Goal: Task Accomplishment & Management: Manage account settings

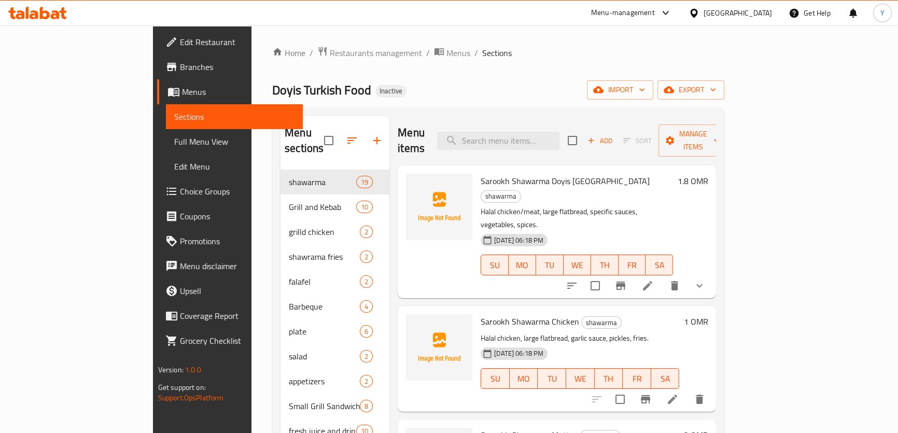
drag, startPoint x: 0, startPoint y: 0, endPoint x: 495, endPoint y: 45, distance: 497.3
click at [513, 47] on ol "Home / Restaurants management / Menus / Sections" at bounding box center [498, 52] width 452 height 13
click at [174, 138] on span "Full Menu View" at bounding box center [234, 141] width 120 height 12
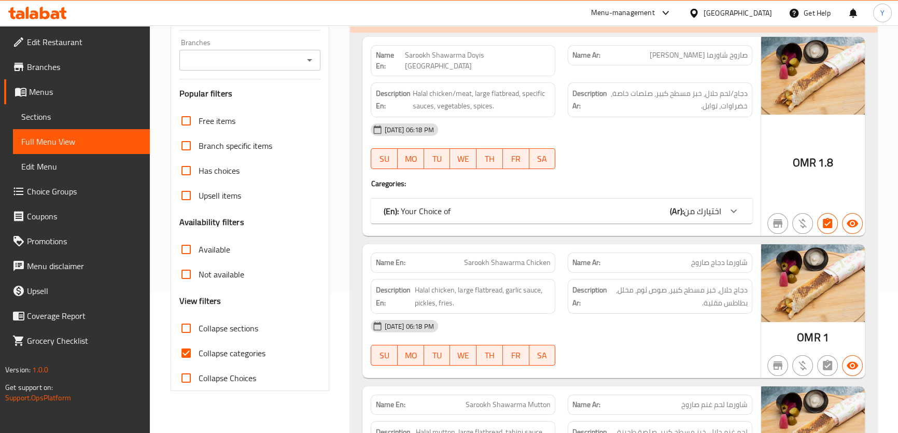
scroll to position [188, 0]
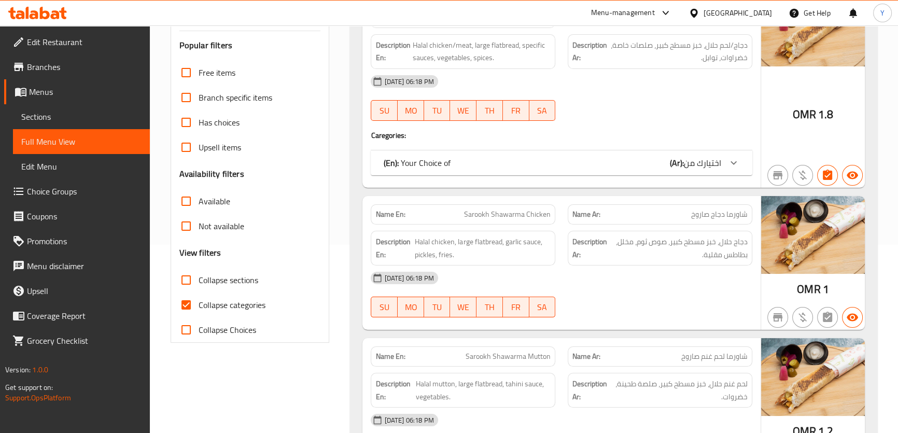
click at [229, 284] on span "Collapse sections" at bounding box center [229, 280] width 60 height 12
click at [199, 284] on input "Collapse sections" at bounding box center [186, 280] width 25 height 25
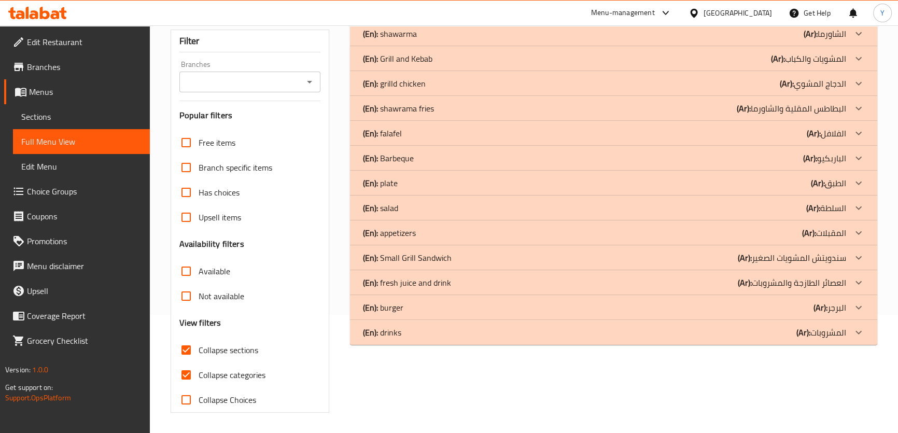
scroll to position [0, 0]
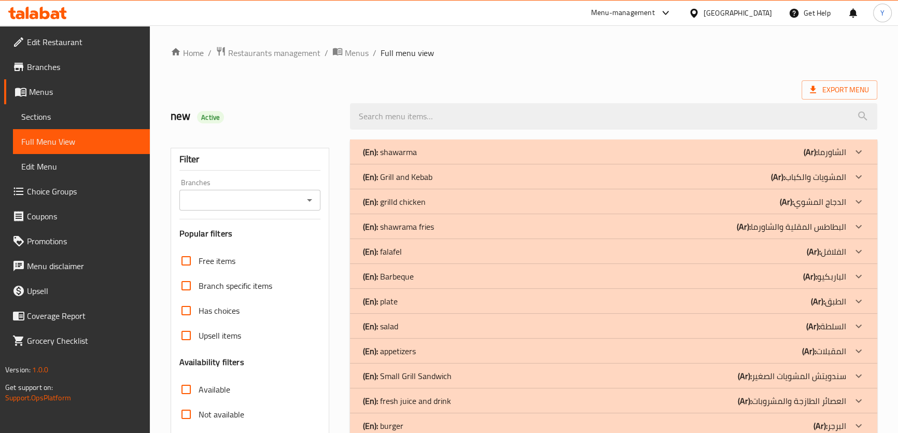
click at [705, 78] on div "Home / Restaurants management / Menus / Full menu view Export Menu new Active F…" at bounding box center [524, 288] width 707 height 485
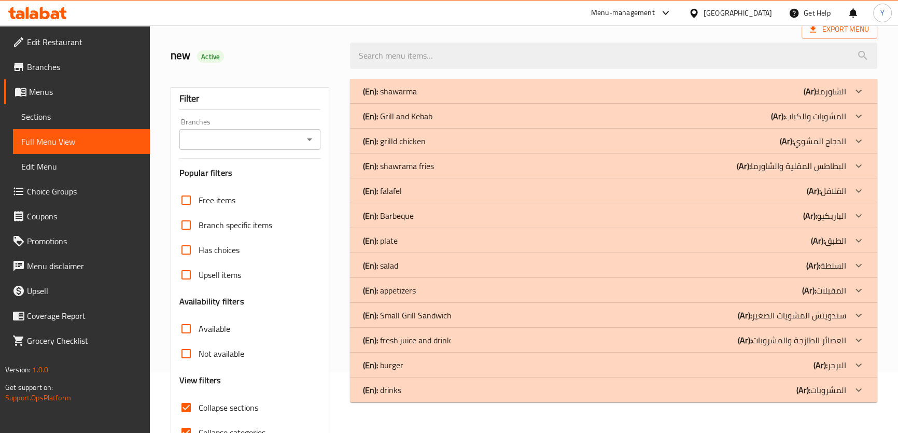
scroll to position [118, 0]
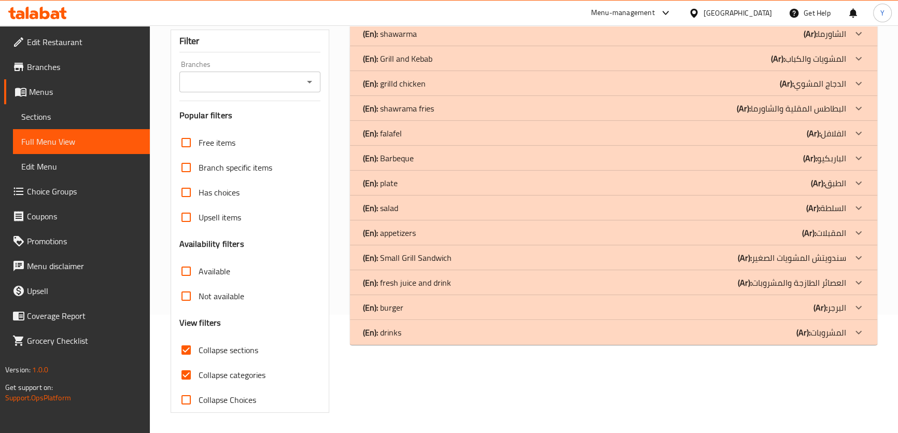
click at [184, 357] on input "Collapse sections" at bounding box center [186, 350] width 25 height 25
checkbox input "false"
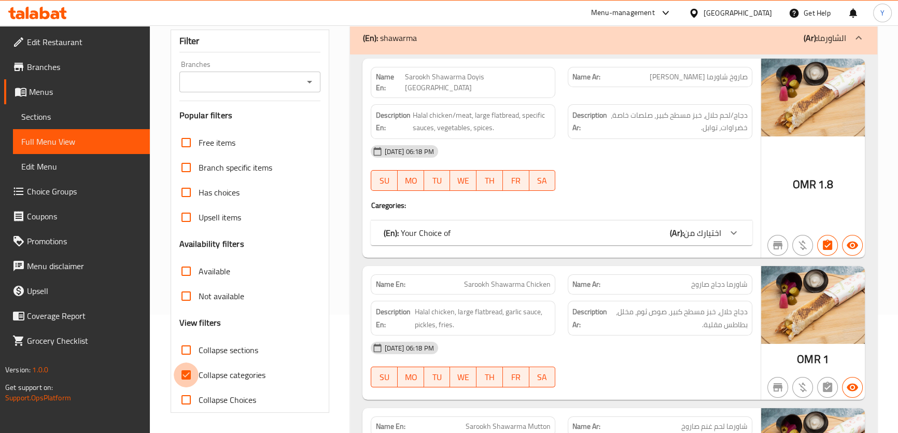
click at [186, 380] on input "Collapse categories" at bounding box center [186, 374] width 25 height 25
checkbox input "false"
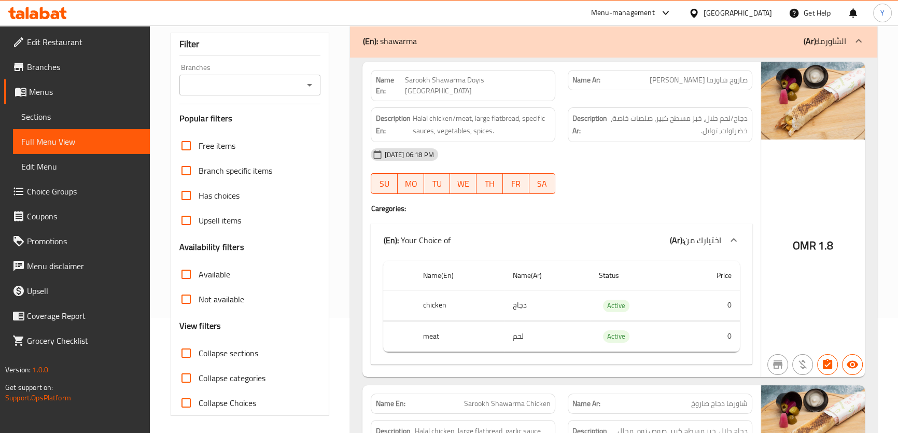
scroll to position [0, 0]
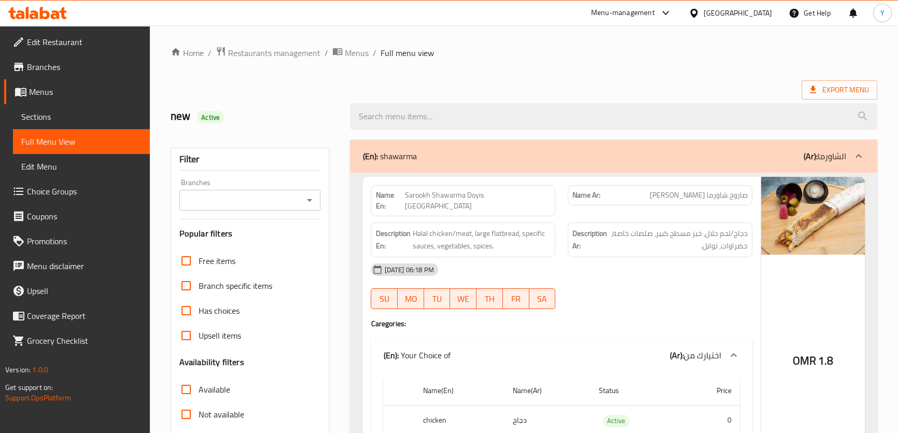
click at [398, 198] on strong "Name En:" at bounding box center [389, 201] width 29 height 22
copy strong "Name En:"
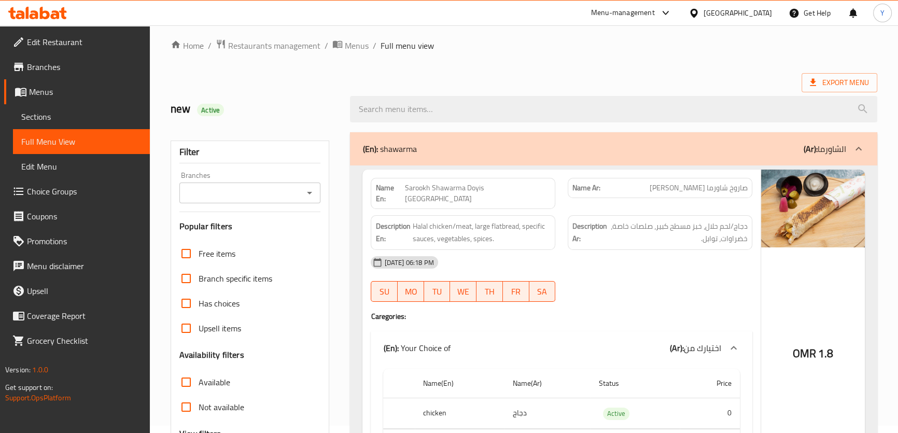
scroll to position [235, 0]
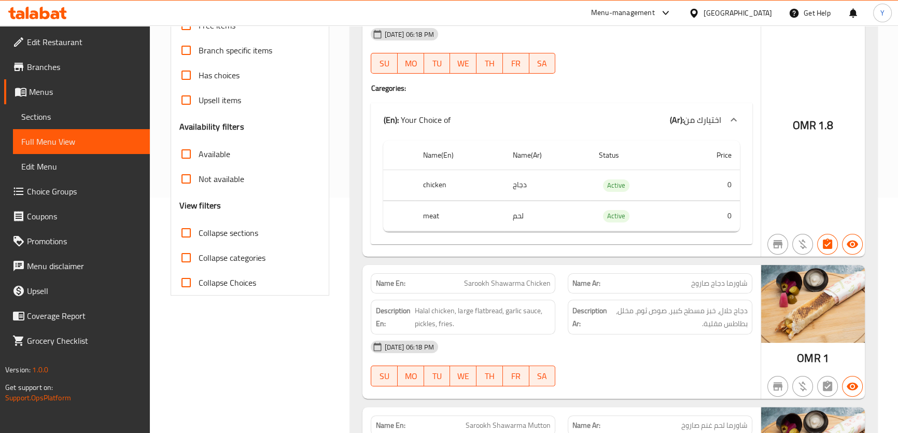
click at [614, 180] on div "Active" at bounding box center [616, 185] width 26 height 12
copy span "Active"
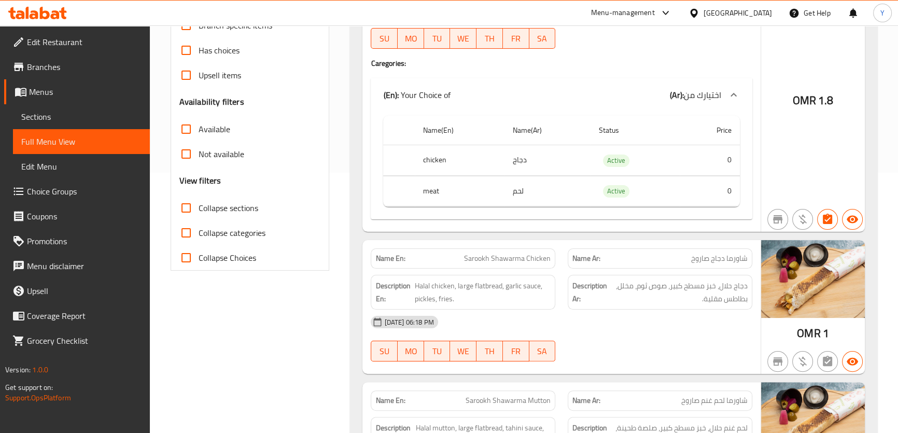
scroll to position [277, 0]
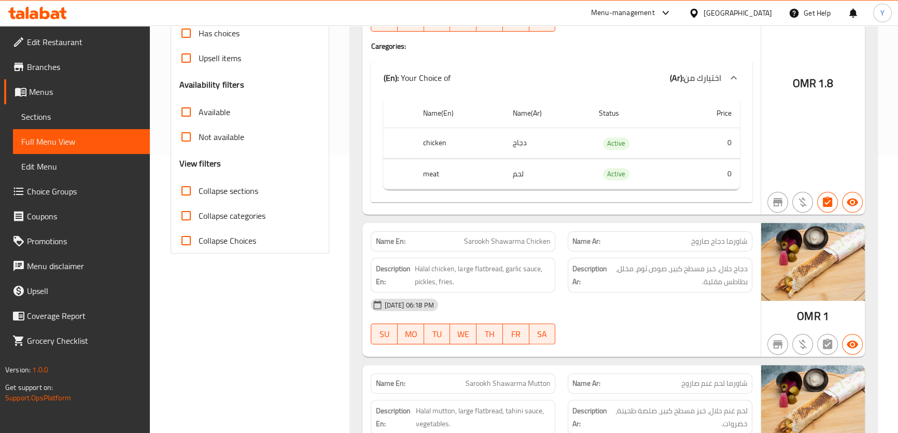
click at [516, 236] on span "Sarookh Shawarma Chicken" at bounding box center [507, 241] width 87 height 11
copy span "Sarookh Shawarma Chicken"
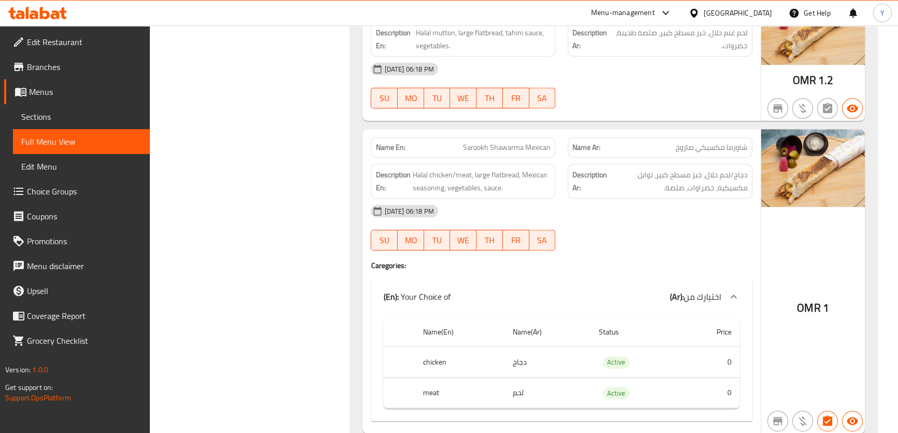
scroll to position [921, 0]
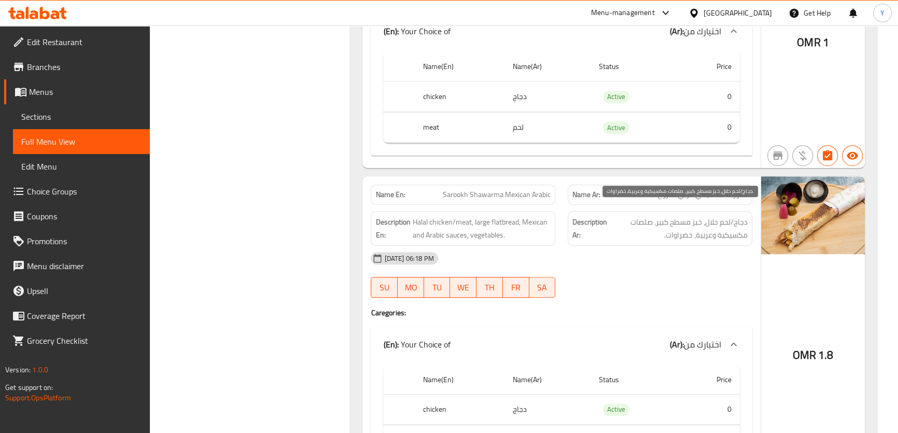
click at [747, 216] on span "دجاج/لحم حلال، خبز مسطح كبير، صلصات مكسيكية وعربية، خضراوات." at bounding box center [678, 228] width 138 height 25
click at [691, 218] on span "دجاج/لحم حلال، خبز مسطح كبير، صلصات مكسيكية وعربية، خضراوات." at bounding box center [678, 228] width 138 height 25
click at [691, 216] on span "دجاج/لحم حلال، خبز مسطح كبير، صلصات مكسيكية وعربية، خضراوات." at bounding box center [678, 228] width 138 height 25
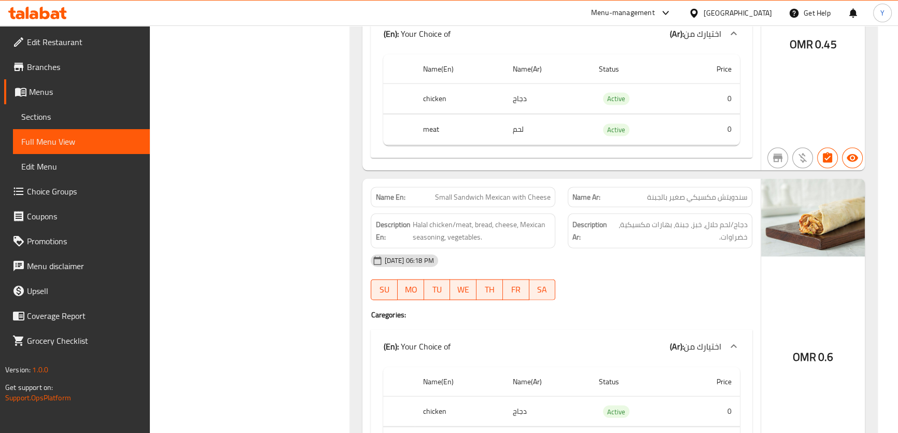
scroll to position [3152, 0]
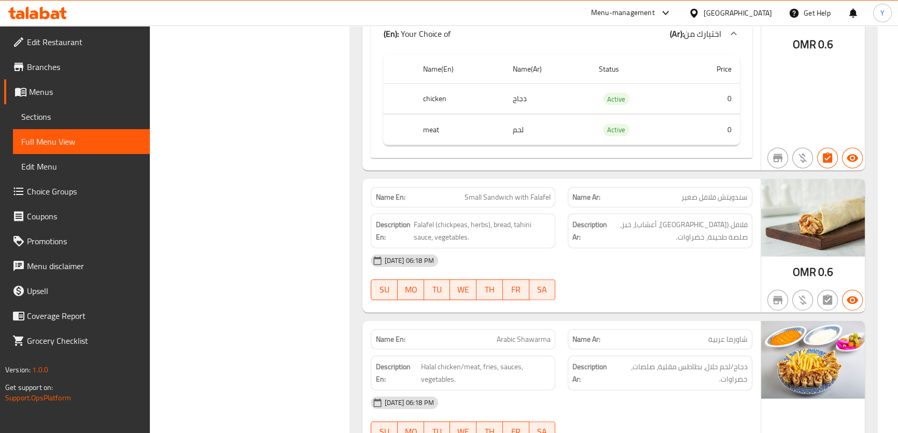
click at [519, 192] on span "Small Sandwich with Falafel" at bounding box center [508, 197] width 86 height 11
copy span "Small Sandwich with Falafel"
click at [523, 334] on span "Arabic Shawarma" at bounding box center [524, 339] width 54 height 11
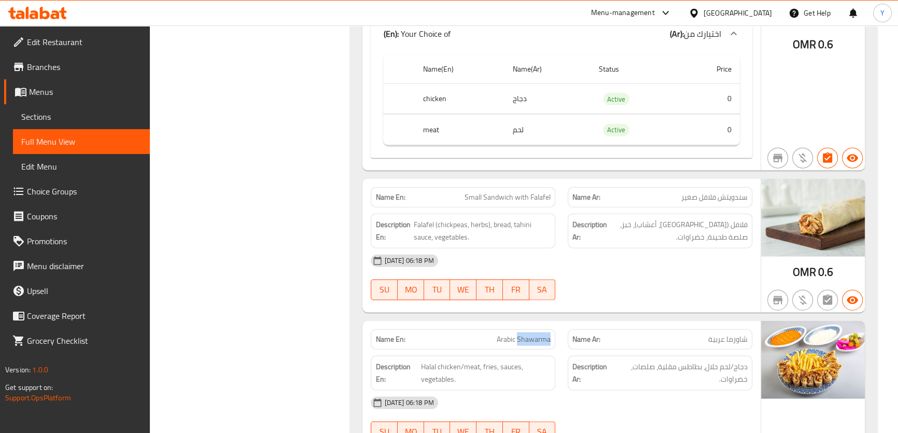
click at [523, 334] on span "Arabic Shawarma" at bounding box center [524, 339] width 54 height 11
copy span "Arabic Shawarma"
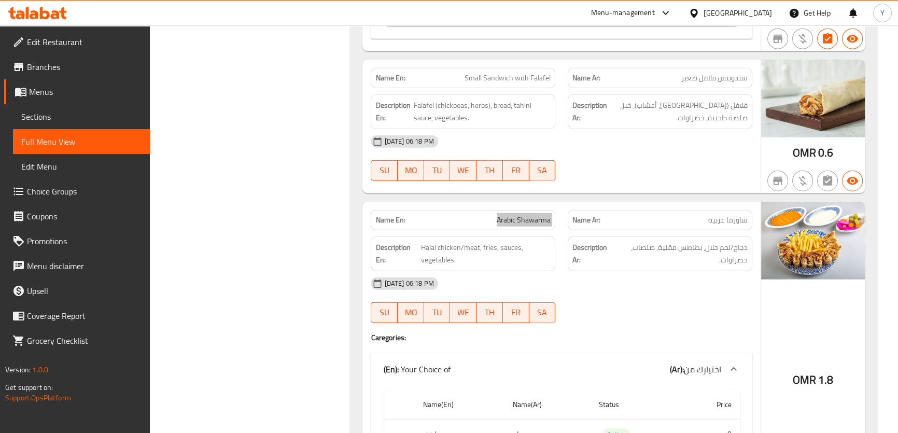
scroll to position [3340, 0]
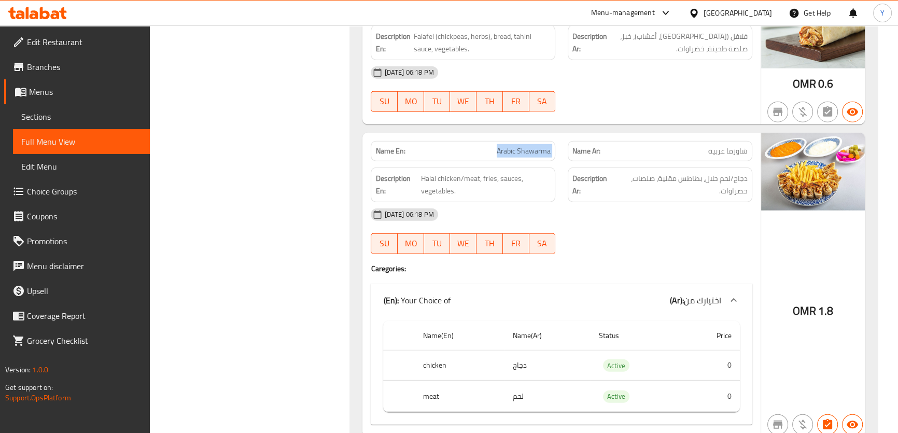
click at [650, 263] on h4 "Caregories:" at bounding box center [561, 268] width 381 height 10
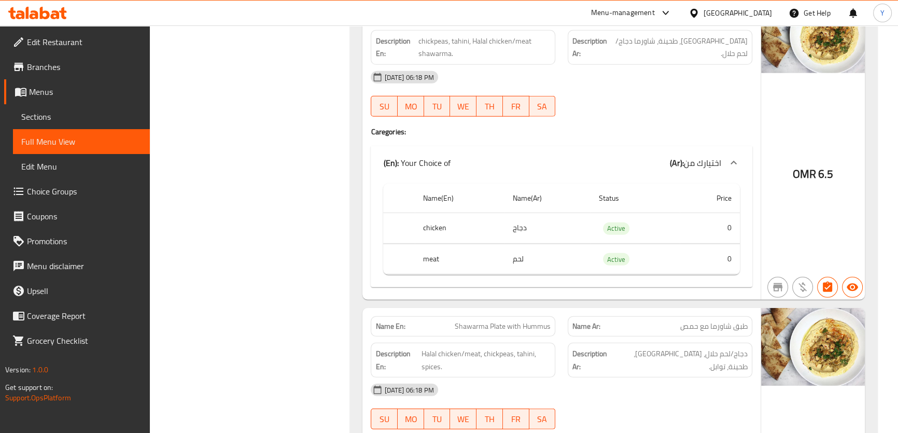
scroll to position [3765, 0]
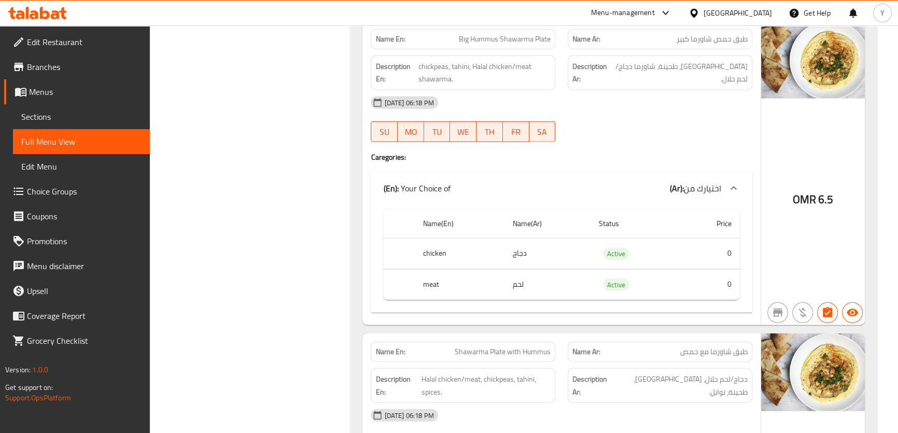
click at [802, 195] on div "OMR 6.5" at bounding box center [813, 173] width 104 height 304
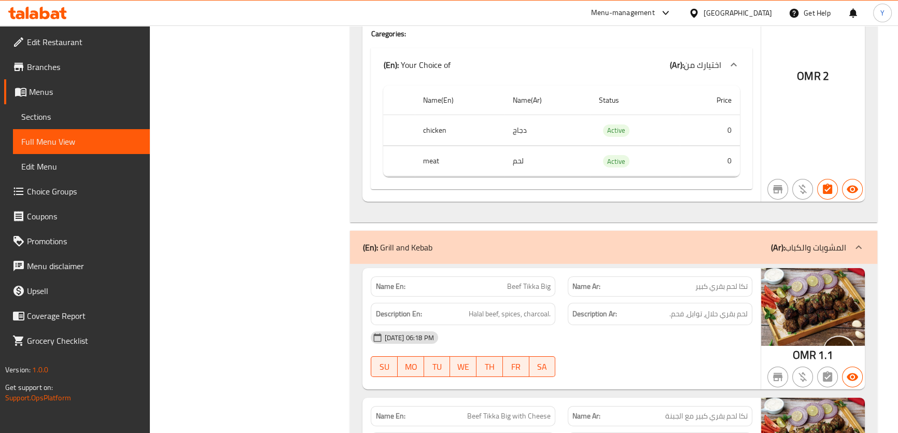
scroll to position [0, 0]
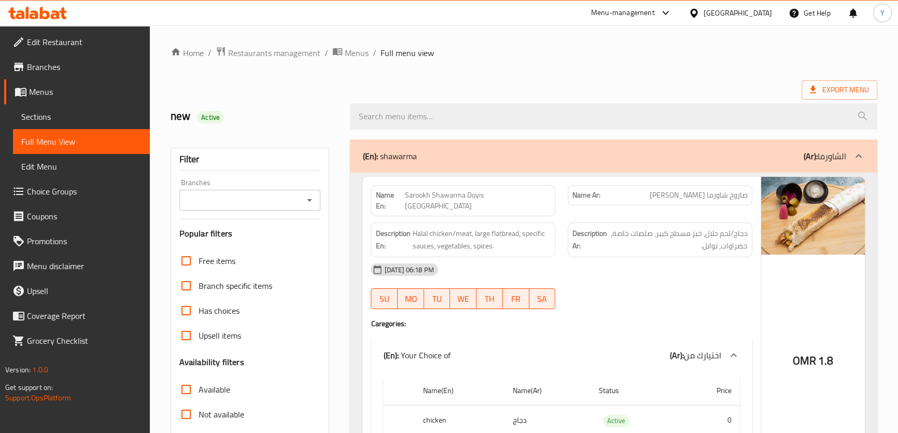
drag, startPoint x: 552, startPoint y: 331, endPoint x: 696, endPoint y: -57, distance: 413.8
click at [439, 163] on div "(En): shawarma (Ar): الشاورما" at bounding box center [613, 155] width 527 height 33
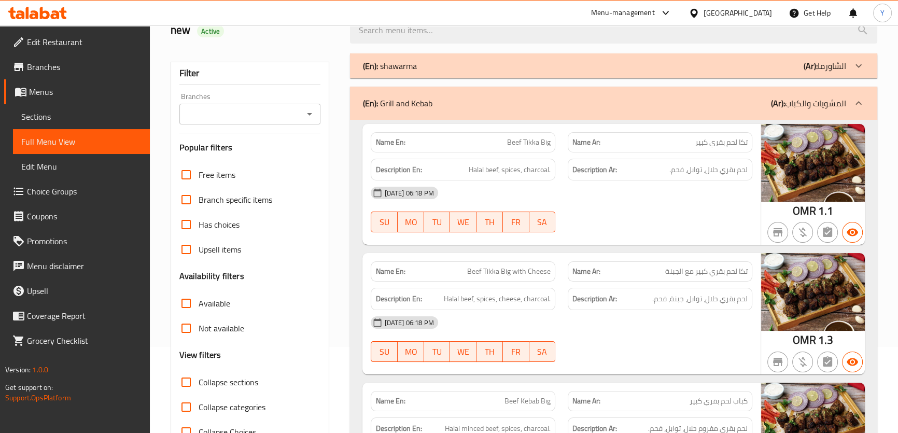
scroll to position [188, 0]
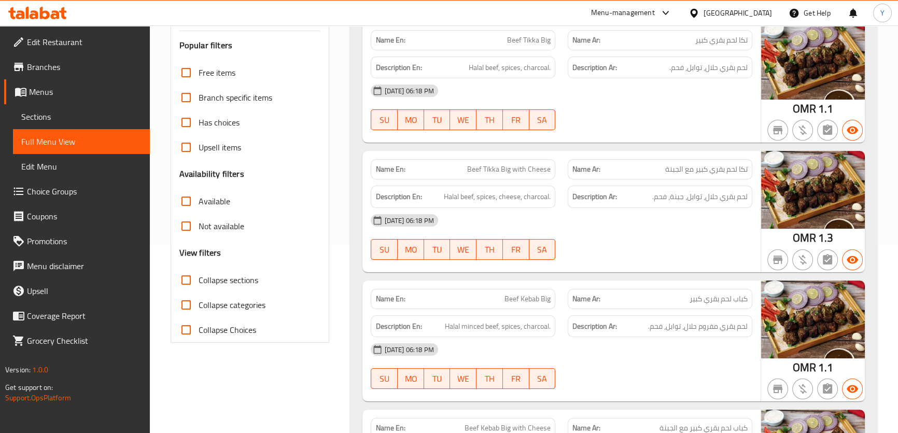
click at [694, 204] on div "Description Ar: لحم بقري حلال، توابل، جبنة، فحم." at bounding box center [660, 197] width 185 height 22
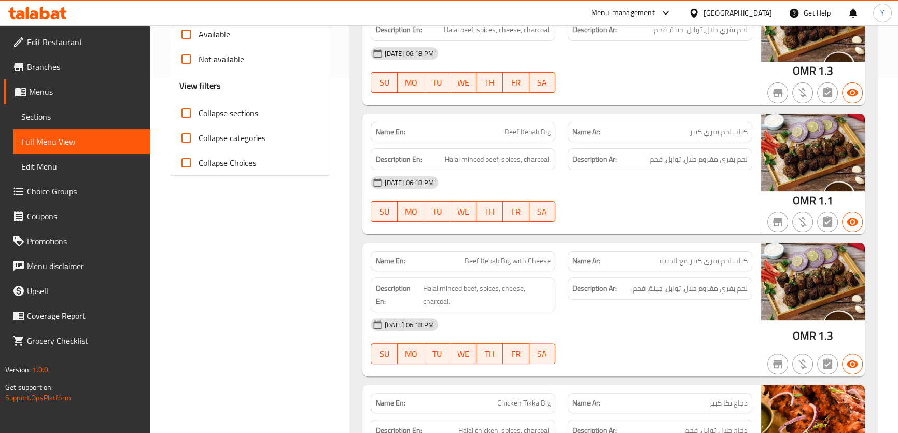
scroll to position [377, 0]
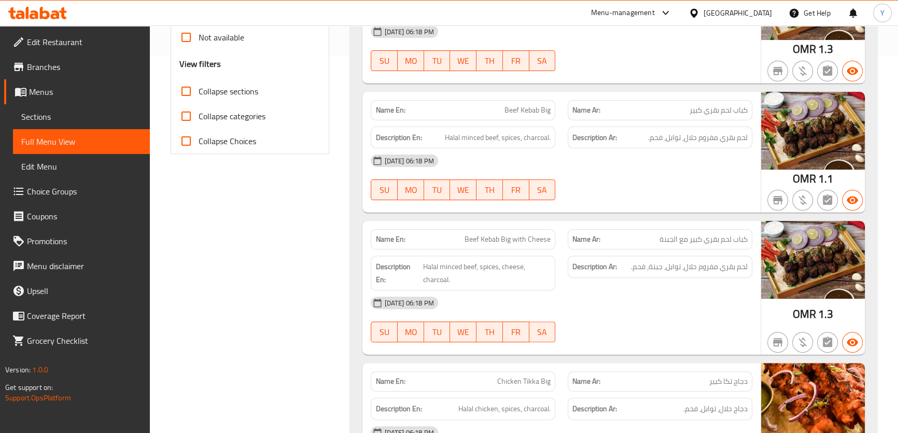
click at [496, 241] on span "Beef Kebab Big with Cheese" at bounding box center [508, 239] width 86 height 11
click at [693, 242] on span "كباب لحم بقري كبير مع الجبنة" at bounding box center [704, 239] width 88 height 11
drag, startPoint x: 667, startPoint y: 267, endPoint x: 640, endPoint y: 267, distance: 26.5
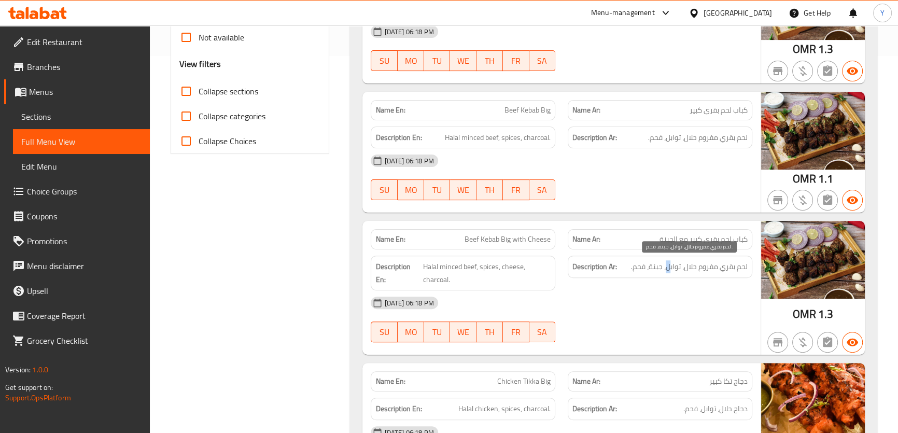
click at [664, 267] on span "لحم بقري مفروم حلال، توابل، جبنة، فحم." at bounding box center [689, 266] width 117 height 13
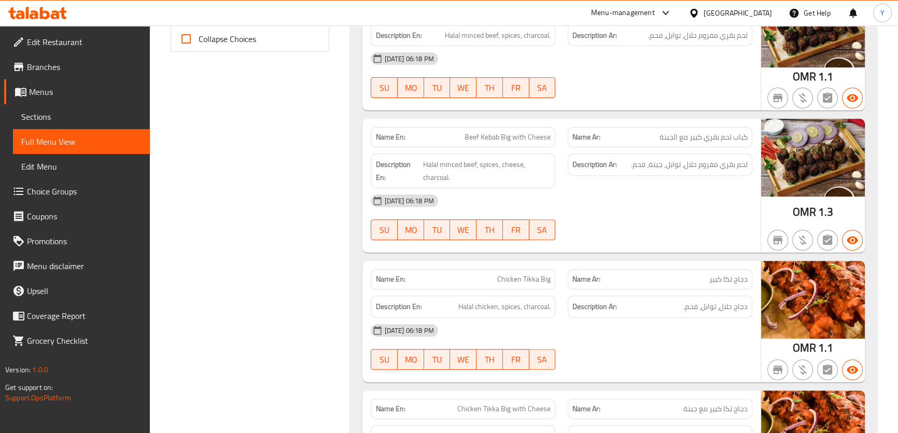
scroll to position [565, 0]
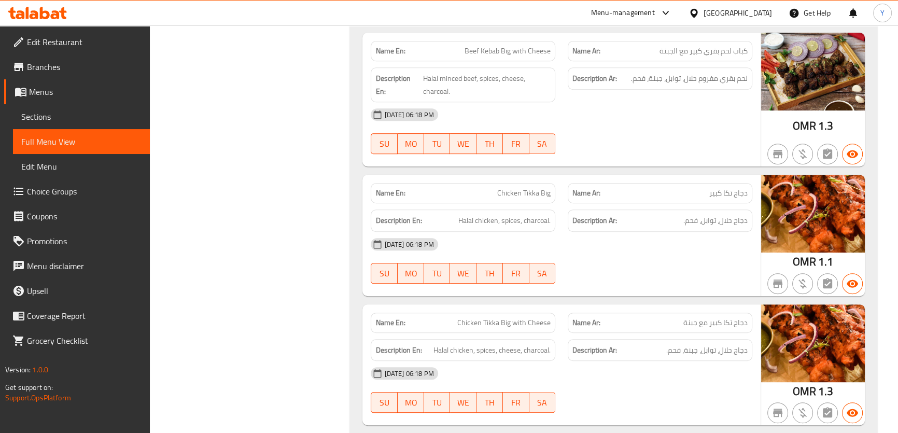
click at [512, 196] on span "Chicken Tikka Big" at bounding box center [523, 193] width 53 height 11
drag, startPoint x: 512, startPoint y: 196, endPoint x: 525, endPoint y: 195, distance: 13.0
click at [525, 195] on span "Chicken Tikka Big" at bounding box center [523, 193] width 53 height 11
click at [494, 222] on span "Halal chicken, spices, charcoal." at bounding box center [504, 220] width 92 height 13
drag, startPoint x: 494, startPoint y: 222, endPoint x: 463, endPoint y: 219, distance: 31.3
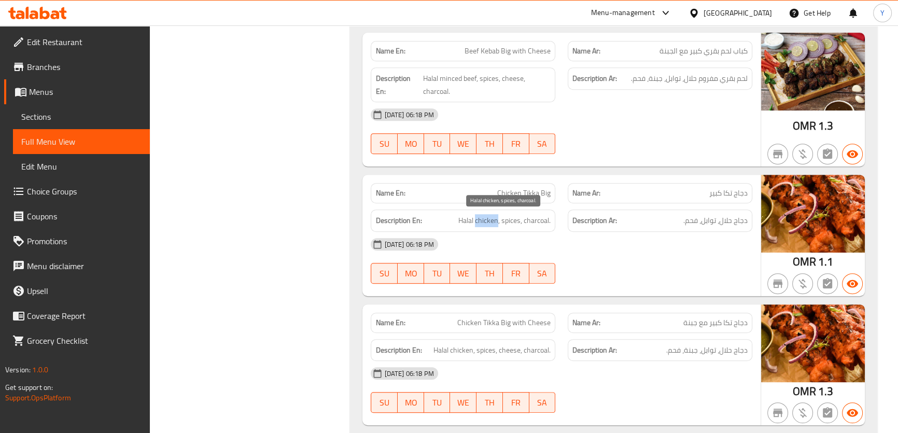
click at [463, 219] on span "Halal chicken, spices, charcoal." at bounding box center [504, 220] width 92 height 13
drag, startPoint x: 732, startPoint y: 225, endPoint x: 724, endPoint y: 226, distance: 7.4
click at [724, 226] on div "Description Ar: دجاج حلال، توابل، فحم." at bounding box center [660, 220] width 185 height 22
click at [724, 225] on span "دجاج حلال، توابل، فحم." at bounding box center [715, 220] width 64 height 13
drag, startPoint x: 724, startPoint y: 225, endPoint x: 735, endPoint y: 225, distance: 10.9
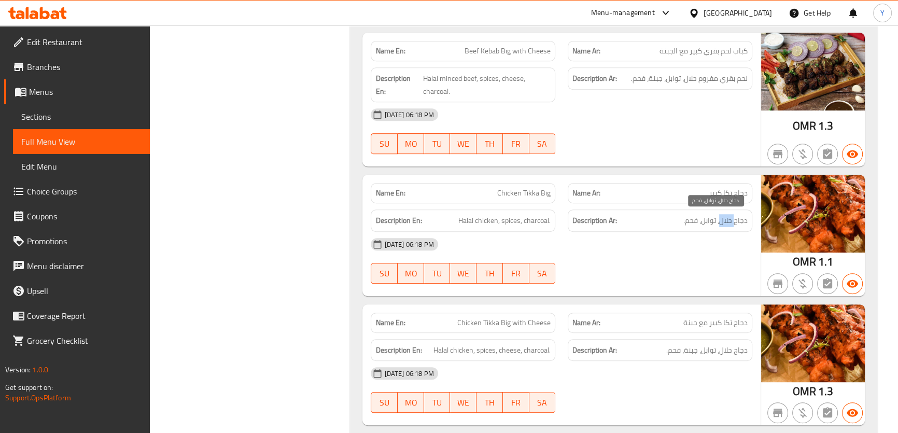
click at [735, 225] on span "دجاج حلال، توابل، فحم." at bounding box center [715, 220] width 64 height 13
click at [709, 225] on span "دجاج حلال، توابل، فحم." at bounding box center [715, 220] width 64 height 13
click at [518, 222] on span "Halal chicken, spices, charcoal." at bounding box center [504, 220] width 92 height 13
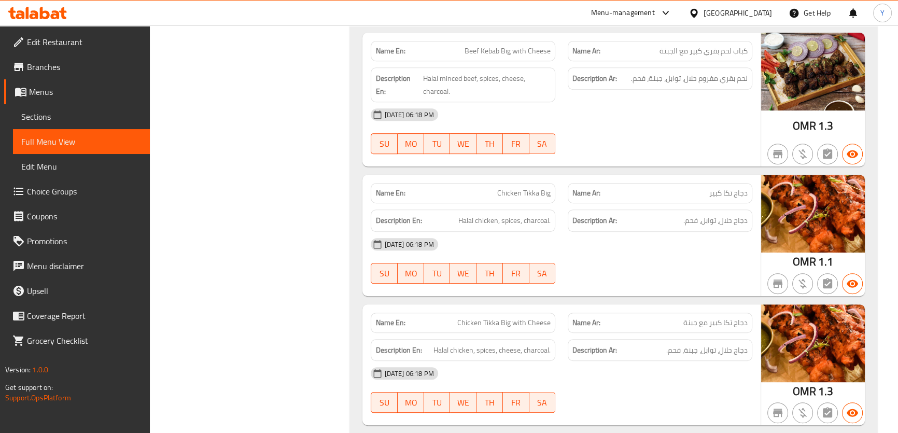
click at [693, 227] on div "Description Ar: دجاج حلال، توابل، فحم." at bounding box center [660, 220] width 185 height 22
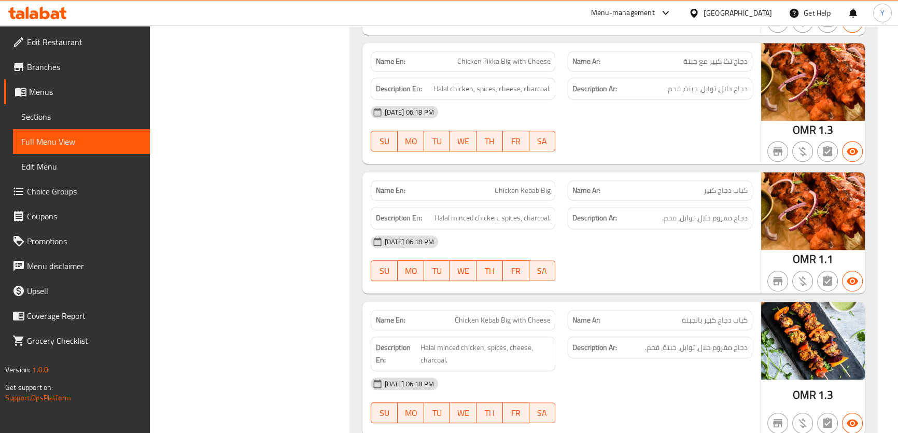
scroll to position [899, 0]
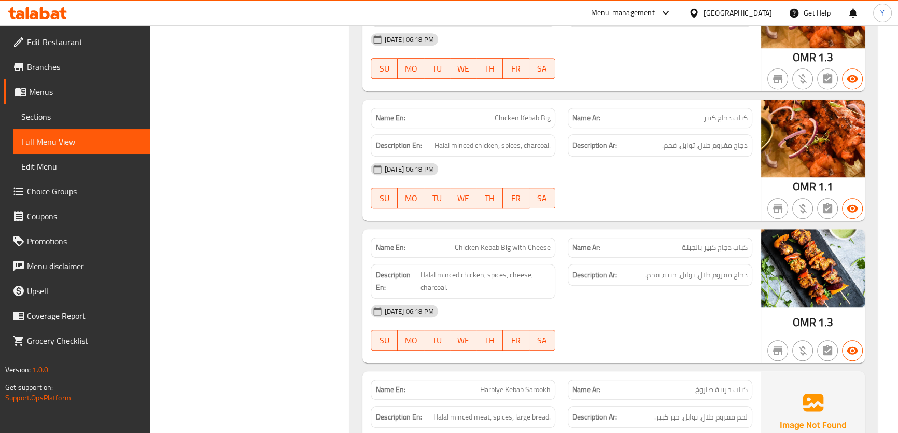
click at [726, 116] on span "كباب دجاج كبير" at bounding box center [726, 118] width 44 height 11
drag, startPoint x: 726, startPoint y: 116, endPoint x: 580, endPoint y: 115, distance: 145.7
click at [620, 115] on p "Name Ar: كباب دجاج كبير" at bounding box center [659, 118] width 175 height 11
click at [543, 118] on span "Chicken Kebab Big" at bounding box center [523, 118] width 56 height 11
drag, startPoint x: 505, startPoint y: 119, endPoint x: 495, endPoint y: 118, distance: 9.3
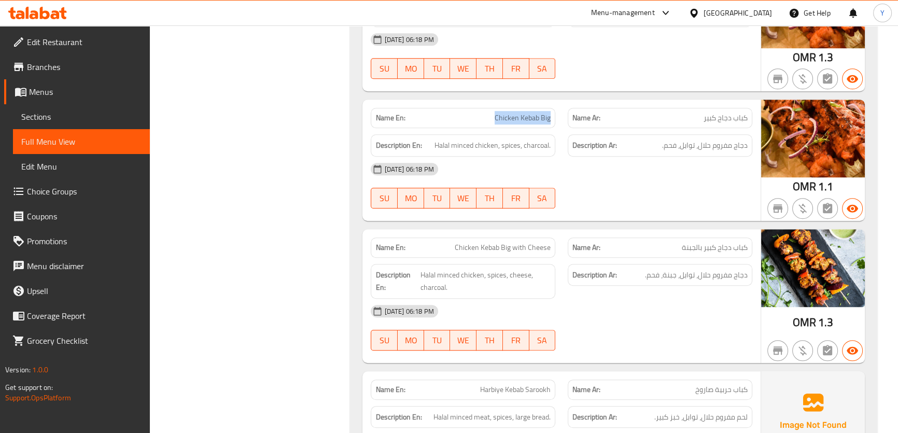
click at [495, 118] on span "Chicken Kebab Big" at bounding box center [523, 118] width 56 height 11
click at [736, 141] on span "دجاج مفروم حلال، توابل، فحم." at bounding box center [705, 145] width 86 height 13
drag, startPoint x: 731, startPoint y: 142, endPoint x: 701, endPoint y: 137, distance: 30.4
click at [707, 139] on span "دجاج مفروم حلال، توابل، فحم." at bounding box center [705, 145] width 86 height 13
click at [494, 146] on span "Halal minced chicken, spices, charcoal." at bounding box center [493, 145] width 116 height 13
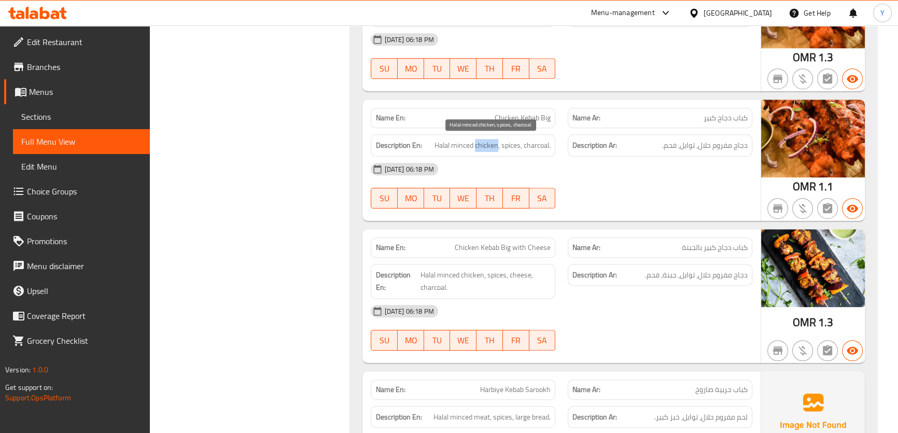
drag, startPoint x: 494, startPoint y: 146, endPoint x: 485, endPoint y: 146, distance: 8.8
click at [485, 146] on span "Halal minced chicken, spices, charcoal." at bounding box center [493, 145] width 116 height 13
click at [459, 145] on span "Halal minced chicken, spices, charcoal." at bounding box center [493, 145] width 116 height 13
click at [446, 145] on span "Halal minced chicken, spices, charcoal." at bounding box center [493, 145] width 116 height 13
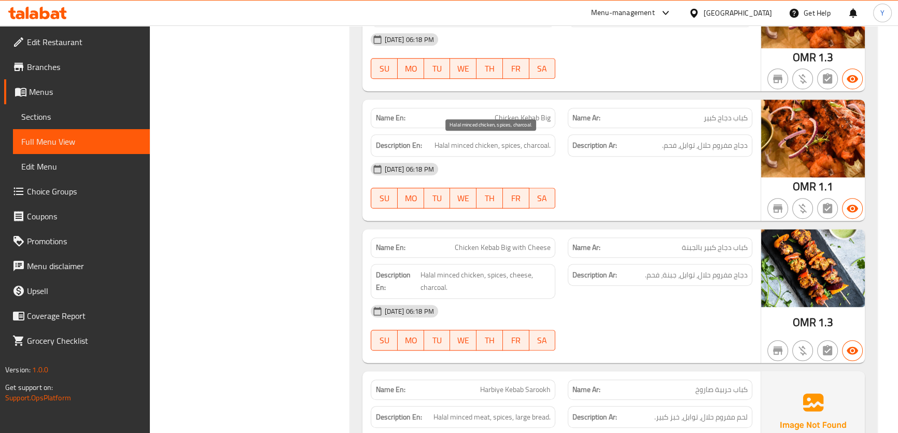
click at [446, 145] on span "Halal minced chicken, spices, charcoal." at bounding box center [493, 145] width 116 height 13
click at [687, 145] on span "دجاج مفروم حلال، توابل، فحم." at bounding box center [705, 145] width 86 height 13
drag, startPoint x: 687, startPoint y: 145, endPoint x: 606, endPoint y: 145, distance: 80.4
click at [673, 145] on span "دجاج مفروم حلال، توابل، فحم." at bounding box center [705, 145] width 86 height 13
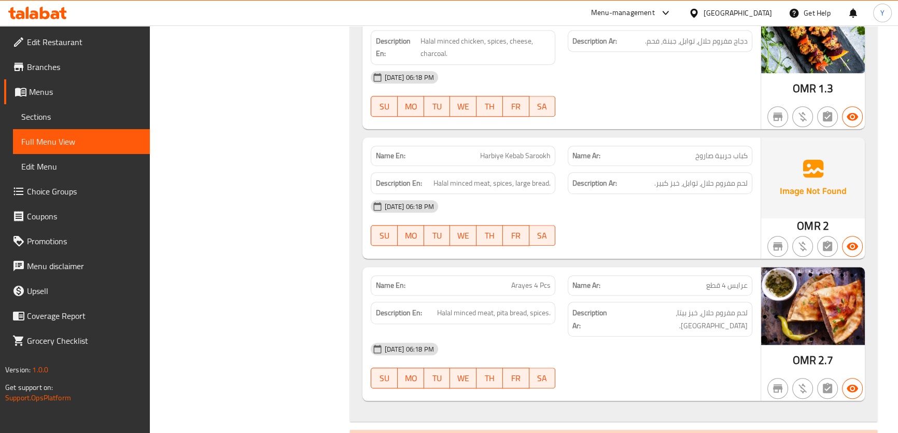
scroll to position [1135, 0]
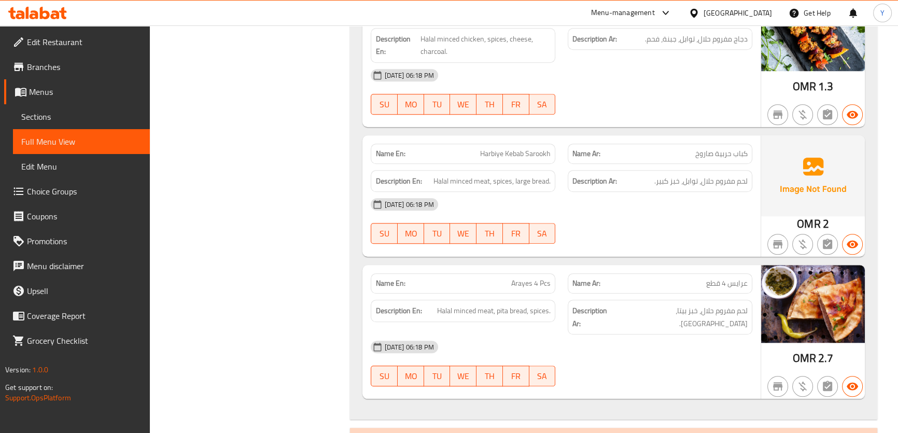
click at [707, 228] on div "16-08-2025 06:18 PM SU MO TU WE TH FR SA" at bounding box center [562, 221] width 394 height 58
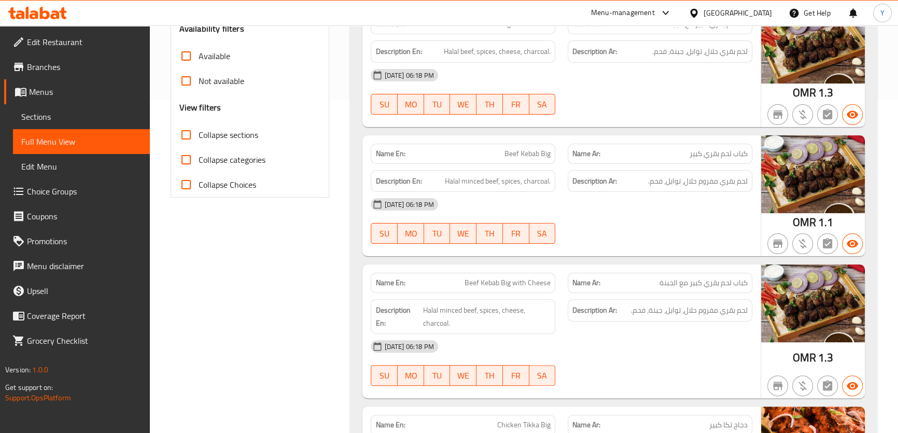
scroll to position [0, 0]
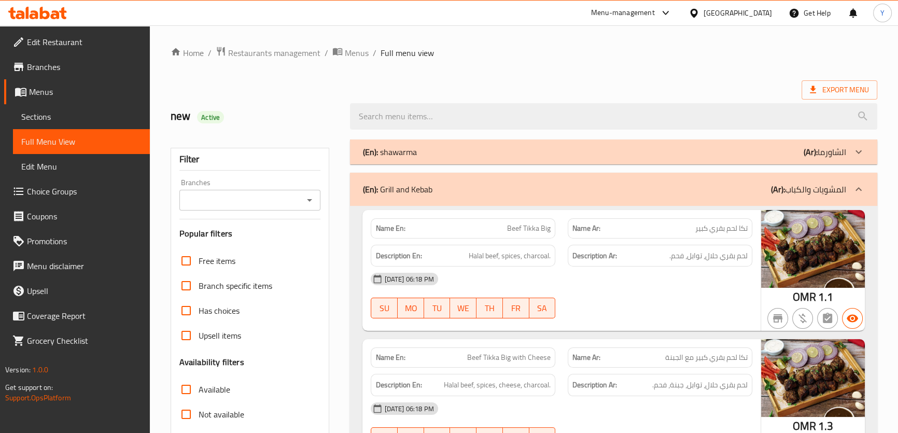
click at [563, 189] on div "(En): Grill and Kebab (Ar): المشويات والكباب" at bounding box center [603, 189] width 483 height 12
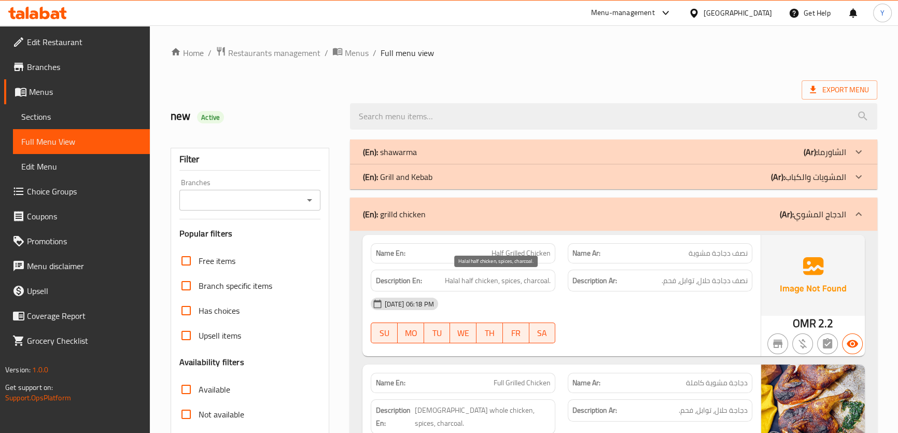
click at [476, 280] on span "Halal half chicken, spices, charcoal." at bounding box center [498, 280] width 106 height 13
click at [459, 281] on span "Halal half chicken, spices, charcoal." at bounding box center [498, 280] width 106 height 13
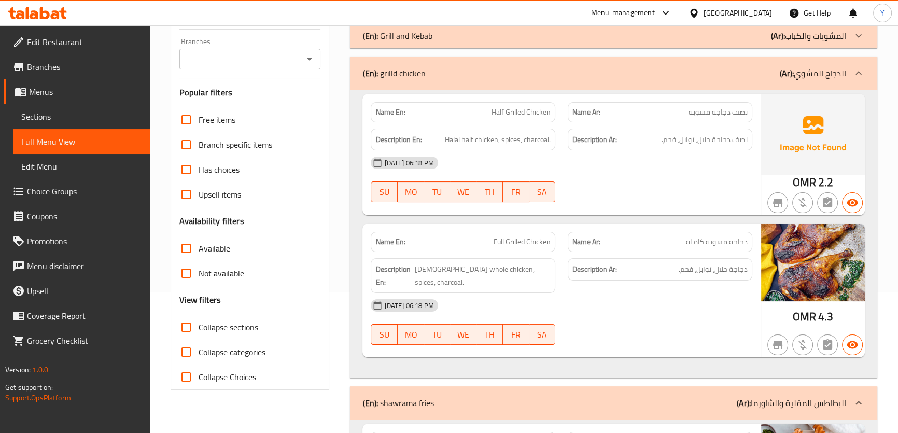
click at [546, 245] on span "Full Grilled Chicken" at bounding box center [522, 241] width 57 height 11
copy span "Full Grilled Chicken"
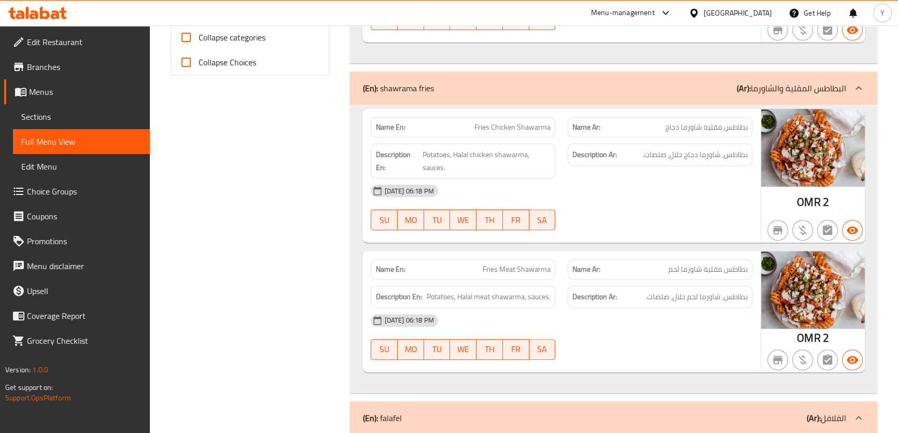
scroll to position [377, 0]
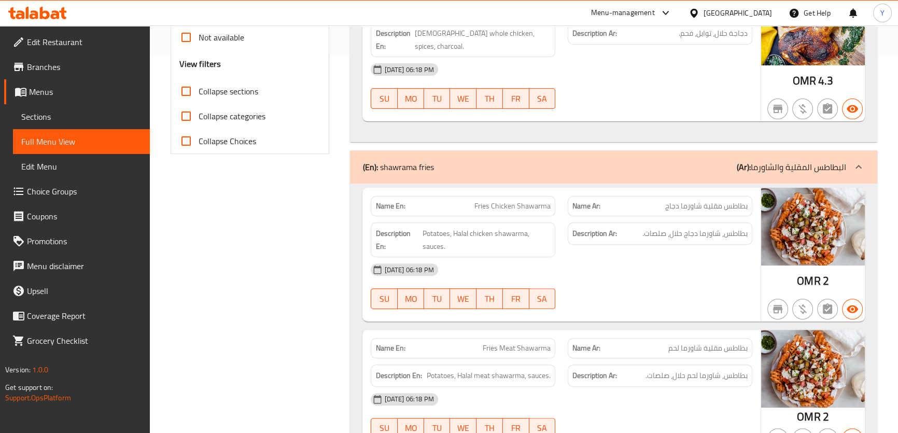
copy span "Fries Chicken Shawarma"
click at [500, 22] on div "Name En: Fries Meat Shawarma" at bounding box center [463, 6] width 197 height 33
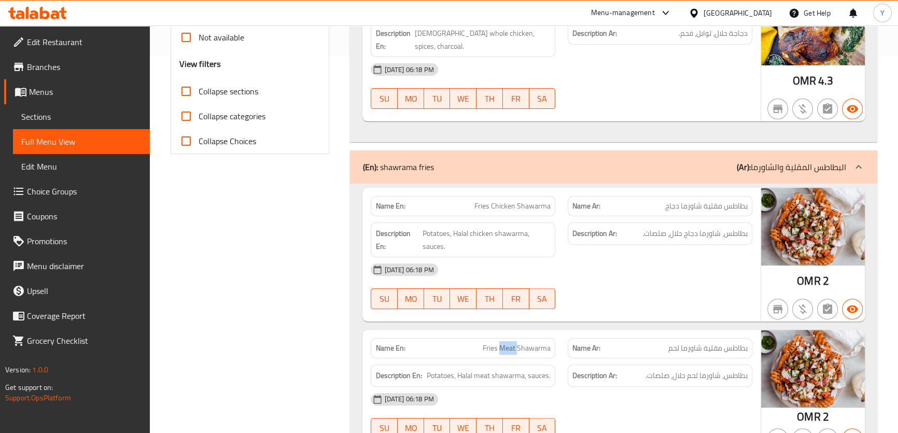
click at [500, 22] on div "Name En: Fries Meat Shawarma" at bounding box center [463, 6] width 197 height 33
copy span "Fries Meat Shawarma"
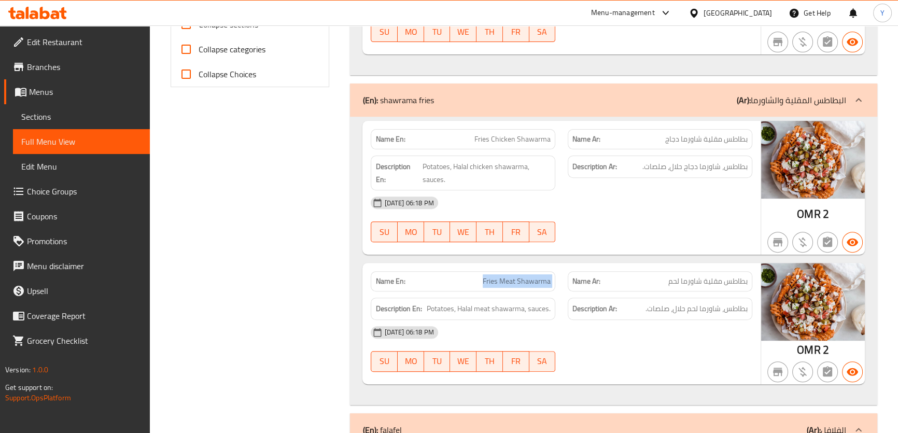
scroll to position [612, 0]
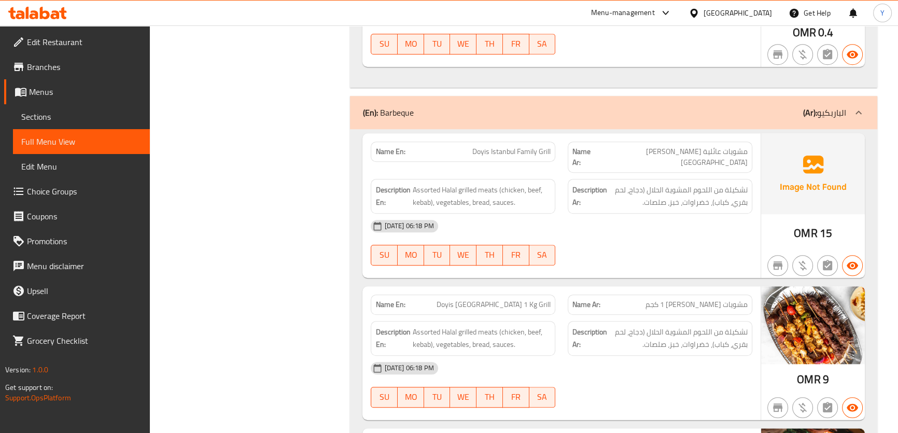
scroll to position [1037, 0]
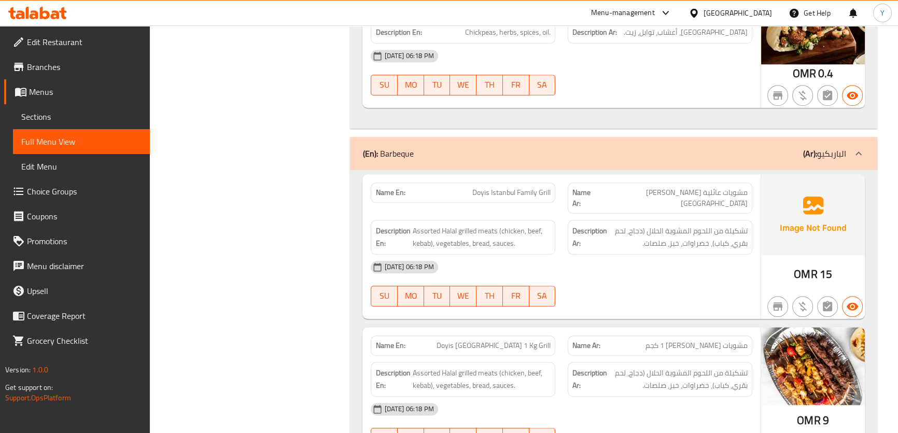
click at [669, 225] on span "تشكيلة من اللحوم المشوية الحلال (دجاج، لحم بقري، كباب)، خضراوات، خبز، صلصات." at bounding box center [678, 237] width 138 height 25
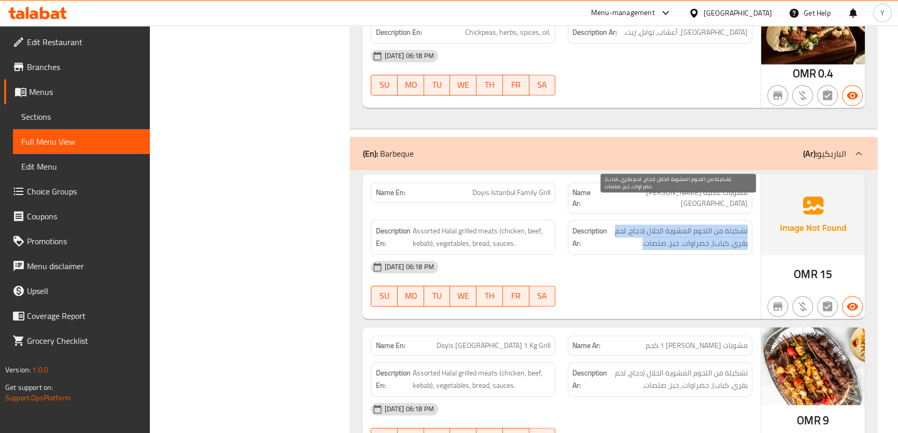
copy div "تشكيلة من اللحوم المشوية الحلال (دجاج، لحم بقري، كباب)، خضراوات، خبز، صلصات."
click at [669, 225] on span "تشكيلة من اللحوم المشوية الحلال (دجاج، لحم بقري، كباب)، خضراوات، خبز، صلصات." at bounding box center [678, 237] width 138 height 25
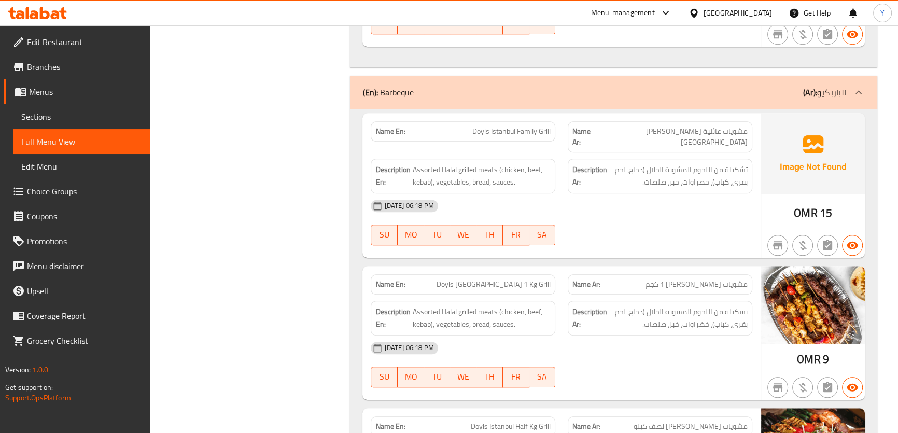
scroll to position [1084, 0]
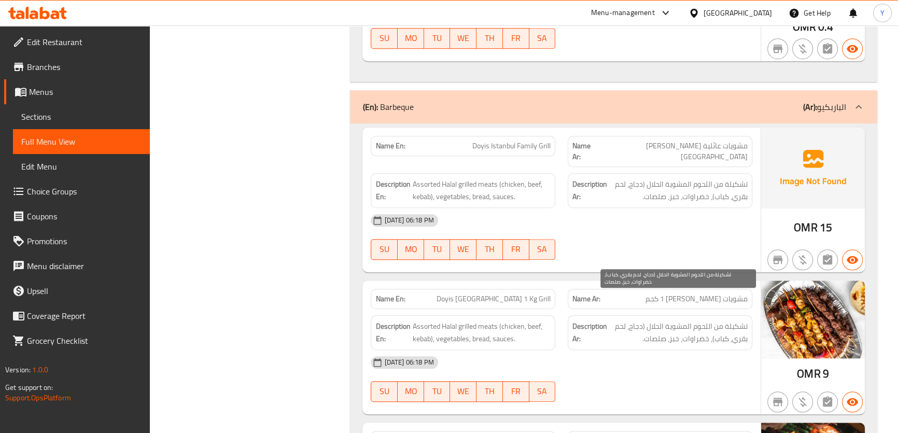
click at [719, 320] on span "تشكيلة من اللحوم المشوية الحلال (دجاج، لحم بقري، كباب)، خضراوات، خبز، صلصات." at bounding box center [678, 332] width 138 height 25
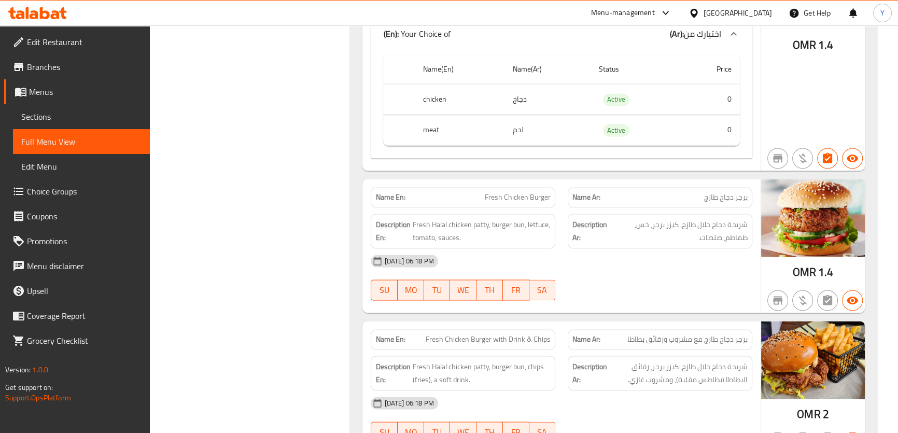
scroll to position [6785, 0]
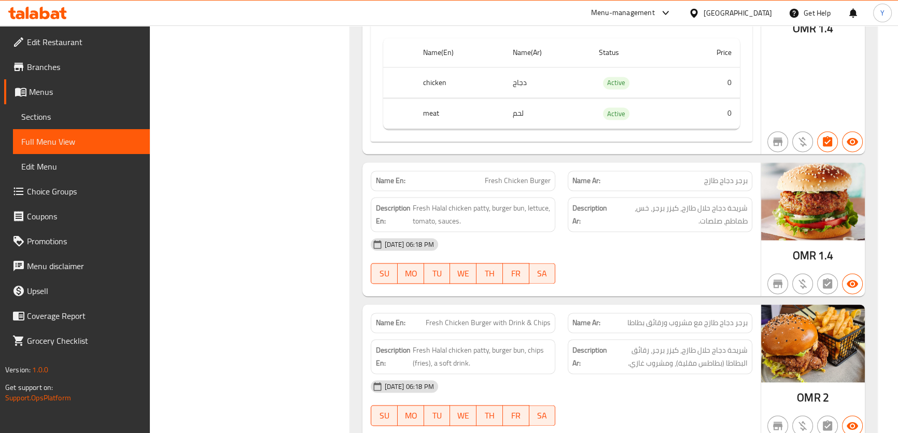
copy span "Fresh Chicken Burger with Drink & Chips"
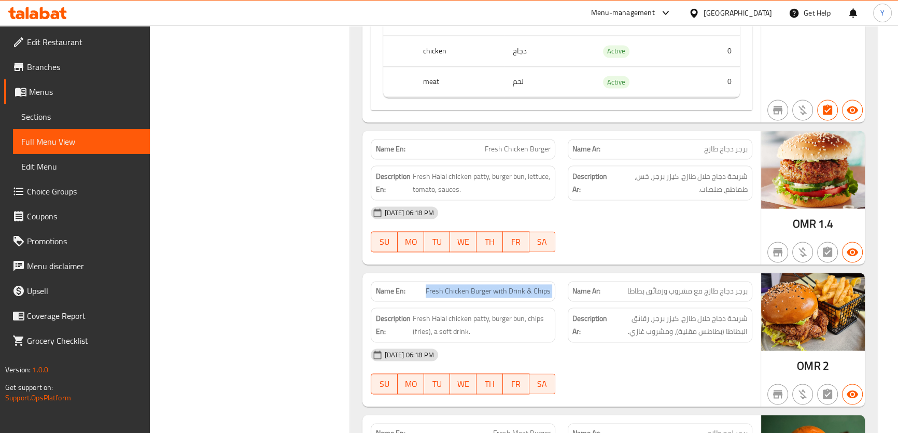
scroll to position [6832, 0]
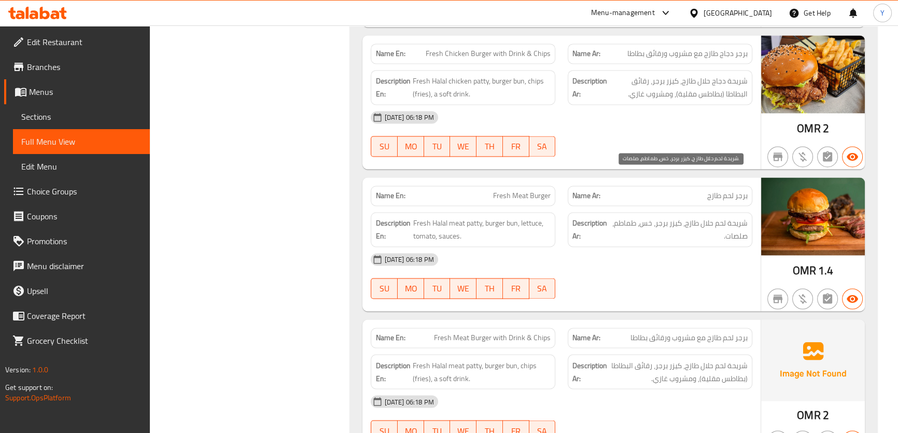
scroll to position [7115, 0]
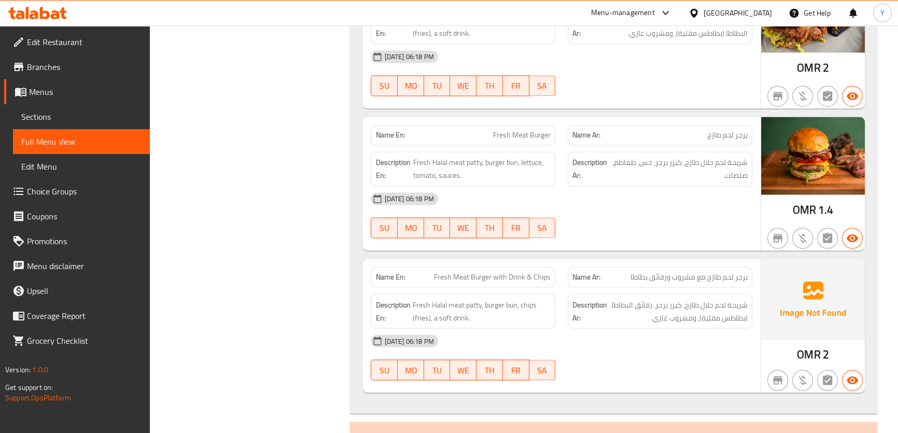
drag, startPoint x: 638, startPoint y: 23, endPoint x: 593, endPoint y: 130, distance: 116.2
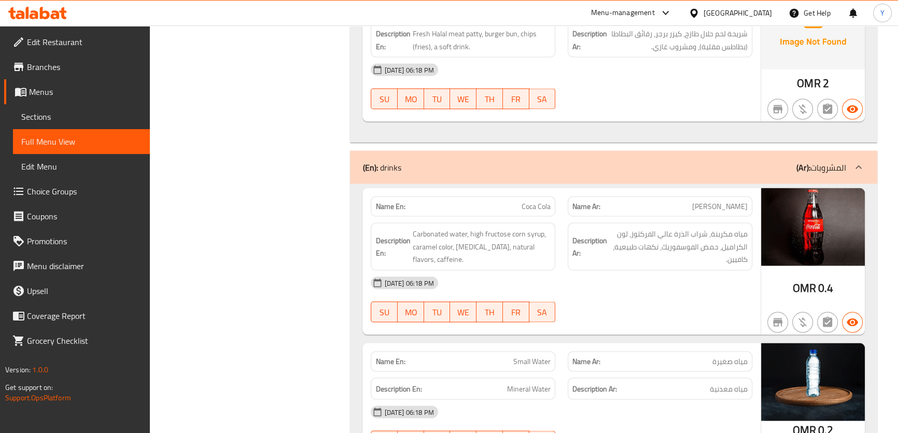
scroll to position [7412, 0]
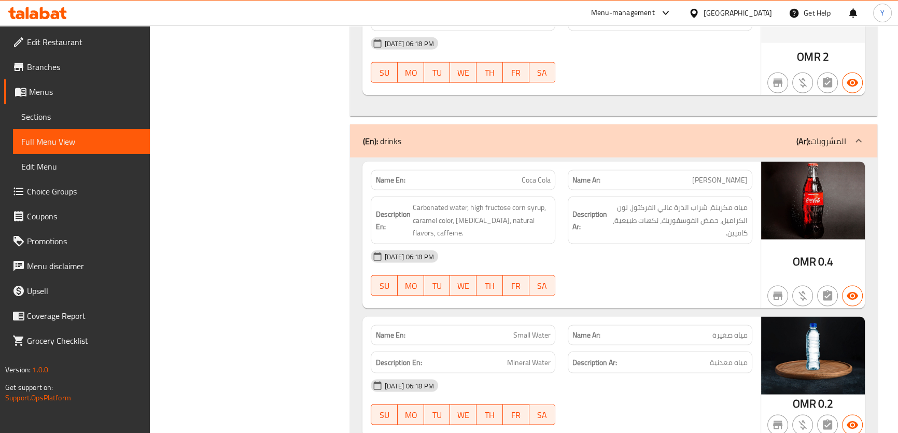
click at [477, 201] on span "Carbonated water, high fructose corn syrup, caramel color, [MEDICAL_DATA], natu…" at bounding box center [481, 220] width 138 height 38
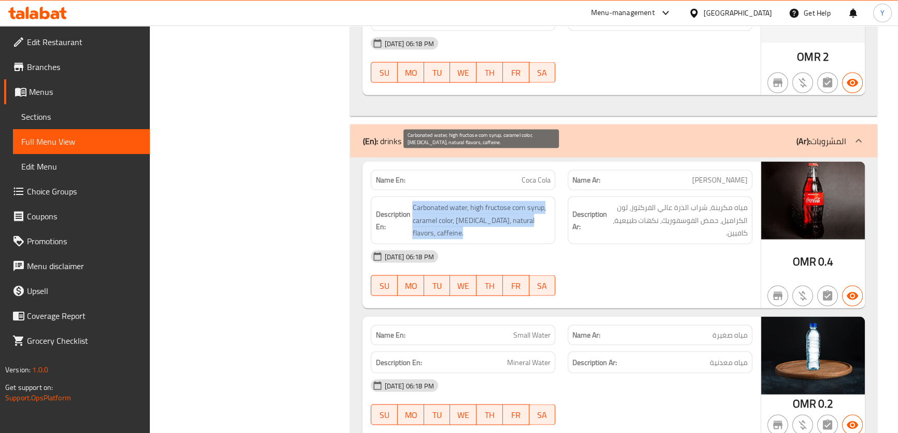
click at [477, 201] on span "Carbonated water, high fructose corn syrup, caramel color, [MEDICAL_DATA], natu…" at bounding box center [481, 220] width 138 height 38
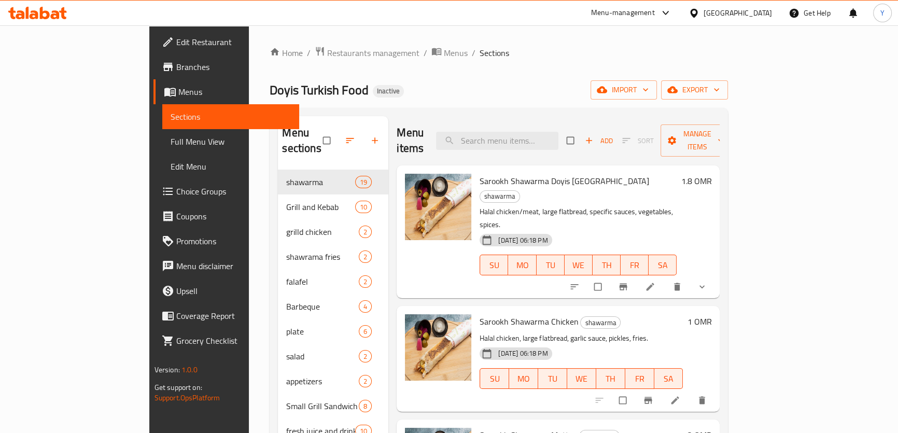
click at [691, 392] on li at bounding box center [676, 400] width 29 height 17
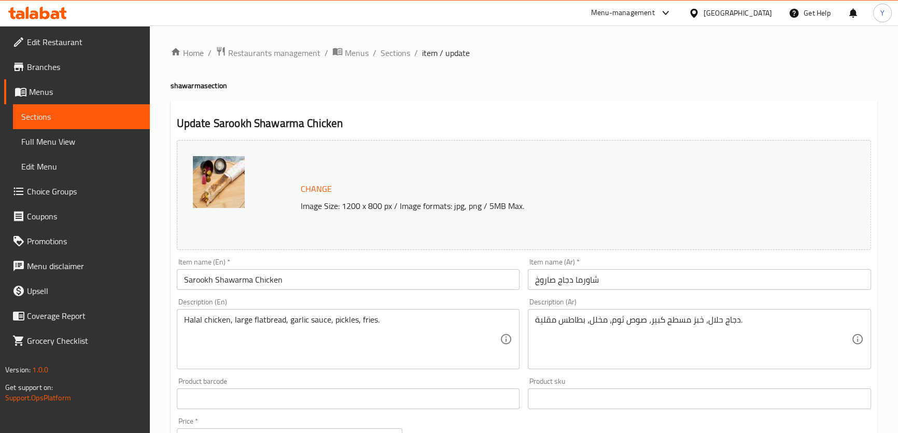
click at [657, 323] on div at bounding box center [449, 216] width 898 height 433
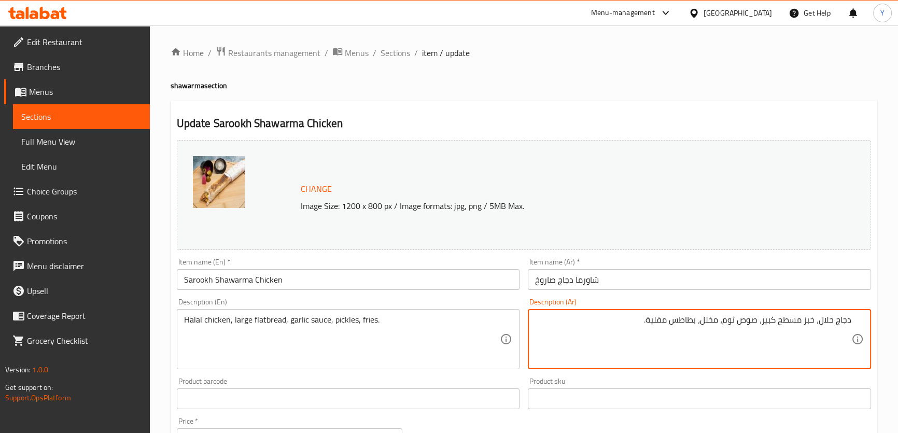
click at [684, 325] on textarea "دجاج حلال، خبز مسطح كبير، صوص ثوم، مخلل، بطاطس مقلية." at bounding box center [693, 339] width 316 height 49
drag, startPoint x: 684, startPoint y: 325, endPoint x: 667, endPoint y: 330, distance: 17.7
click at [667, 330] on textarea "دجاج حلال، خبز مسطح كبير، صوص ثوم، مخلل، بطاطس مقلية." at bounding box center [693, 339] width 316 height 49
type textarea "دجاج حلال، خبز مسطح كبير، صوص ثوم، مخلل، فرايز."
click at [721, 51] on ol "Home / Restaurants management / Menus / Sections / item / update" at bounding box center [524, 52] width 707 height 13
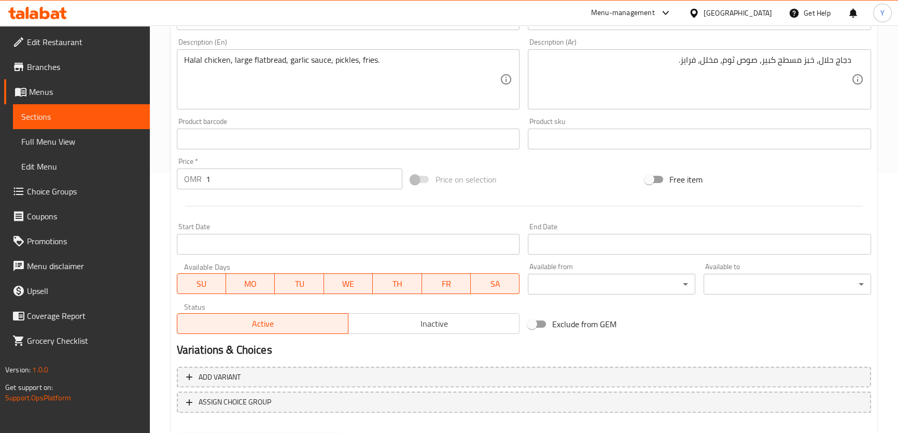
scroll to position [314, 0]
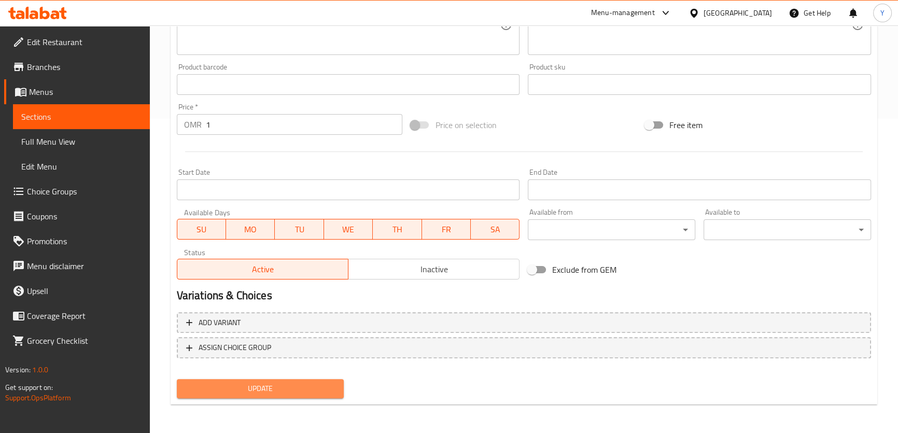
click at [287, 385] on span "Update" at bounding box center [260, 388] width 151 height 13
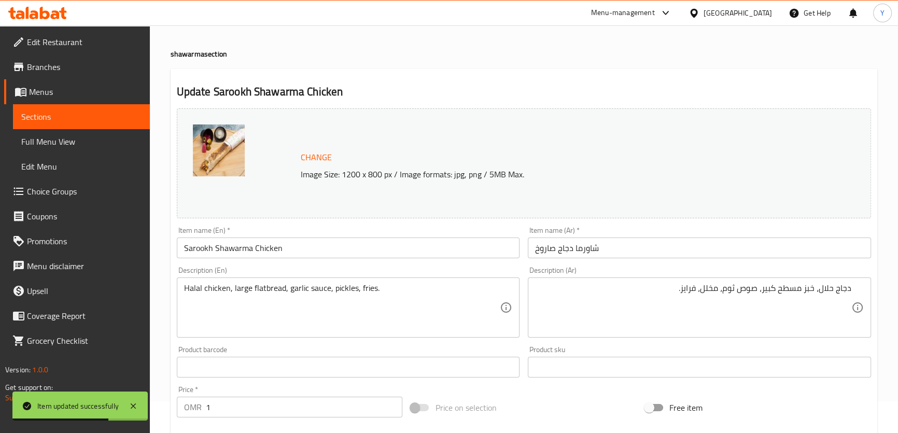
scroll to position [0, 0]
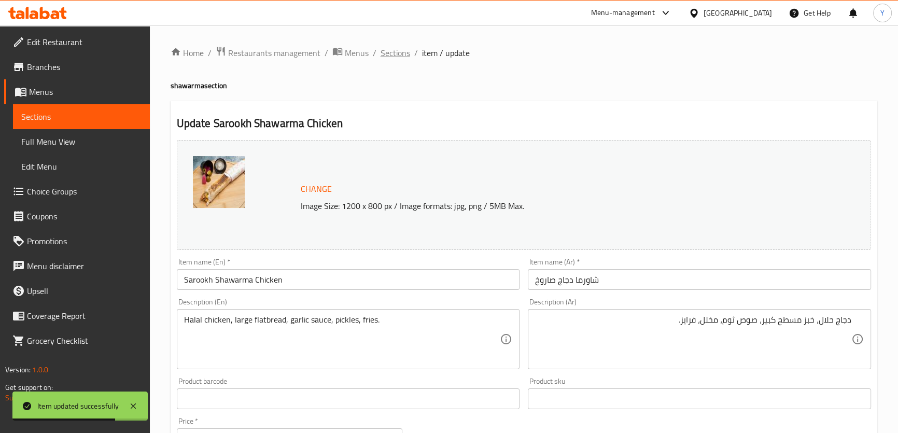
click at [389, 50] on span "Sections" at bounding box center [396, 53] width 30 height 12
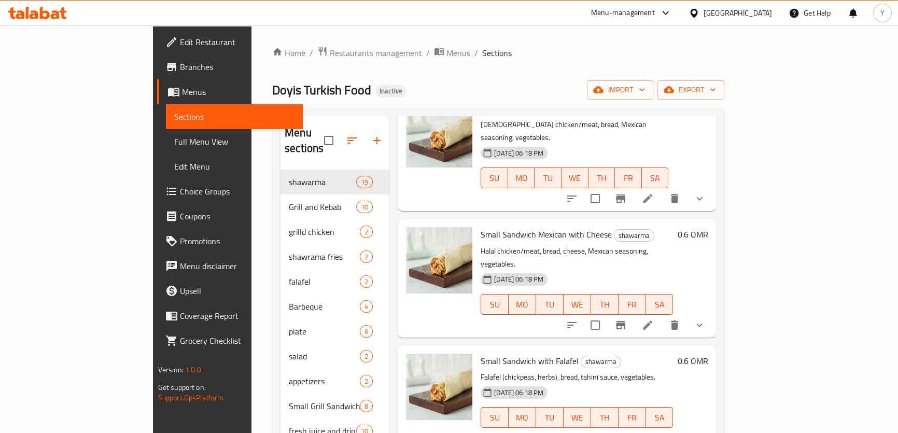
scroll to position [1625, 0]
click at [687, 428] on li at bounding box center [672, 437] width 29 height 19
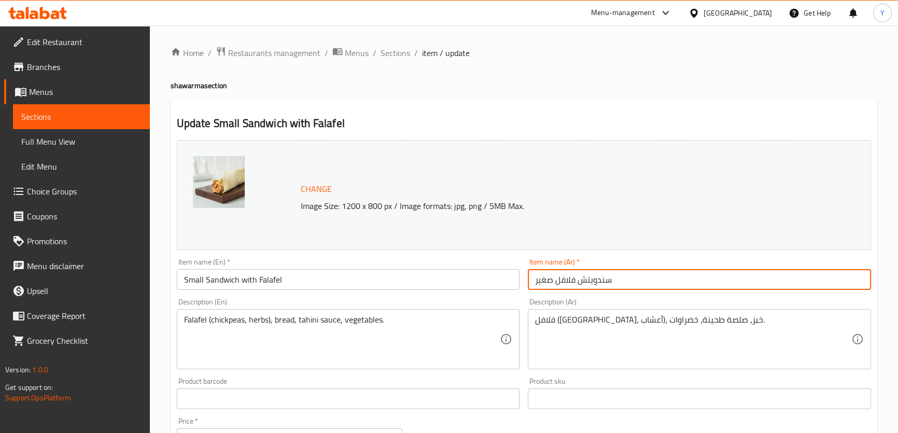
click at [600, 285] on input "سندويتش فلافل صغير" at bounding box center [699, 279] width 343 height 21
click at [819, 283] on input "سندويتش فلافل صغير" at bounding box center [699, 279] width 343 height 21
click at [815, 276] on input "سندويتش فلافل صغير" at bounding box center [699, 279] width 343 height 21
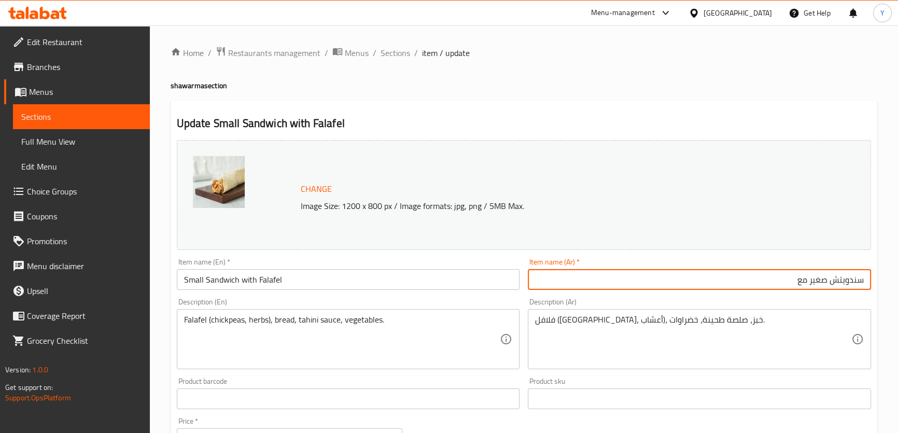
paste input "فلافل"
type input "سندويتش صغير مع [PERSON_NAME]"
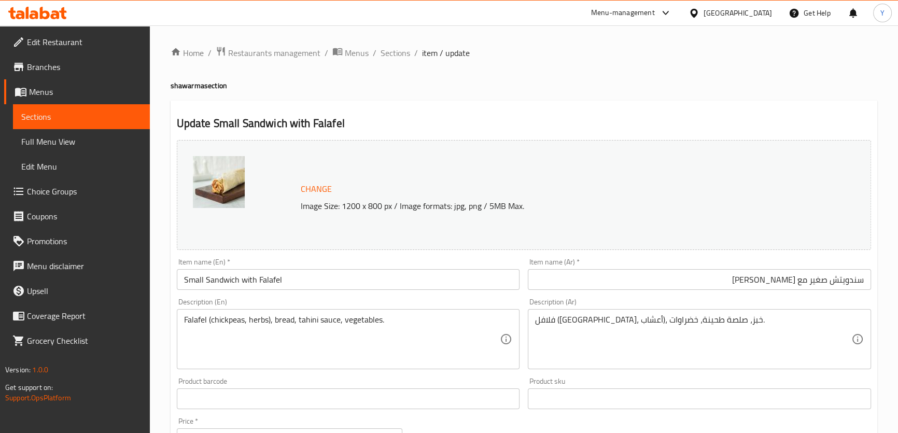
click at [731, 124] on h2 "Update Small Sandwich with Falafel" at bounding box center [524, 124] width 694 height 16
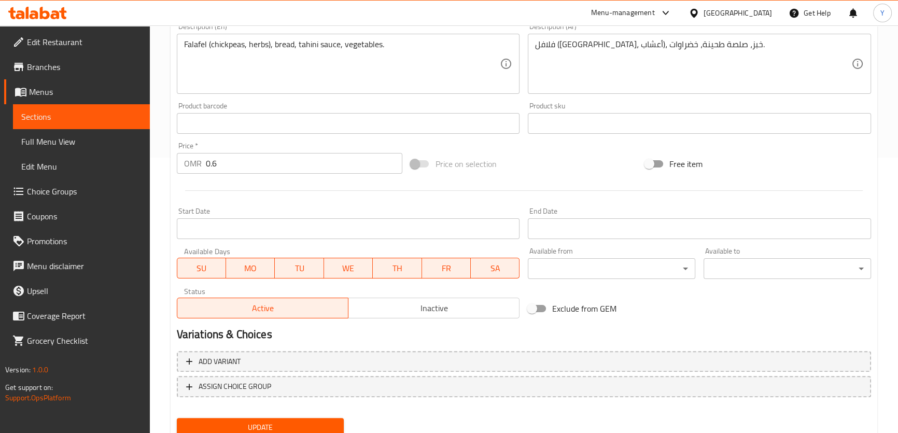
scroll to position [314, 0]
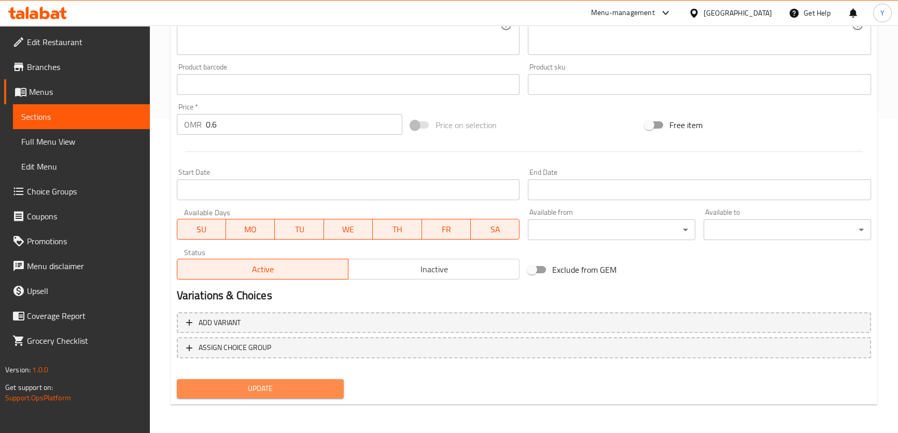
click at [311, 379] on button "Update" at bounding box center [260, 388] width 167 height 19
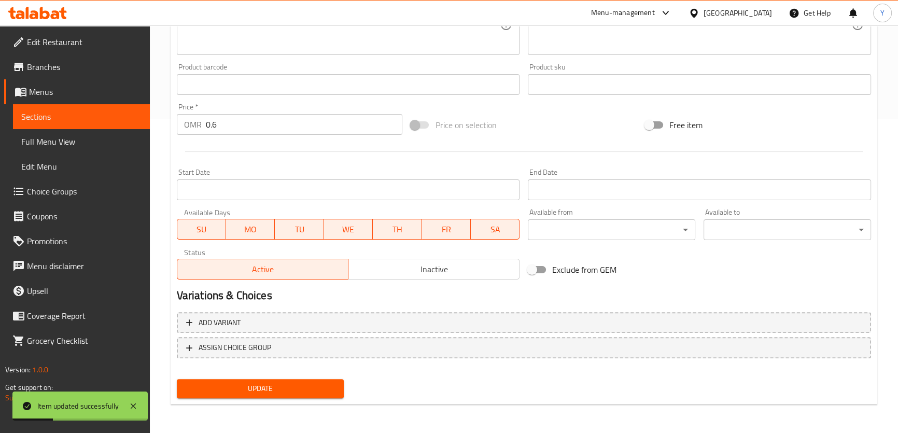
scroll to position [0, 0]
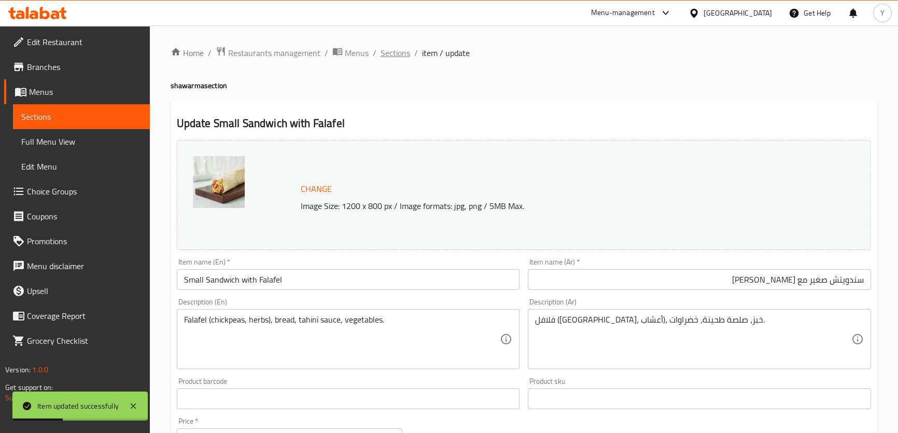
drag, startPoint x: 384, startPoint y: 56, endPoint x: 424, endPoint y: 74, distance: 44.1
click at [384, 56] on span "Sections" at bounding box center [396, 53] width 30 height 12
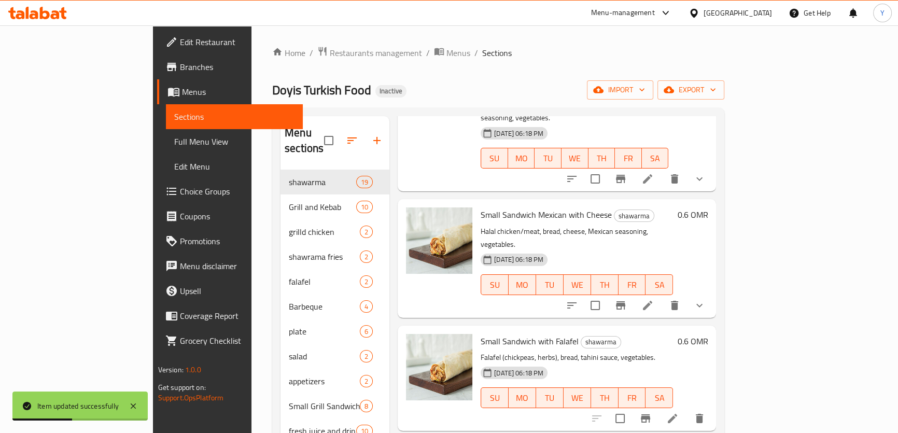
scroll to position [1744, 0]
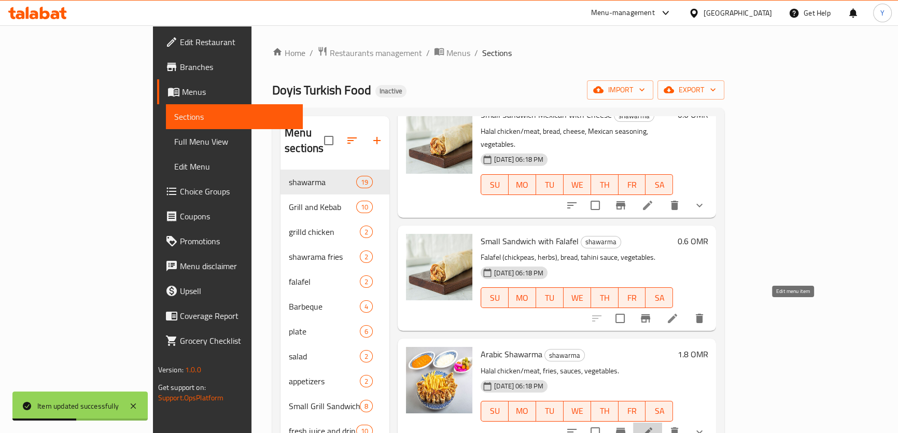
click at [652, 427] on icon at bounding box center [647, 431] width 9 height 9
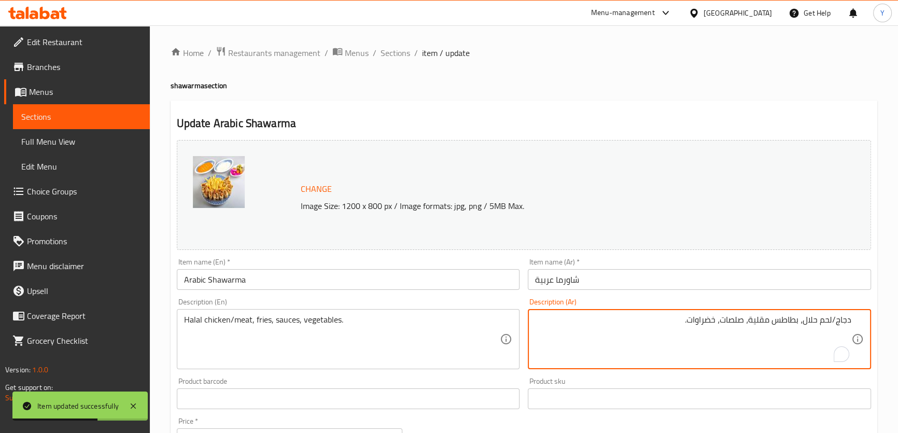
click at [778, 317] on textarea "دجاج/لحم حلال، بطاطس مقلية، صلصات، خضراوات." at bounding box center [693, 339] width 316 height 49
drag, startPoint x: 778, startPoint y: 317, endPoint x: 770, endPoint y: 317, distance: 7.8
click at [770, 317] on textarea "دجاج/لحم حلال، بطاطس مقلية، صلصات، خضراوات." at bounding box center [693, 339] width 316 height 49
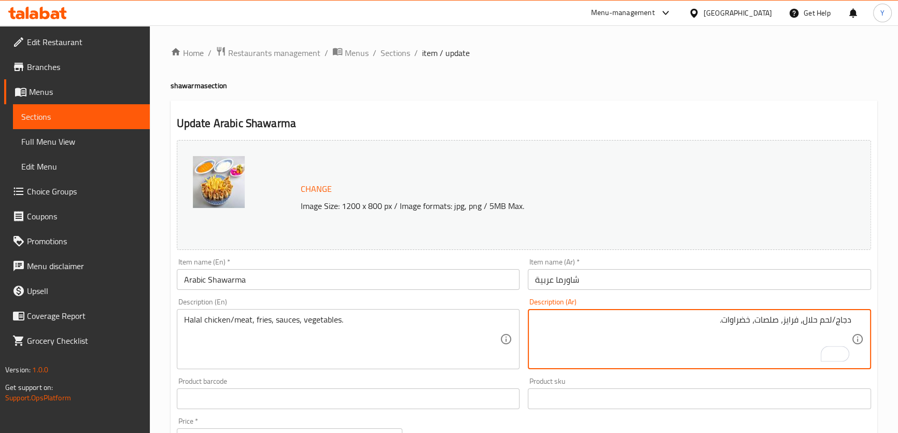
type textarea "دجاج/لحم حلال، فرايز، صلصات، خضراوات."
click at [727, 37] on div "Home / Restaurants management / Menus / Sections / item / update shawarma secti…" at bounding box center [524, 394] width 748 height 739
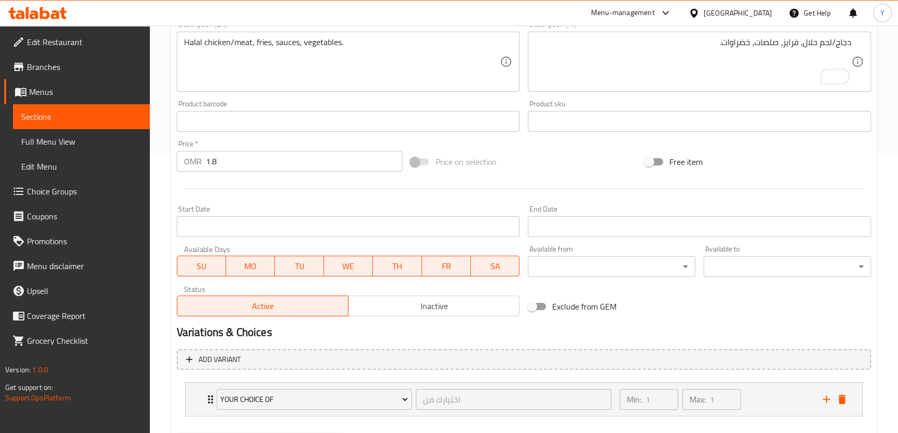
scroll to position [332, 0]
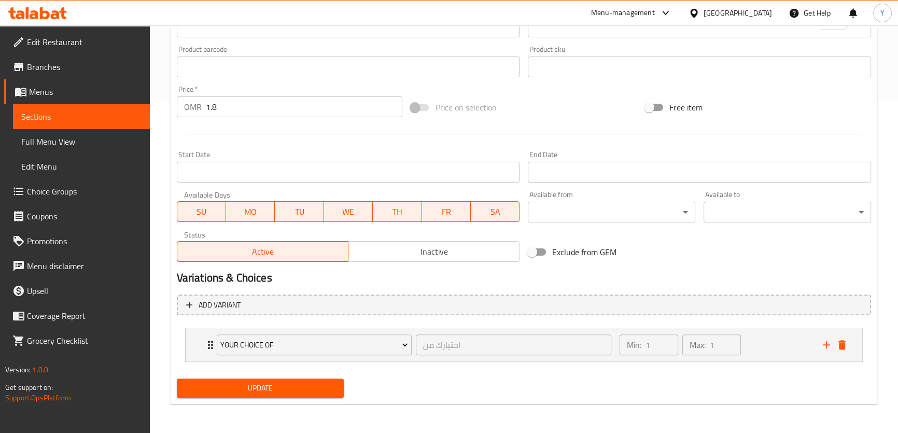
click at [291, 393] on span "Update" at bounding box center [260, 388] width 151 height 13
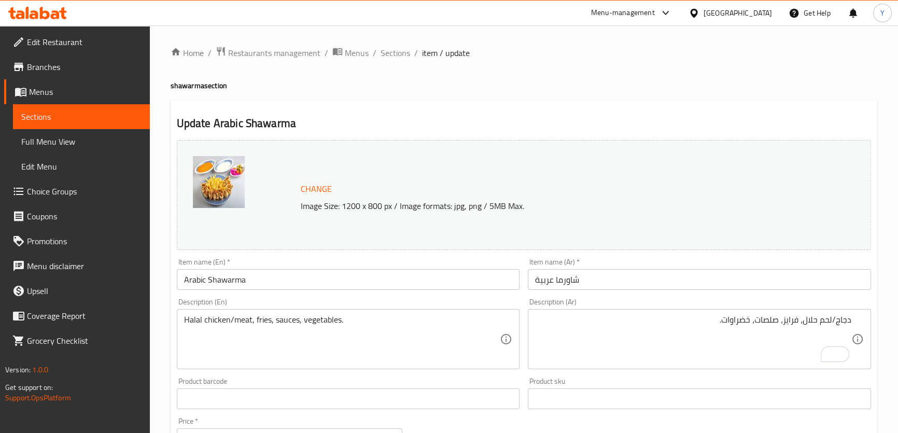
scroll to position [0, 0]
click at [400, 52] on span "Sections" at bounding box center [396, 53] width 30 height 12
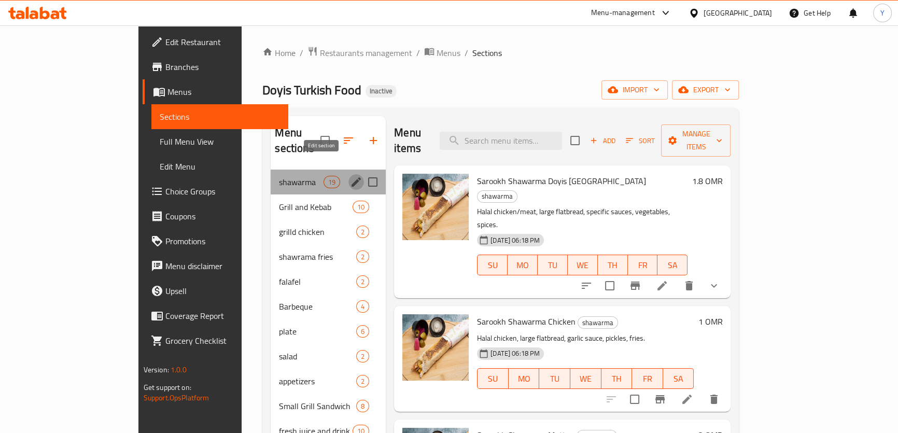
click at [352, 177] on icon "edit" at bounding box center [356, 181] width 9 height 9
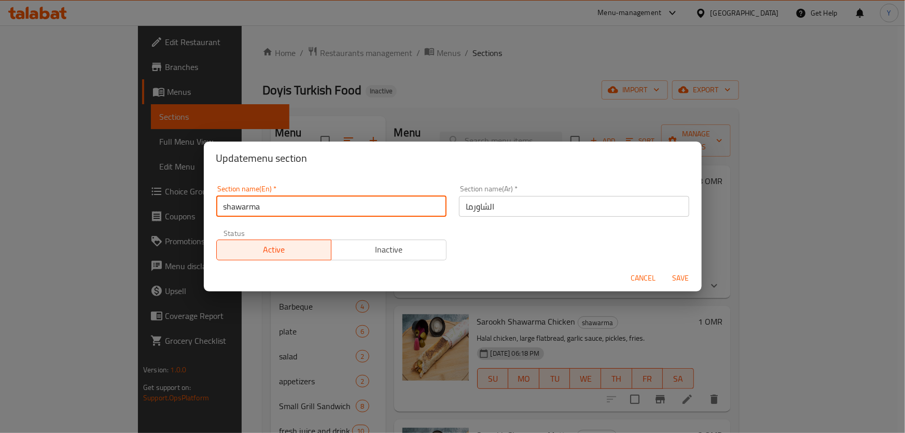
drag, startPoint x: 227, startPoint y: 208, endPoint x: 0, endPoint y: 212, distance: 227.1
click at [82, 212] on div "Update menu section Section name(En)   * shawarma Section name(En) * Section na…" at bounding box center [452, 216] width 905 height 433
type input "Shawarma"
click at [664, 269] on button "Save" at bounding box center [680, 278] width 33 height 19
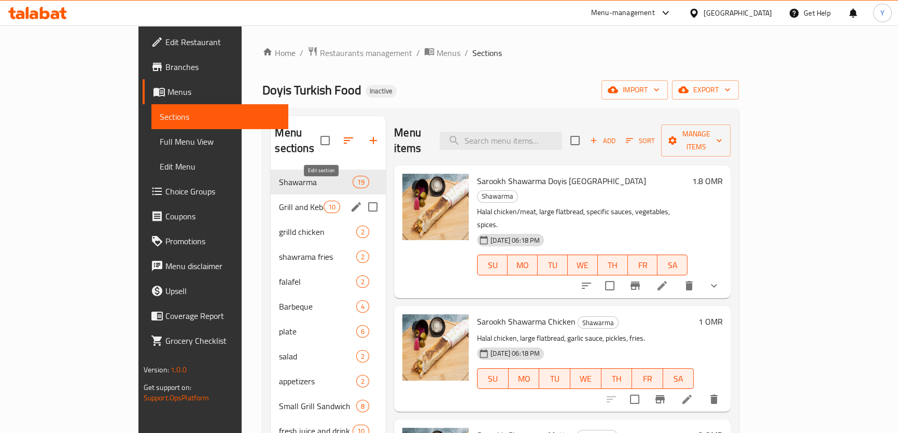
click at [352, 202] on icon "edit" at bounding box center [356, 206] width 9 height 9
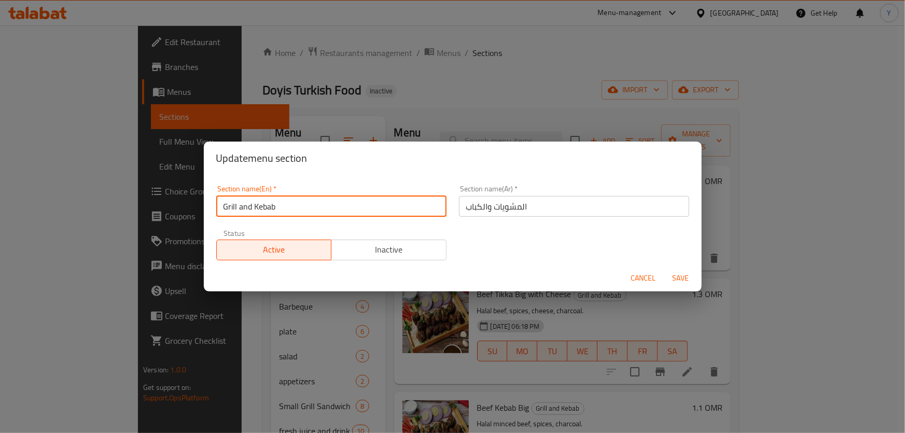
drag, startPoint x: 245, startPoint y: 211, endPoint x: 237, endPoint y: 213, distance: 8.1
click at [237, 212] on input "Grill and Kebab" at bounding box center [331, 206] width 230 height 21
type input "Grill And Kebab"
click at [664, 269] on button "Save" at bounding box center [680, 278] width 33 height 19
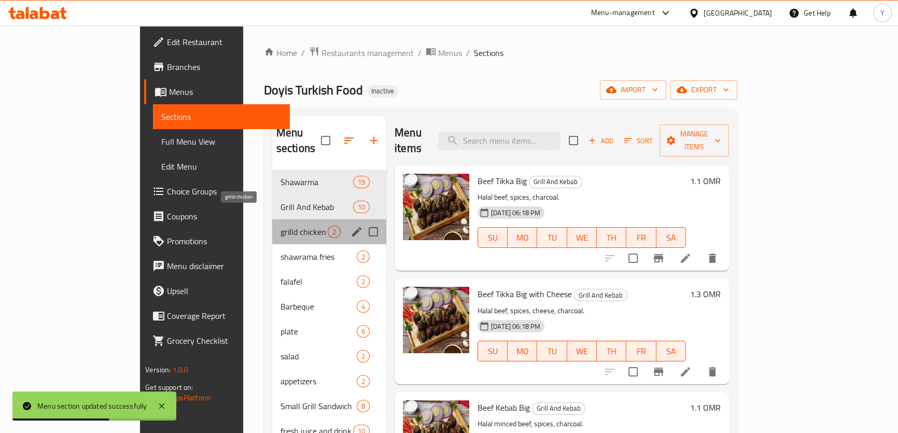
click at [281, 226] on span "grilld chicken" at bounding box center [304, 232] width 47 height 12
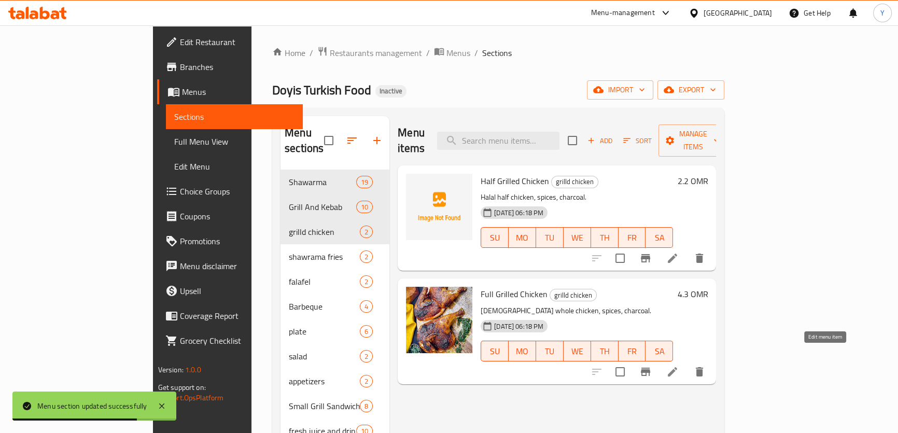
click at [679, 366] on icon at bounding box center [672, 372] width 12 height 12
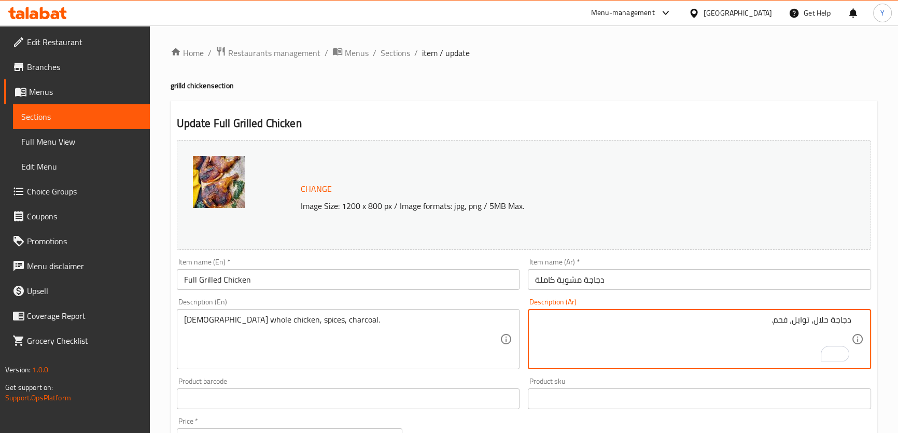
click at [830, 322] on textarea "دجاجة حلال، توابل، فحم." at bounding box center [693, 339] width 316 height 49
type textarea "دجاجة كاملة حلال، توابل، فحم."
click at [699, 103] on div "Update Full Grilled Chicken Change Image Size: 1200 x 800 px / Image formats: j…" at bounding box center [524, 410] width 707 height 619
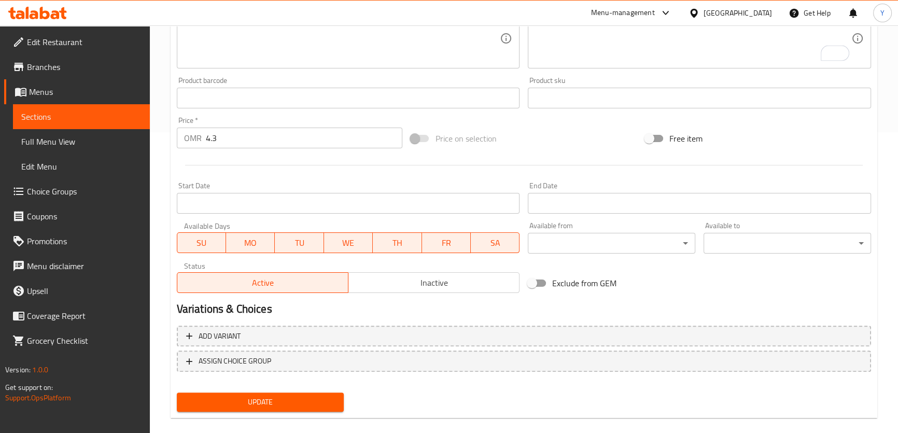
scroll to position [314, 0]
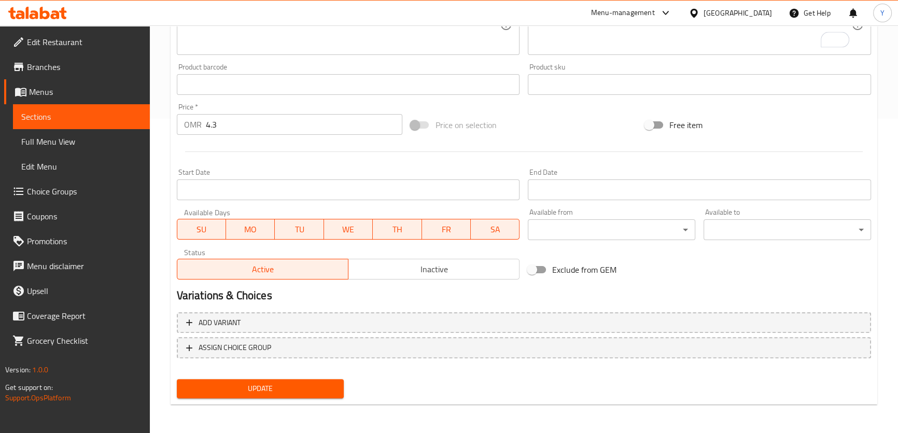
click at [282, 388] on span "Update" at bounding box center [260, 388] width 151 height 13
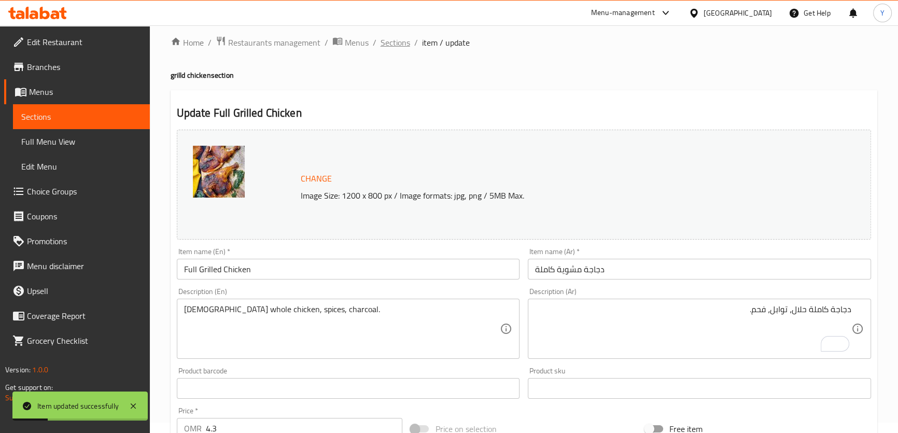
scroll to position [0, 0]
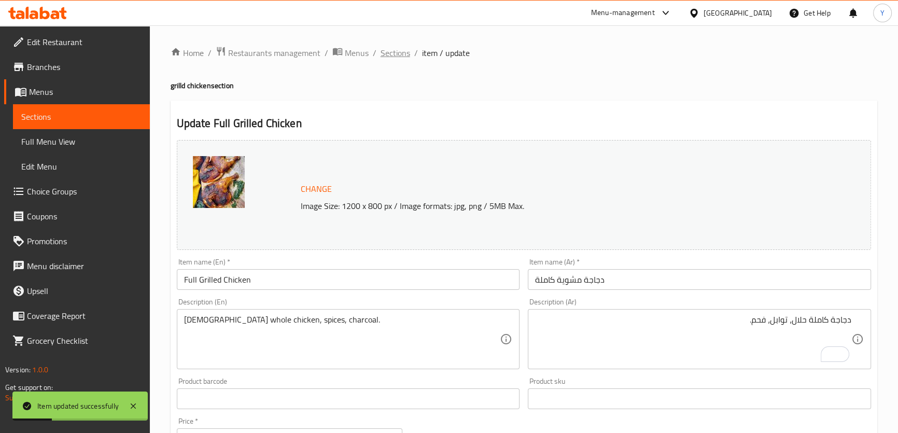
click at [389, 57] on span "Sections" at bounding box center [396, 53] width 30 height 12
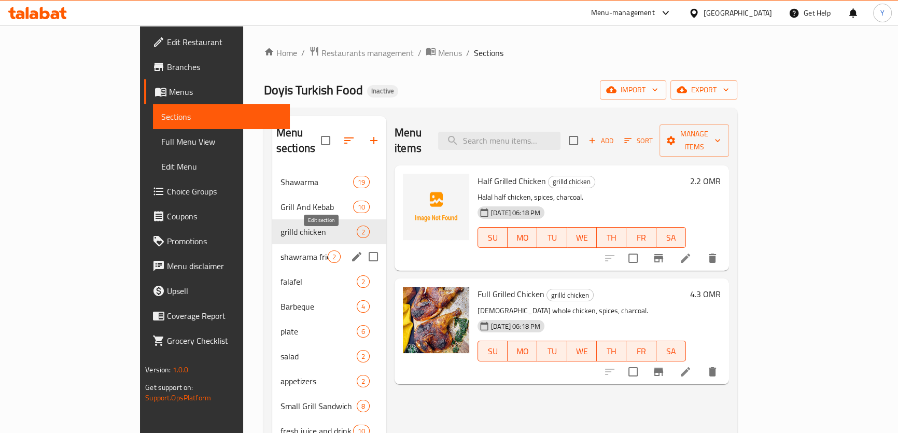
click at [349, 249] on button "edit" at bounding box center [357, 257] width 16 height 16
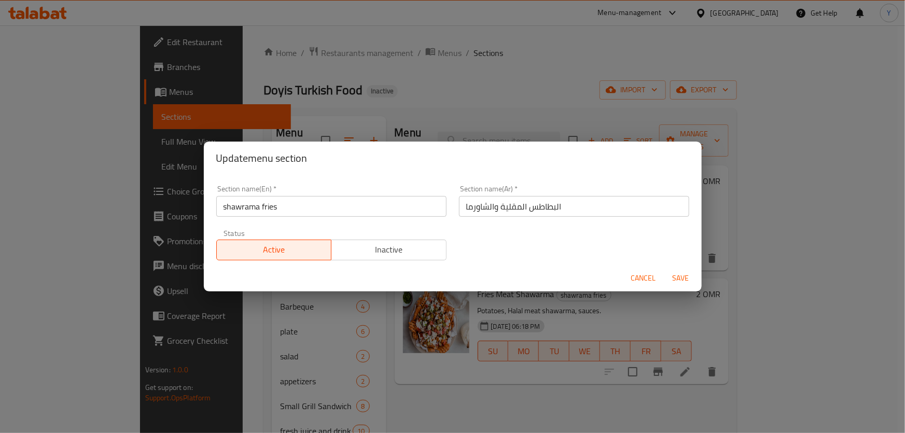
click at [537, 214] on input "البطاطس المقلية والشاورما" at bounding box center [574, 206] width 230 height 21
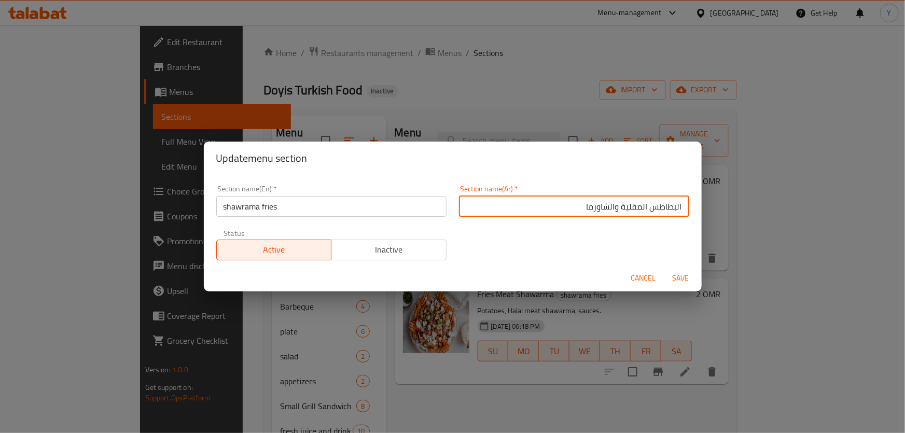
drag, startPoint x: 609, startPoint y: 208, endPoint x: 904, endPoint y: 202, distance: 295.6
click at [898, 202] on div "Update menu section Section name(En)   * shawrama fries Section name(En) * Sect…" at bounding box center [452, 216] width 905 height 433
type input "ال[PERSON_NAME]"
click at [664, 269] on button "Save" at bounding box center [680, 278] width 33 height 19
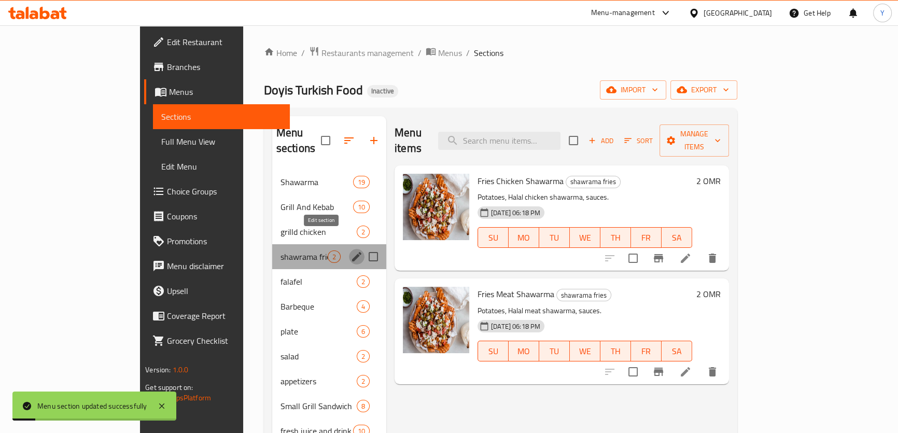
click at [351, 250] on icon "edit" at bounding box center [357, 256] width 12 height 12
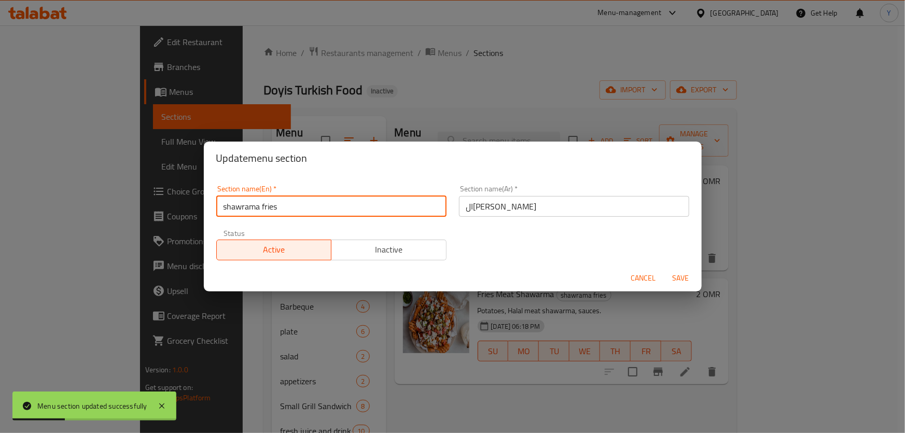
drag, startPoint x: 226, startPoint y: 206, endPoint x: 201, endPoint y: 203, distance: 25.1
click at [203, 203] on div "Update menu section Section name(En)   * shawrama fries Section name(En) * Sect…" at bounding box center [452, 216] width 905 height 433
type input "Shawrama fries"
click at [664, 269] on button "Save" at bounding box center [680, 278] width 33 height 19
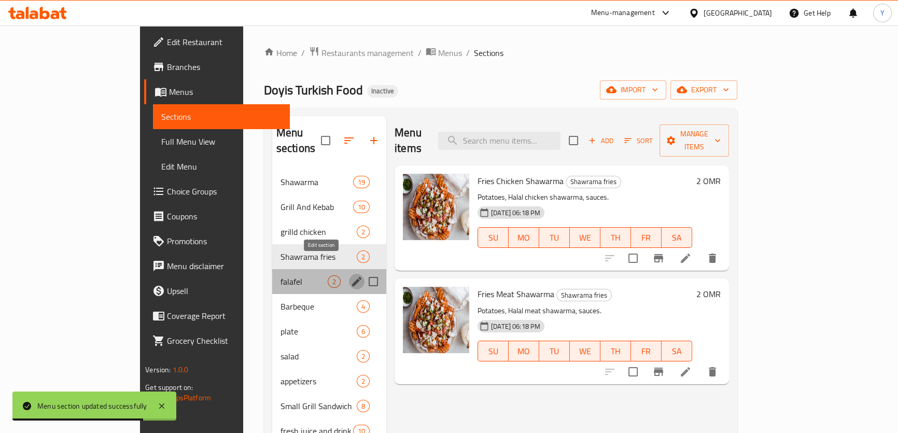
click at [352, 277] on icon "edit" at bounding box center [356, 281] width 9 height 9
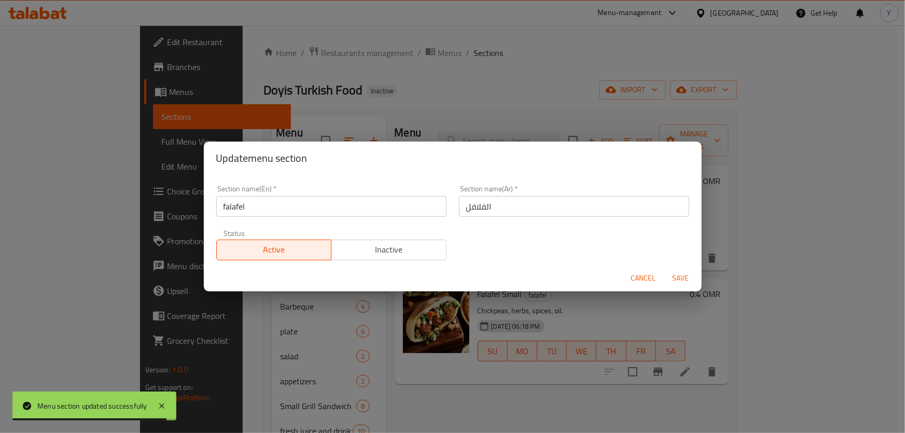
click at [638, 275] on span "Cancel" at bounding box center [643, 278] width 25 height 13
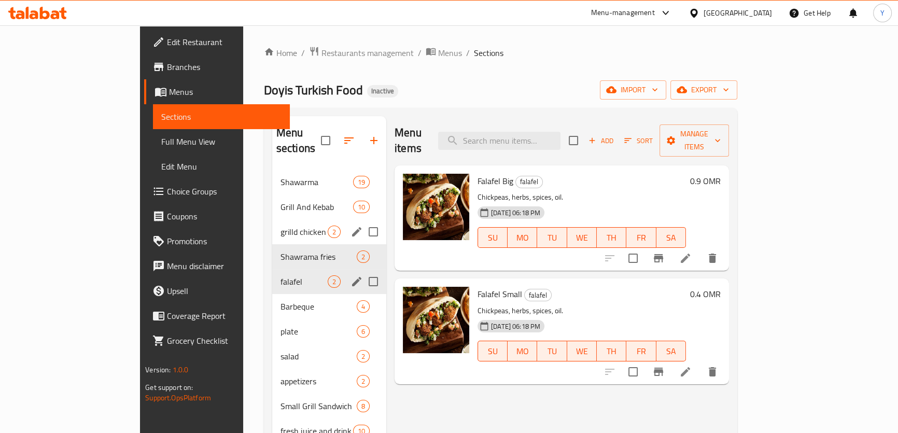
click at [351, 226] on icon "edit" at bounding box center [357, 232] width 12 height 12
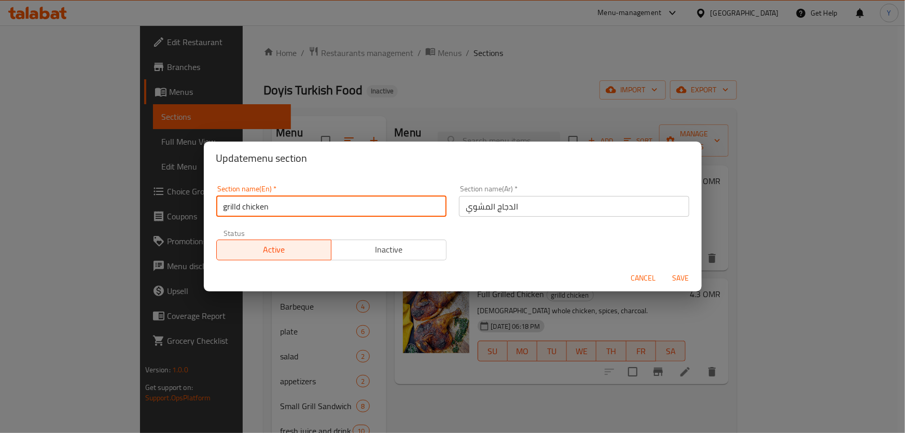
drag, startPoint x: 229, startPoint y: 207, endPoint x: 220, endPoint y: 207, distance: 8.8
click at [220, 207] on input "grilld chicken" at bounding box center [331, 206] width 230 height 21
type input "Grilld chicken"
click at [664, 269] on button "Save" at bounding box center [680, 278] width 33 height 19
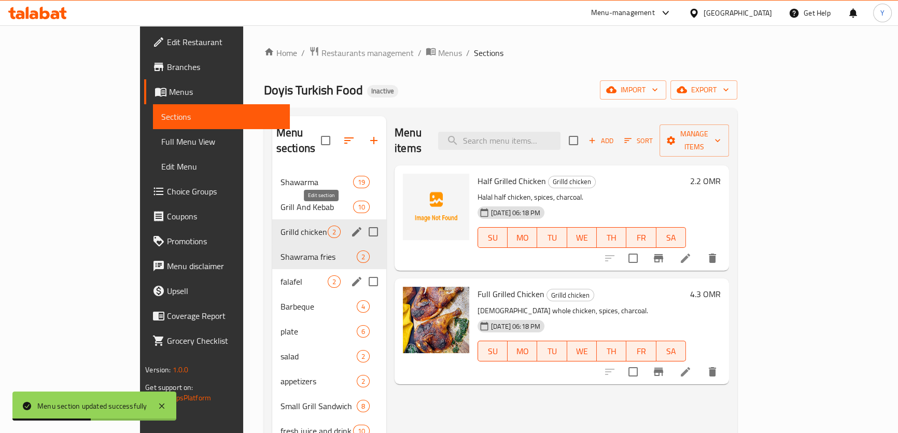
click at [352, 227] on icon "edit" at bounding box center [356, 231] width 9 height 9
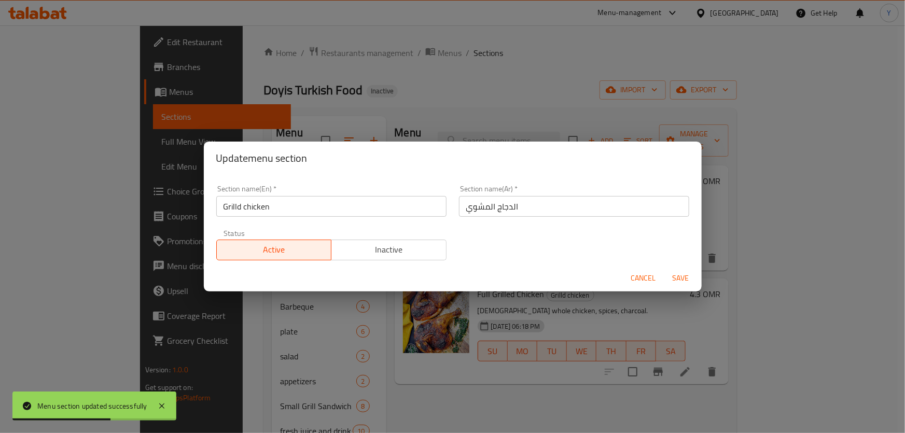
click at [236, 206] on input "Grilld chicken" at bounding box center [331, 206] width 230 height 21
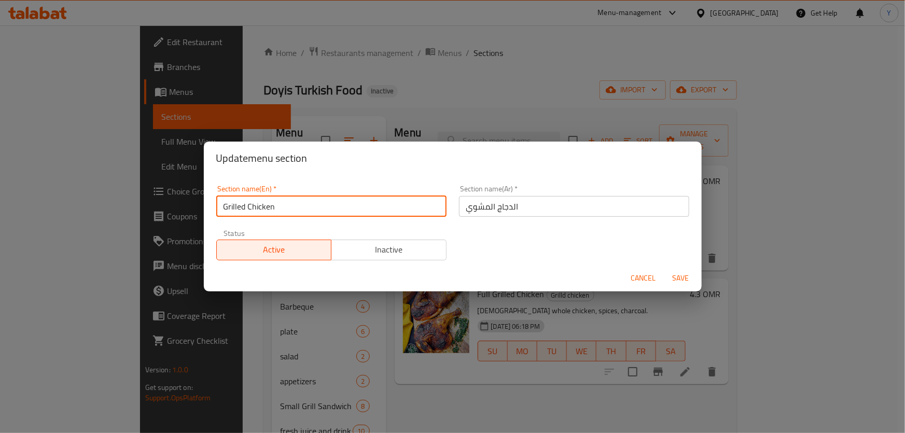
type input "Grilled Chicken"
click at [664, 269] on button "Save" at bounding box center [680, 278] width 33 height 19
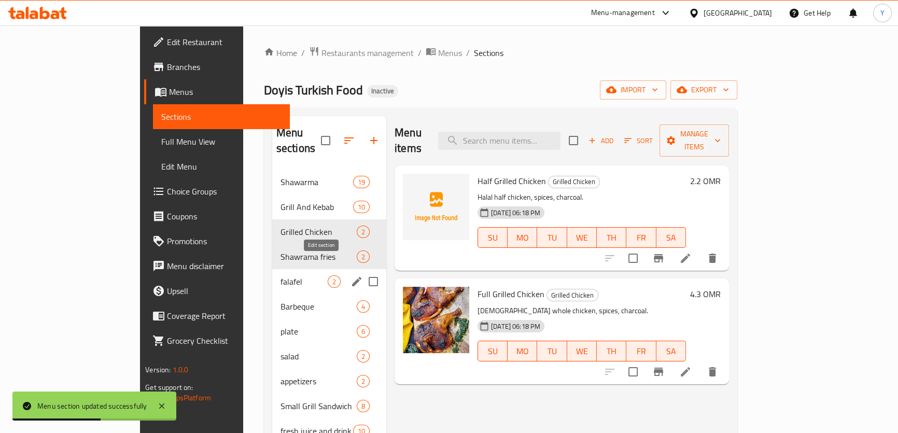
click at [351, 275] on icon "edit" at bounding box center [357, 281] width 12 height 12
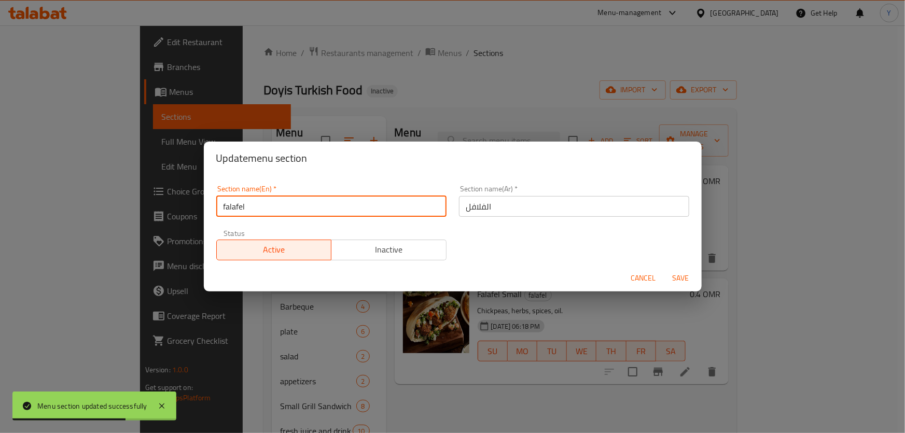
drag, startPoint x: 225, startPoint y: 204, endPoint x: 205, endPoint y: 203, distance: 19.2
click at [209, 203] on div "Section name(En)   * falafel Section name(En) * Section name(Ar)   * الفلافل Se…" at bounding box center [453, 220] width 498 height 90
type input "Falafel"
click at [664, 269] on button "Save" at bounding box center [680, 278] width 33 height 19
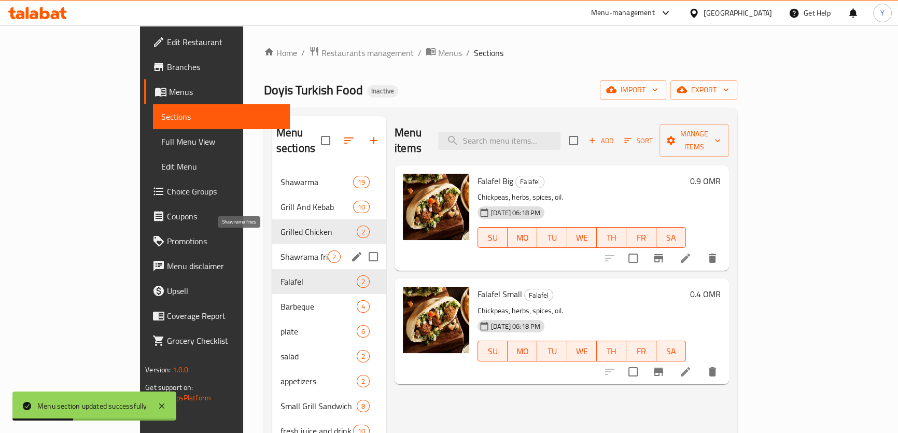
click at [281, 250] on span "Shawrama fries" at bounding box center [304, 256] width 47 height 12
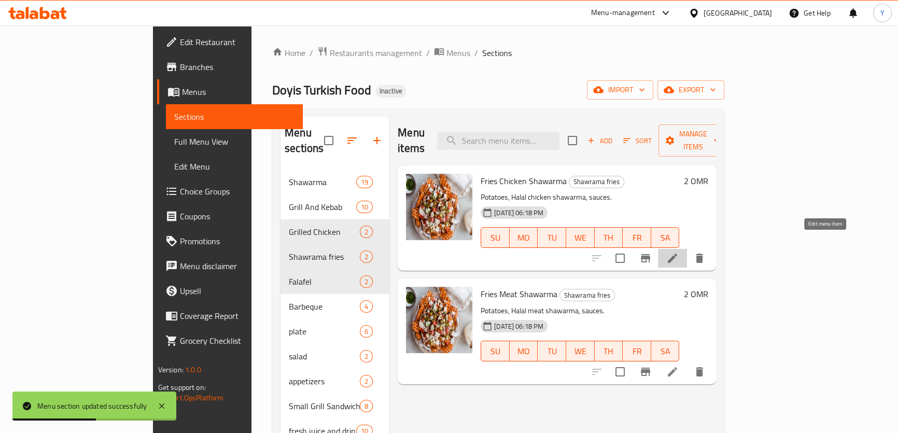
click at [679, 252] on icon at bounding box center [672, 258] width 12 height 12
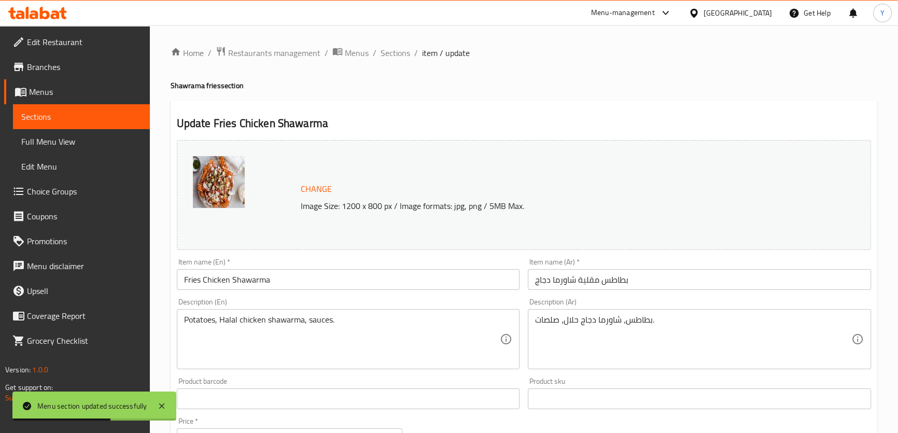
click at [586, 276] on input "بطاطس مقلية شاورما دجاج" at bounding box center [699, 279] width 343 height 21
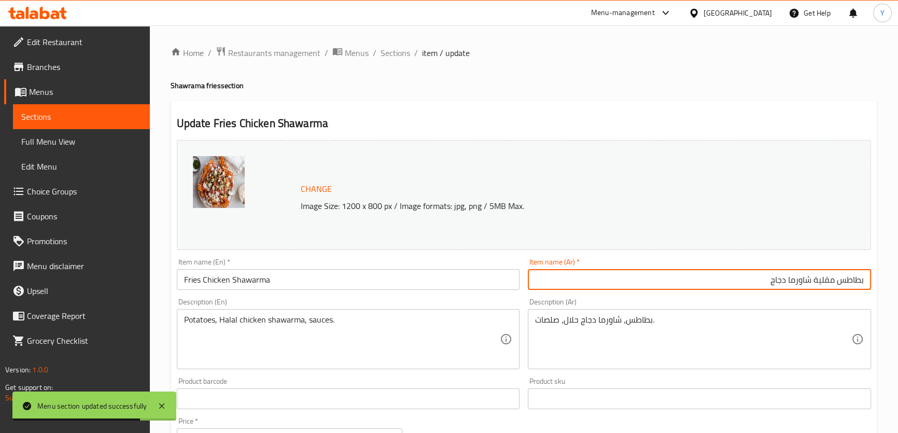
click at [822, 281] on input "بطاطس مقلية شاورما دجاج" at bounding box center [699, 279] width 343 height 21
drag, startPoint x: 822, startPoint y: 281, endPoint x: 869, endPoint y: 285, distance: 46.9
click at [869, 285] on input "بطاطس مقلية شاورما دجاج" at bounding box center [699, 279] width 343 height 21
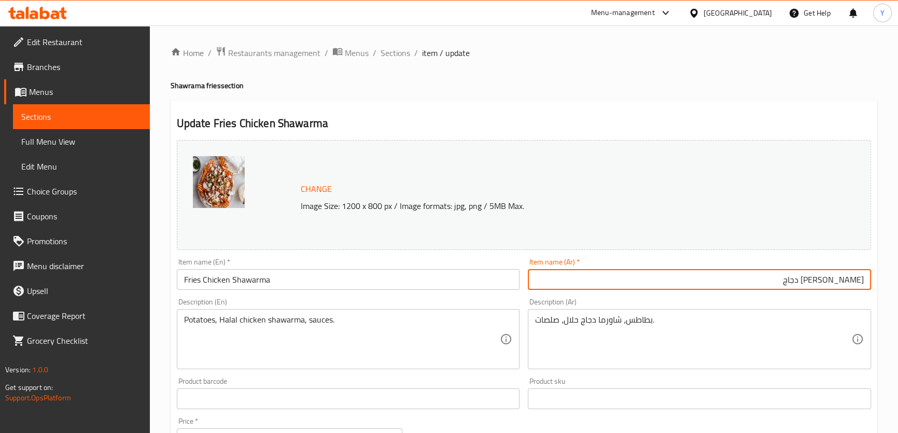
click at [860, 280] on input "[PERSON_NAME] دجاج" at bounding box center [699, 279] width 343 height 21
type input "[PERSON_NAME] دجاج"
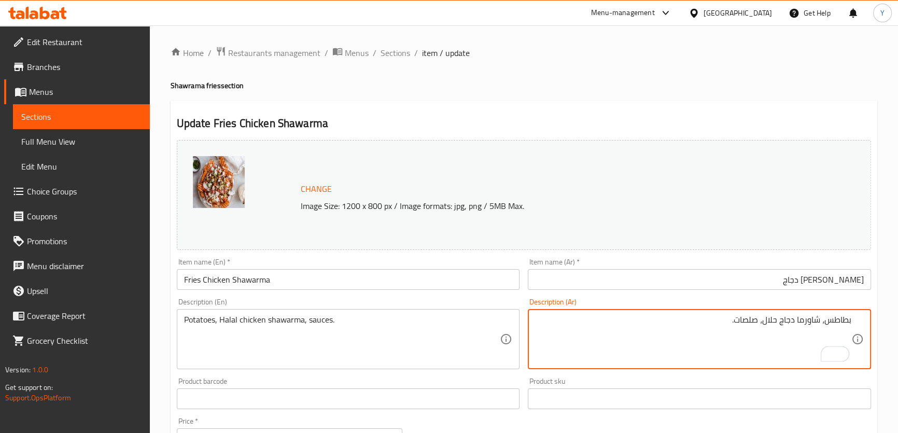
drag, startPoint x: 686, startPoint y: 67, endPoint x: 709, endPoint y: 83, distance: 28.3
click at [687, 67] on div "Home / Restaurants management / Menus / Sections / item / update Shawrama fries…" at bounding box center [524, 386] width 707 height 681
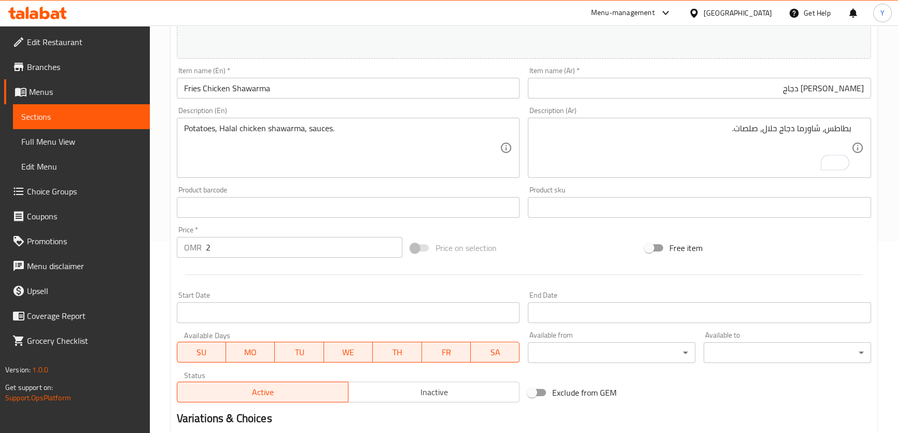
scroll to position [314, 0]
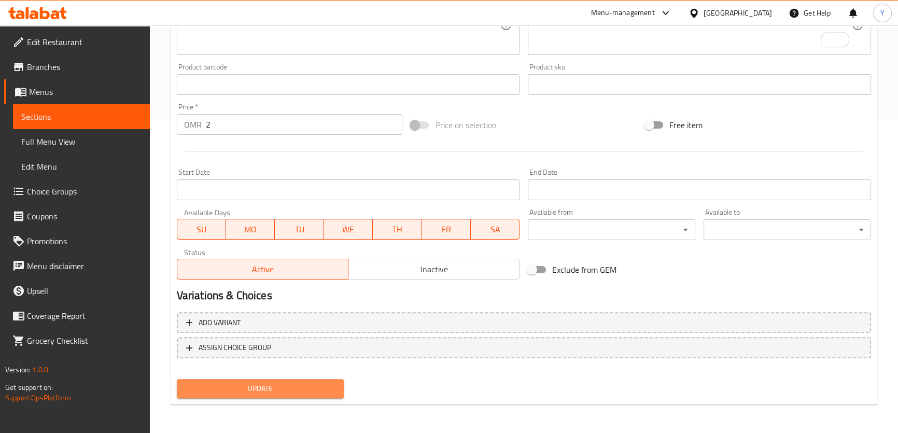
click at [278, 385] on span "Update" at bounding box center [260, 388] width 151 height 13
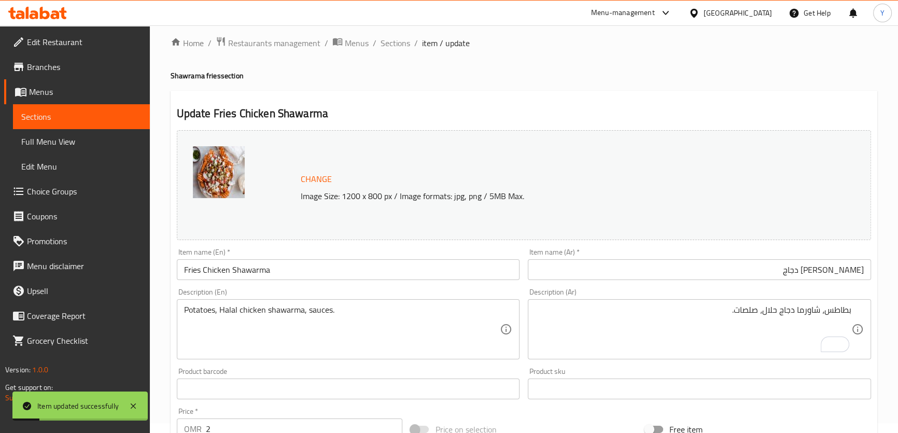
scroll to position [0, 0]
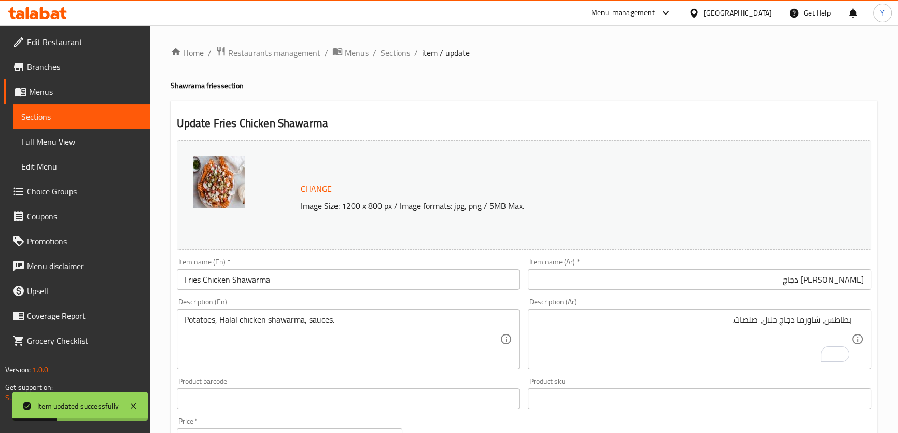
click at [393, 52] on span "Sections" at bounding box center [396, 53] width 30 height 12
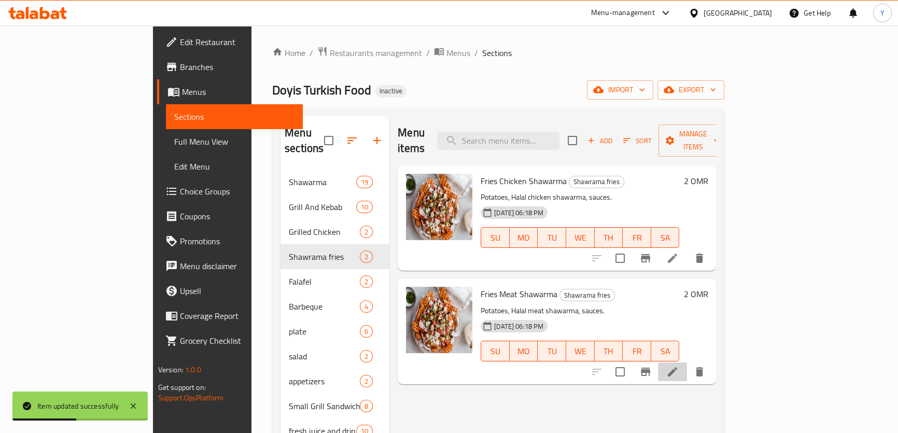
click at [687, 362] on li at bounding box center [672, 371] width 29 height 19
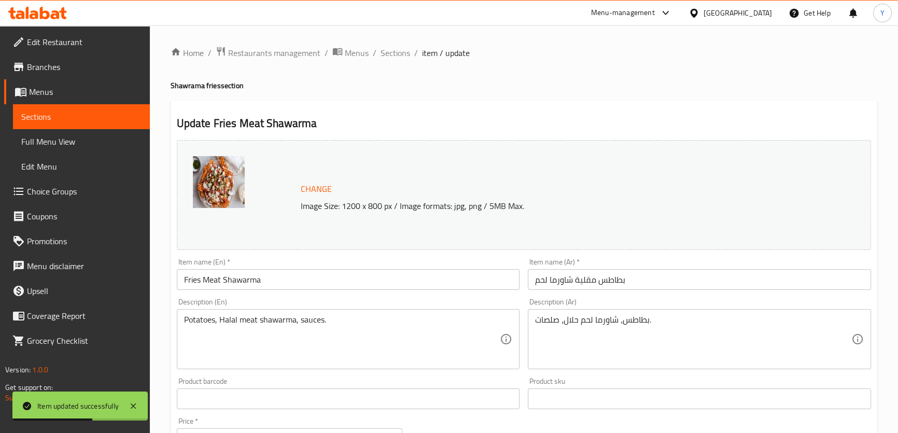
click at [625, 290] on div "Item name (Ar)   * بطاطس مقلية شاورما لحم Item name (Ar) *" at bounding box center [700, 274] width 352 height 40
click at [622, 284] on input "بطاطس مقلية شاورما لحم" at bounding box center [699, 279] width 343 height 21
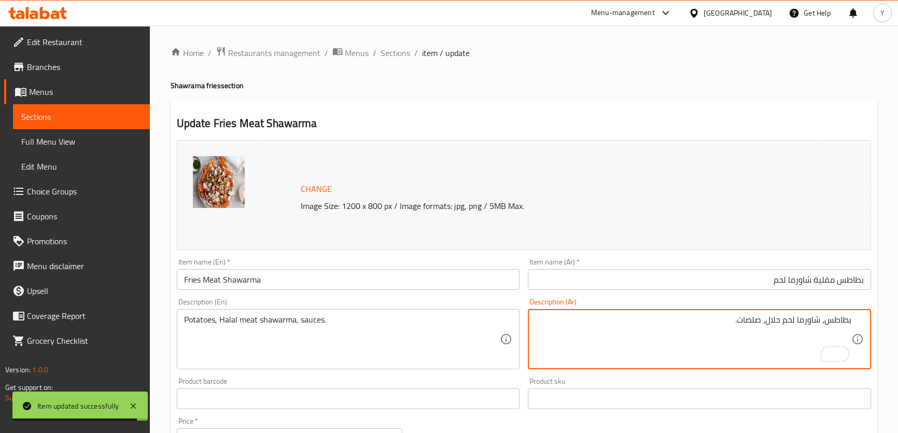
click at [837, 277] on input "بطاطس مقلية شاورما لحم" at bounding box center [699, 279] width 343 height 21
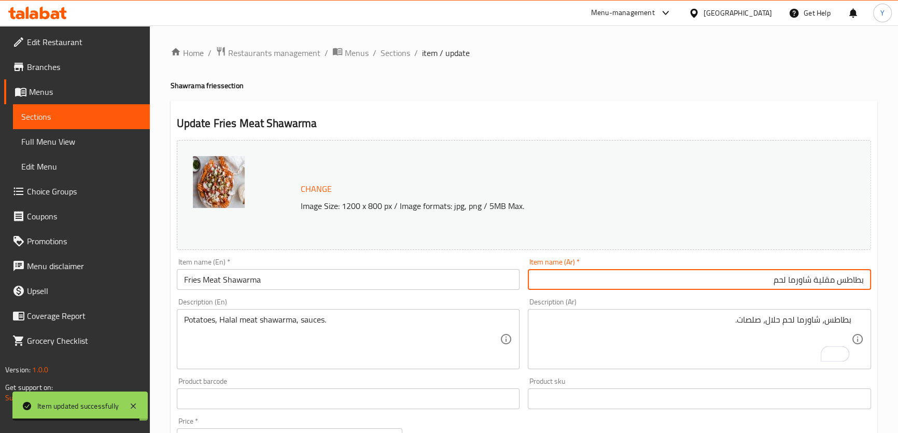
click at [837, 277] on input "بطاطس مقلية شاورما لحم" at bounding box center [699, 279] width 343 height 21
click at [827, 279] on input "بطاطس مقلية شاورما لحم" at bounding box center [699, 279] width 343 height 21
drag, startPoint x: 827, startPoint y: 279, endPoint x: 875, endPoint y: 290, distance: 48.9
click at [875, 290] on div "Item name (Ar)   * بطاطس مقلية شاورما لحم Item name (Ar) *" at bounding box center [700, 274] width 352 height 40
type input "[PERSON_NAME] لحم"
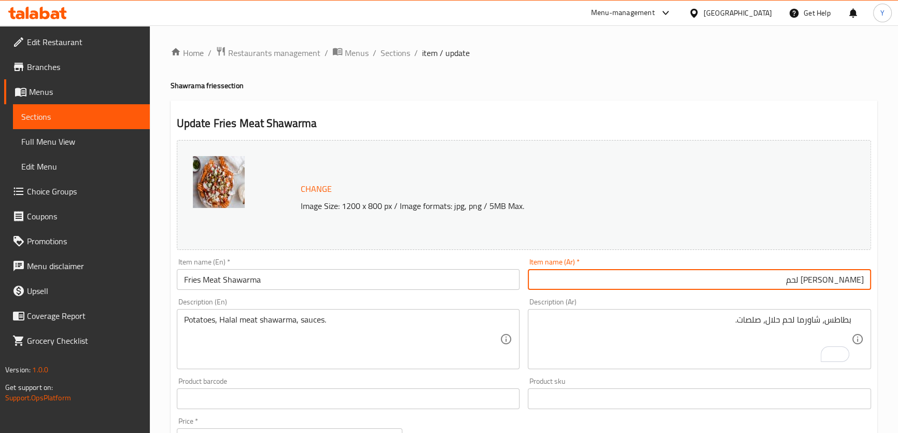
click at [790, 101] on div "Update Fries Meat Shawarma Change Image Size: 1200 x 800 px / Image formats: jp…" at bounding box center [524, 410] width 707 height 619
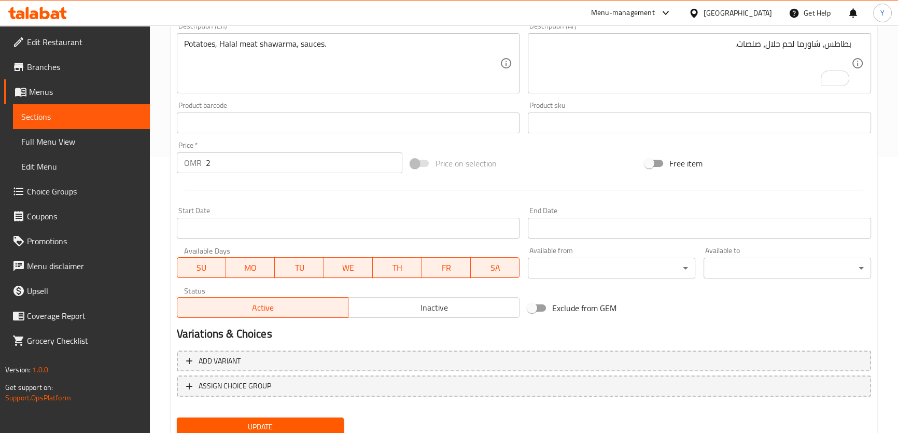
scroll to position [314, 0]
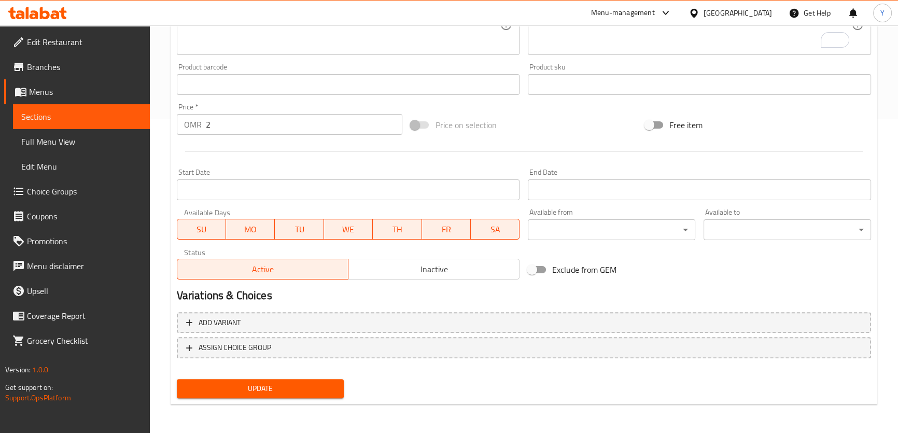
click at [322, 394] on span "Update" at bounding box center [260, 388] width 151 height 13
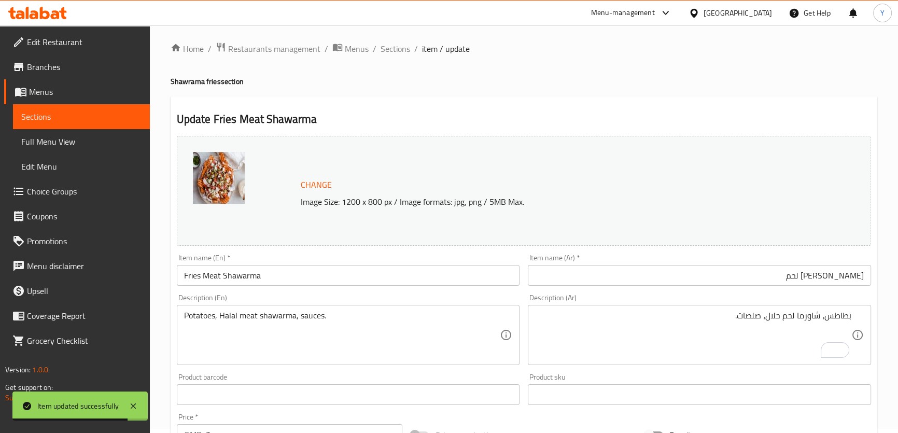
scroll to position [0, 0]
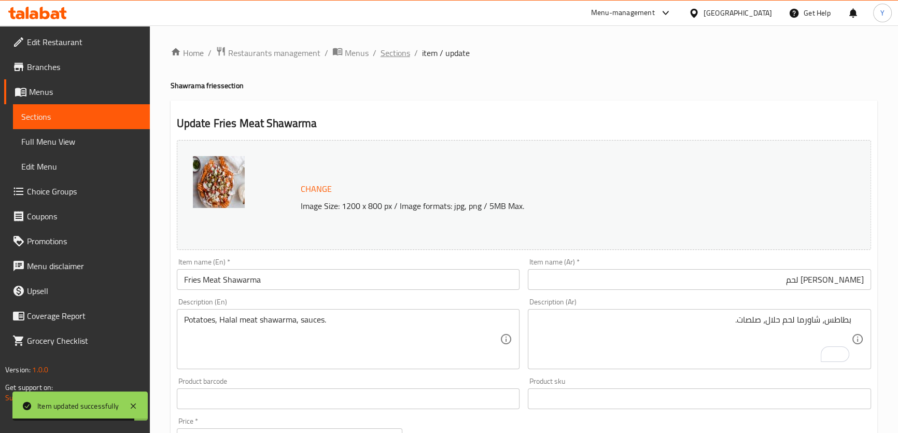
click at [408, 54] on span "Sections" at bounding box center [396, 53] width 30 height 12
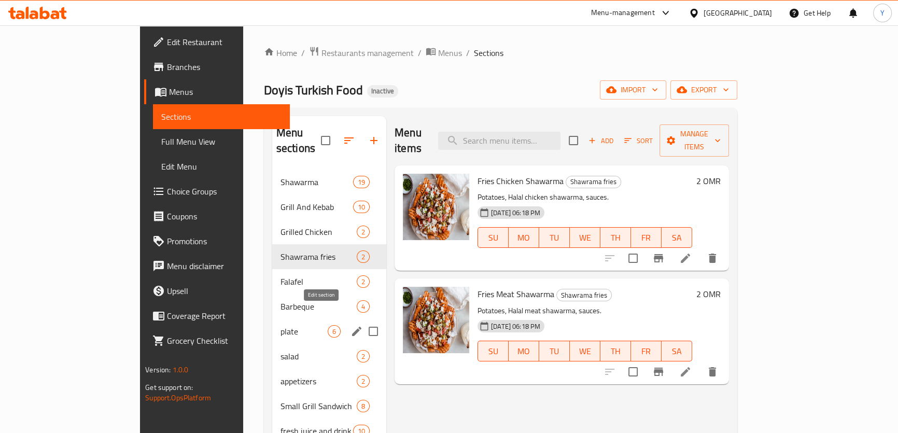
click at [352, 327] on icon "edit" at bounding box center [356, 331] width 9 height 9
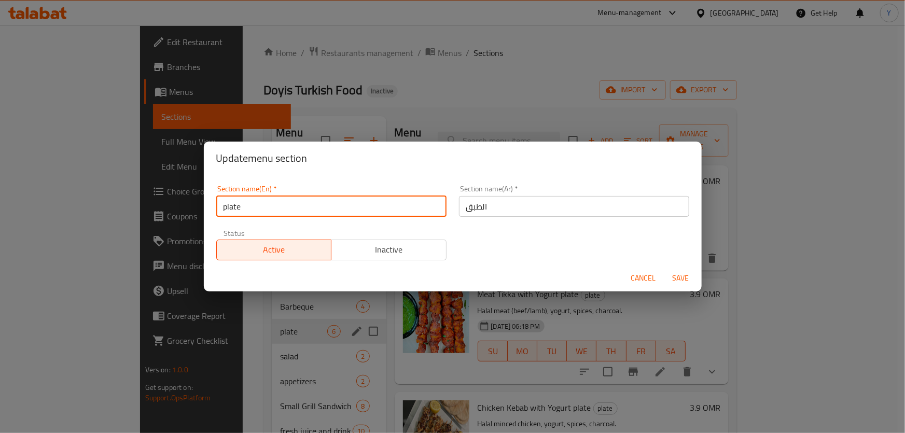
drag, startPoint x: 227, startPoint y: 205, endPoint x: 201, endPoint y: 205, distance: 25.9
click at [207, 205] on div "Section name(En)   * plate Section name(En) * Section name(Ar)   * الطبق Sectio…" at bounding box center [453, 220] width 498 height 90
type input "Plate"
click at [664, 269] on button "Save" at bounding box center [680, 278] width 33 height 19
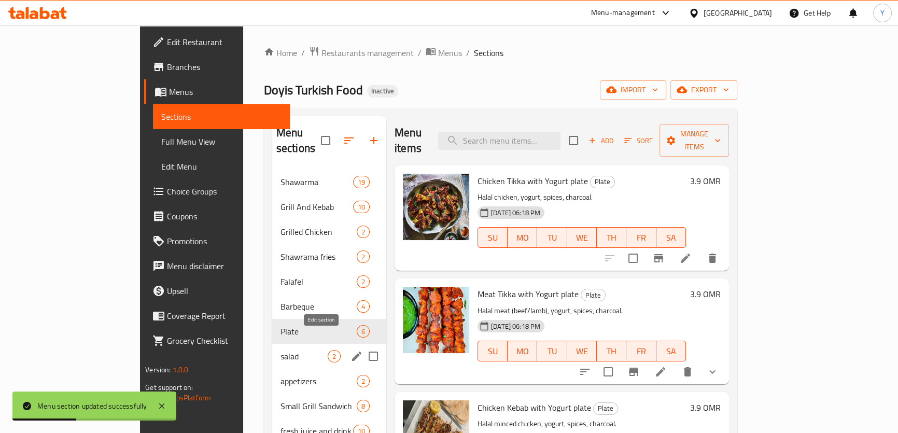
click at [352, 352] on icon "edit" at bounding box center [356, 356] width 9 height 9
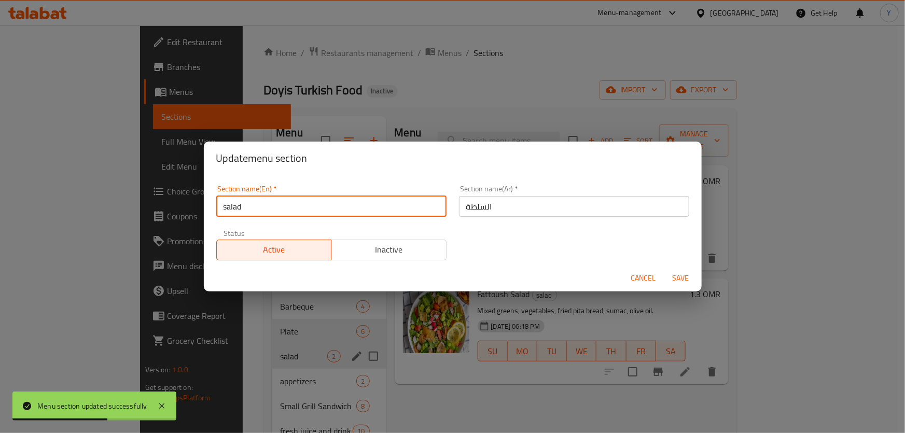
click at [228, 209] on input "salad" at bounding box center [331, 206] width 230 height 21
type input "Salad"
click at [664, 269] on button "Save" at bounding box center [680, 278] width 33 height 19
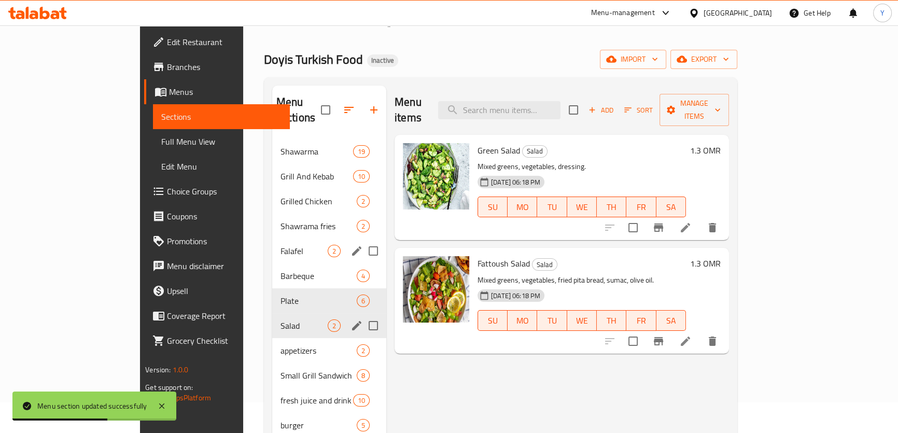
scroll to position [47, 0]
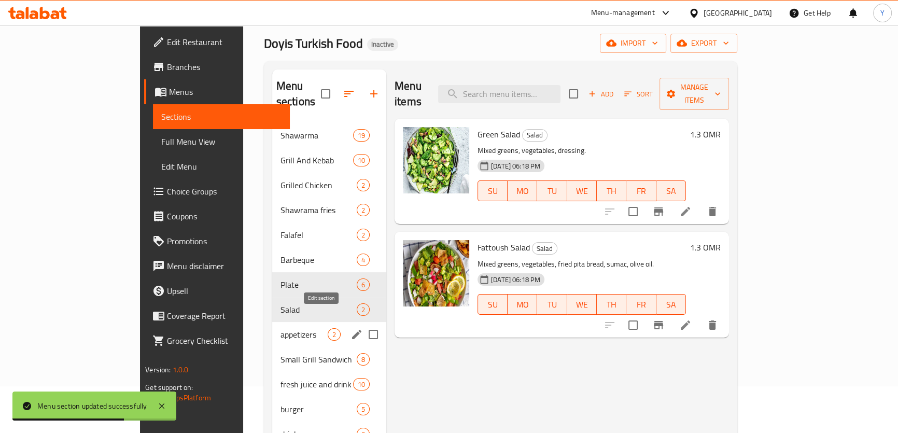
click at [352, 330] on icon "edit" at bounding box center [356, 334] width 9 height 9
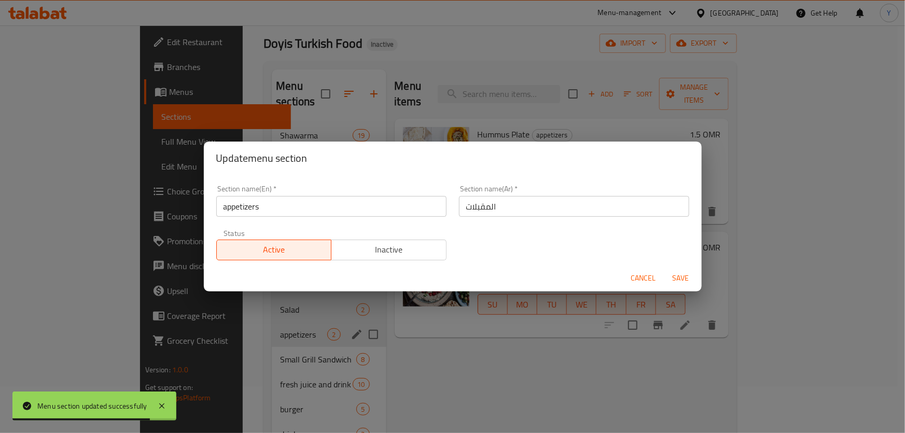
drag, startPoint x: 225, startPoint y: 209, endPoint x: 218, endPoint y: 209, distance: 6.7
click at [221, 209] on input "appetizers" at bounding box center [331, 206] width 230 height 21
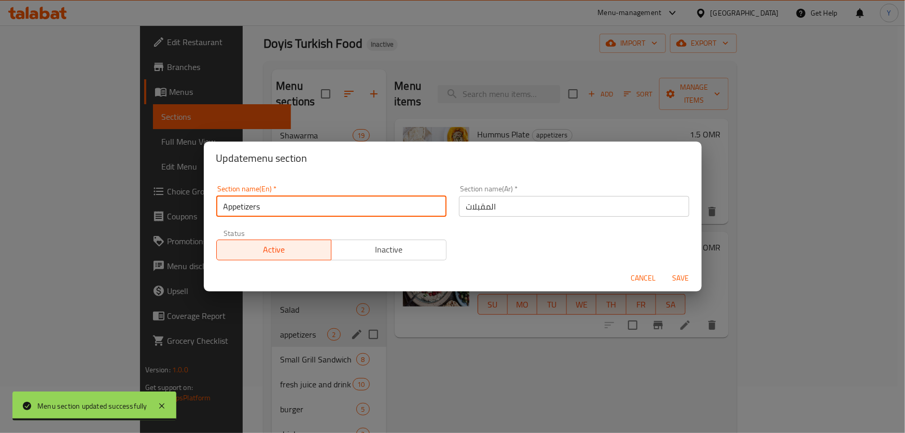
type input "Appetizers"
click at [664, 269] on button "Save" at bounding box center [680, 278] width 33 height 19
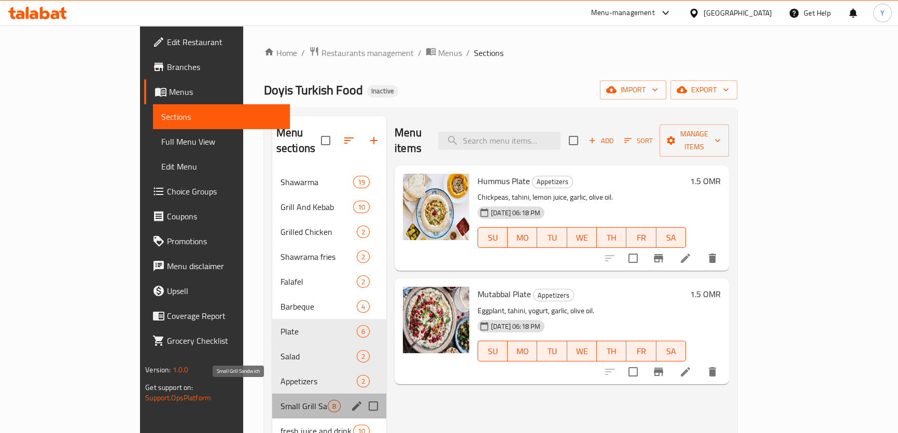
click at [281, 400] on span "Small Grill Sandwich" at bounding box center [304, 406] width 47 height 12
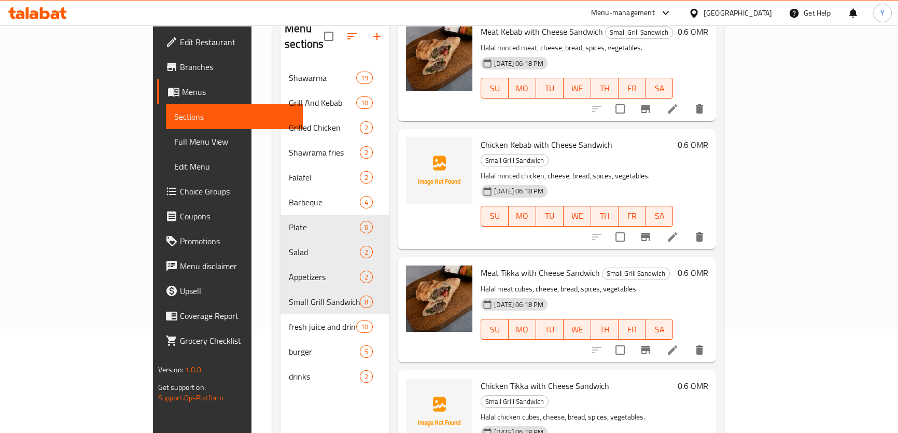
scroll to position [141, 0]
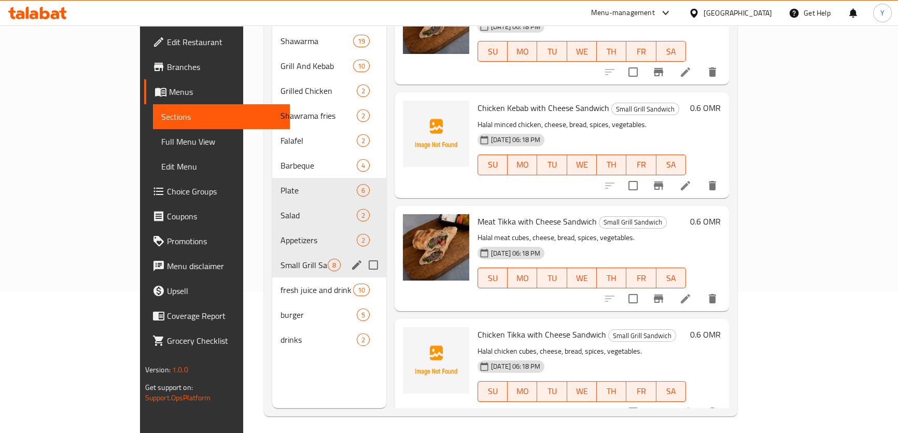
click at [281, 259] on span "Small Grill Sandwich" at bounding box center [304, 265] width 47 height 12
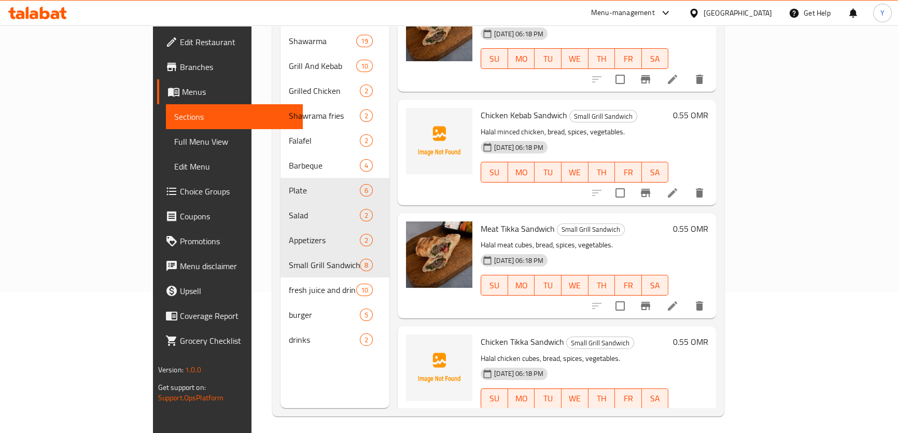
scroll to position [0, 0]
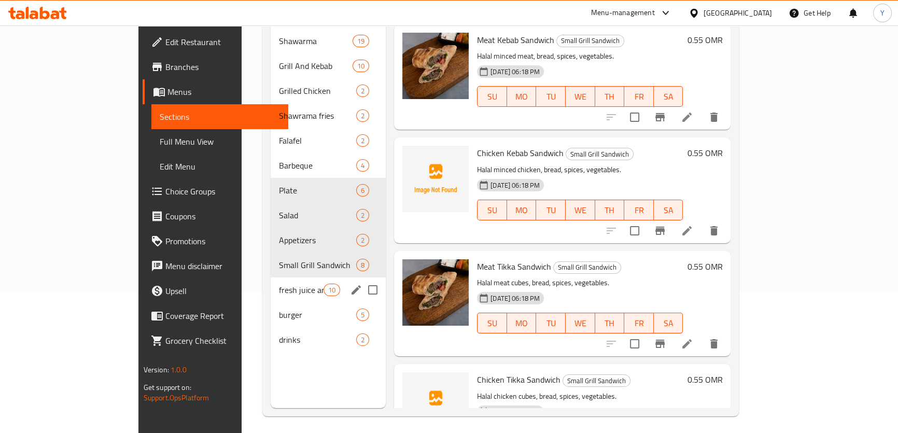
drag, startPoint x: 234, startPoint y: 277, endPoint x: 226, endPoint y: 306, distance: 30.1
click at [279, 284] on span "fresh juice and drink" at bounding box center [301, 290] width 44 height 12
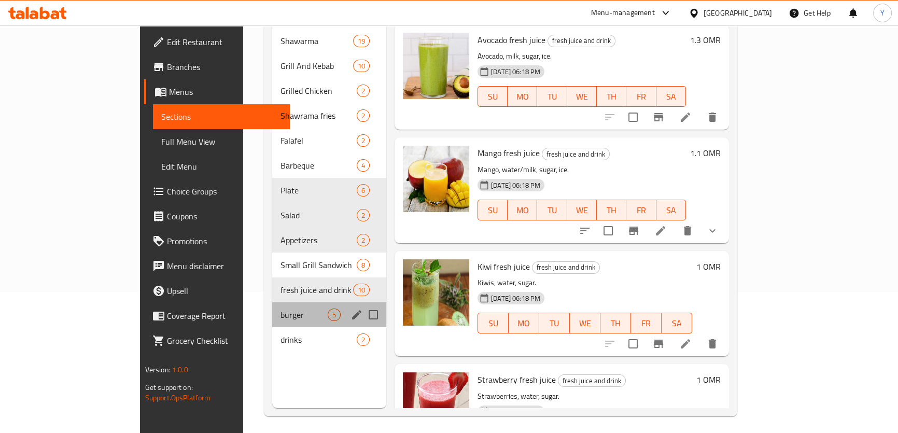
click at [272, 308] on div "burger 5" at bounding box center [329, 314] width 114 height 25
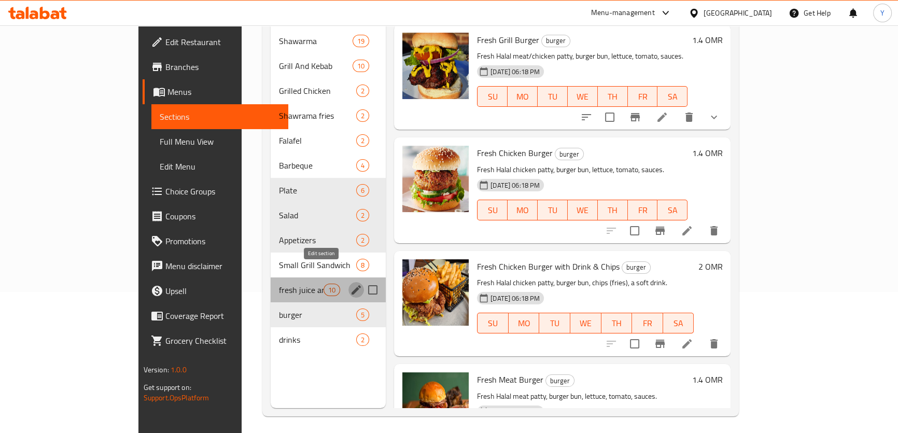
click at [350, 284] on icon "edit" at bounding box center [356, 290] width 12 height 12
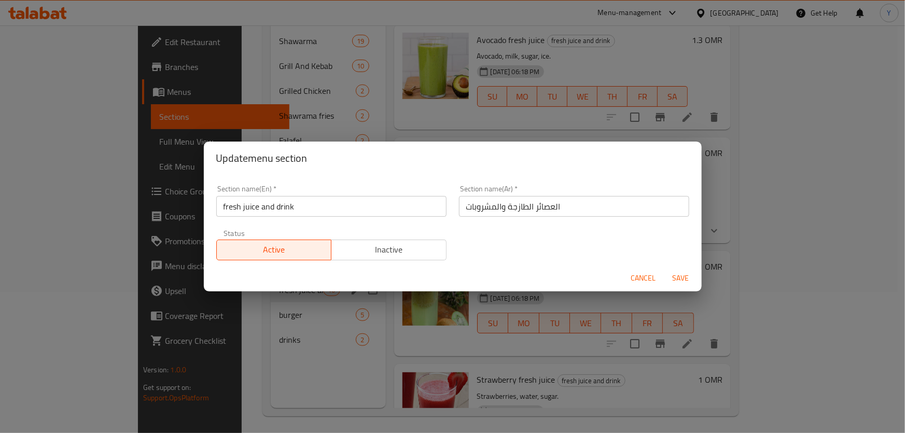
drag, startPoint x: 227, startPoint y: 206, endPoint x: 212, endPoint y: 206, distance: 15.6
click at [213, 206] on div "Section name(En)   * fresh juice and drink Section name(En) *" at bounding box center [331, 201] width 243 height 44
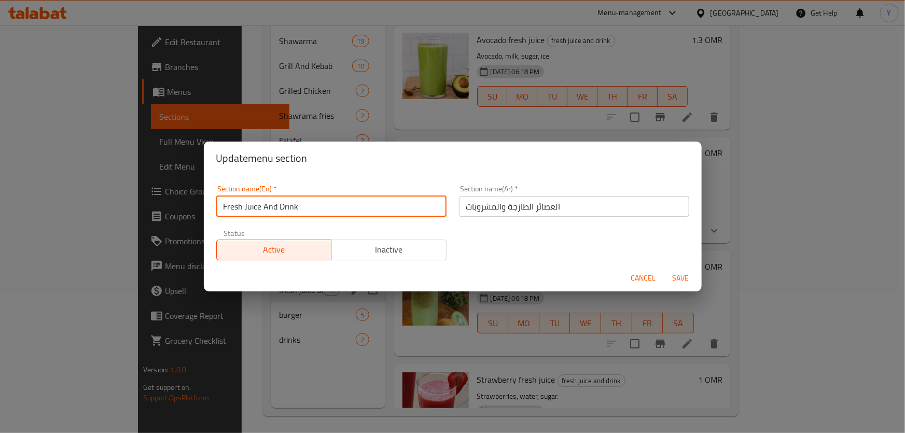
type input "Fresh Juice And Drink"
click at [664, 269] on button "Save" at bounding box center [680, 278] width 33 height 19
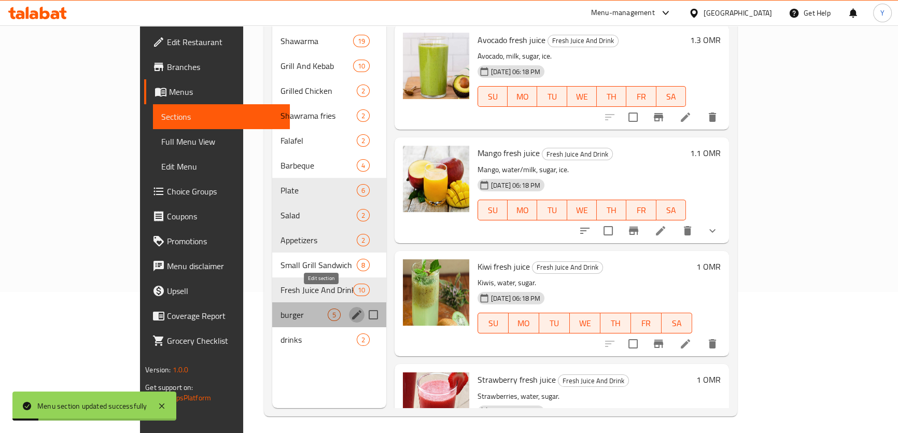
click at [351, 309] on icon "edit" at bounding box center [357, 315] width 12 height 12
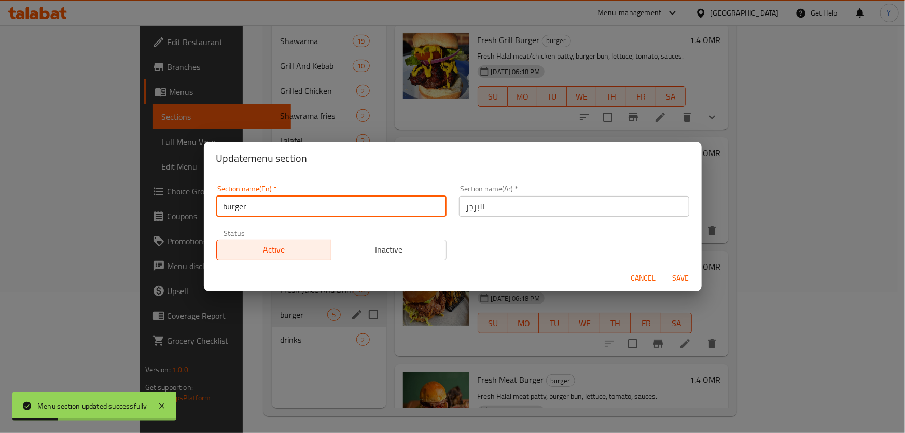
drag, startPoint x: 228, startPoint y: 208, endPoint x: 222, endPoint y: 207, distance: 5.8
click at [223, 208] on input "burger" at bounding box center [331, 206] width 230 height 21
type input "Burger"
click at [664, 269] on button "Save" at bounding box center [680, 278] width 33 height 19
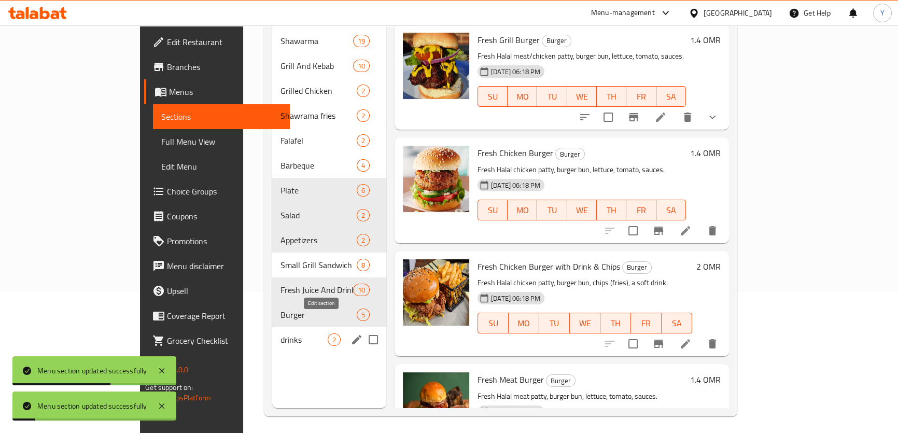
click at [351, 333] on icon "edit" at bounding box center [357, 339] width 12 height 12
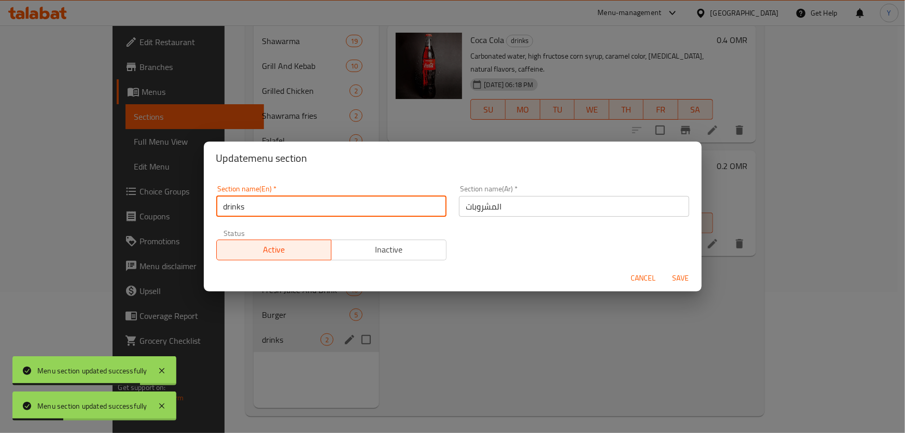
drag, startPoint x: 228, startPoint y: 208, endPoint x: 207, endPoint y: 207, distance: 20.7
click at [210, 208] on div "Section name(En)   * drinks Section name(En) *" at bounding box center [331, 201] width 243 height 44
type input "Drinks"
click at [664, 269] on button "Save" at bounding box center [680, 278] width 33 height 19
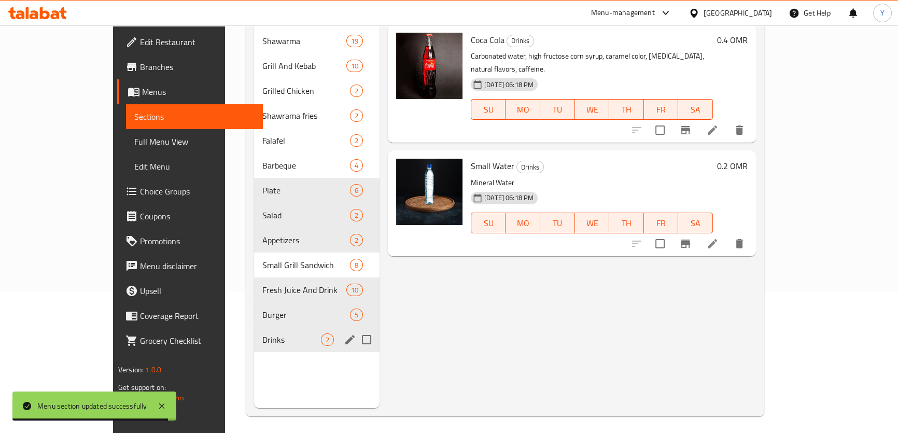
drag, startPoint x: 661, startPoint y: 311, endPoint x: 655, endPoint y: 309, distance: 5.9
click at [661, 311] on div "Menu items Add Sort Manage items Coca Cola Drinks Carbonated water, high fructo…" at bounding box center [568, 191] width 376 height 433
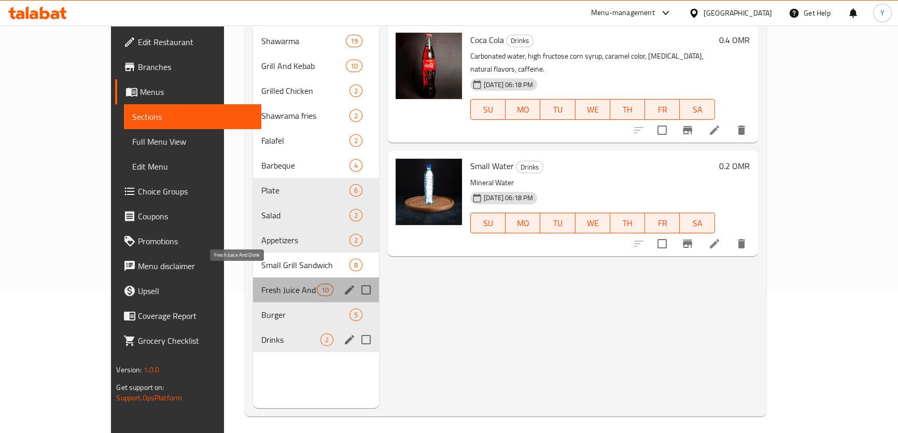
click at [261, 284] on span "Fresh Juice And Drink" at bounding box center [288, 290] width 55 height 12
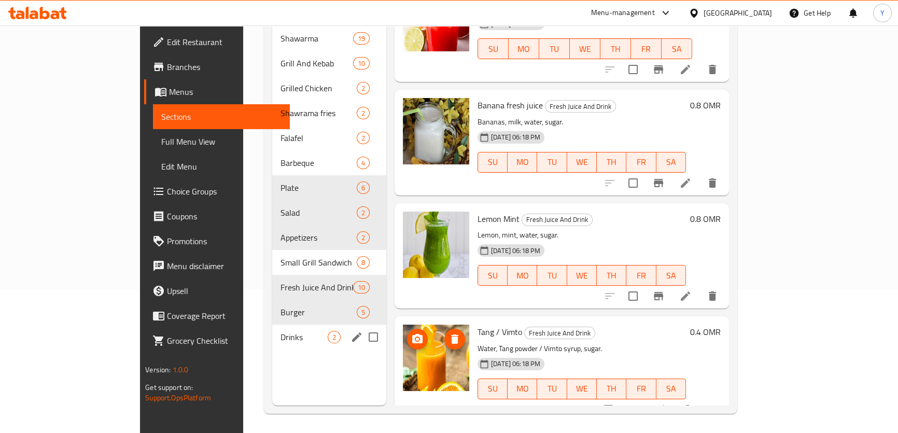
scroll to position [145, 0]
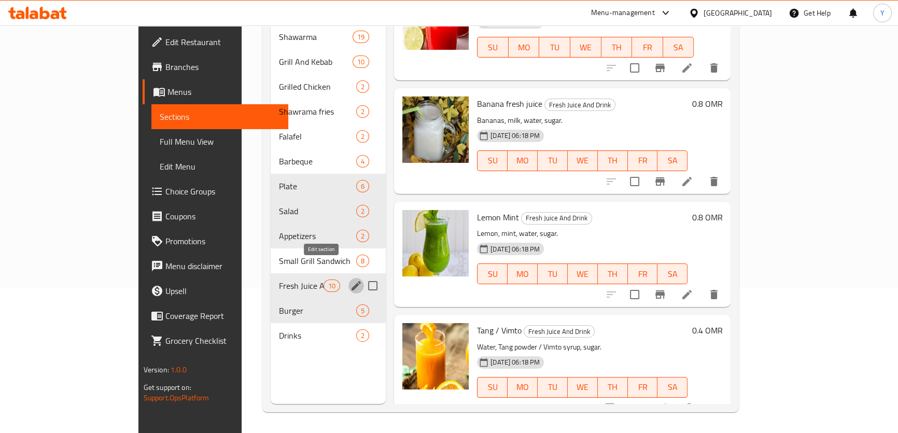
click at [352, 281] on icon "edit" at bounding box center [356, 285] width 9 height 9
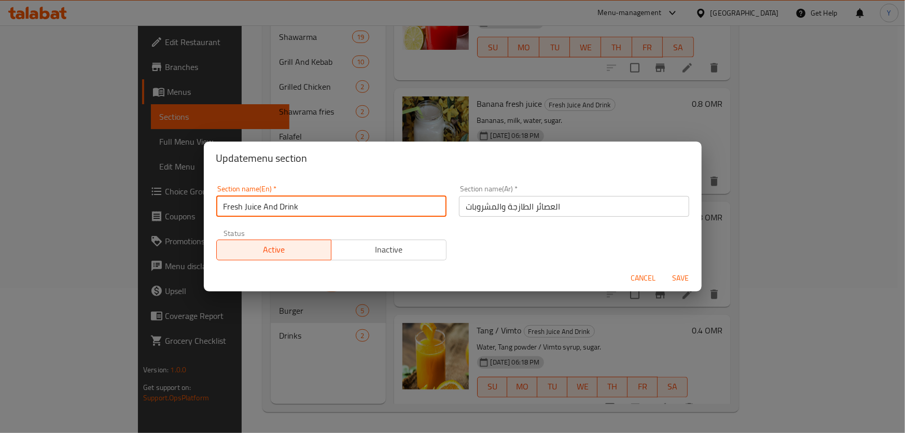
click at [266, 207] on input "Fresh Juice And Drink" at bounding box center [331, 206] width 230 height 21
drag, startPoint x: 266, startPoint y: 207, endPoint x: 446, endPoint y: 219, distance: 180.8
click at [445, 218] on div "Section name(En)   * Fresh Juice And Drink Section name(En) *" at bounding box center [331, 201] width 243 height 44
type input "Fresh Juice"
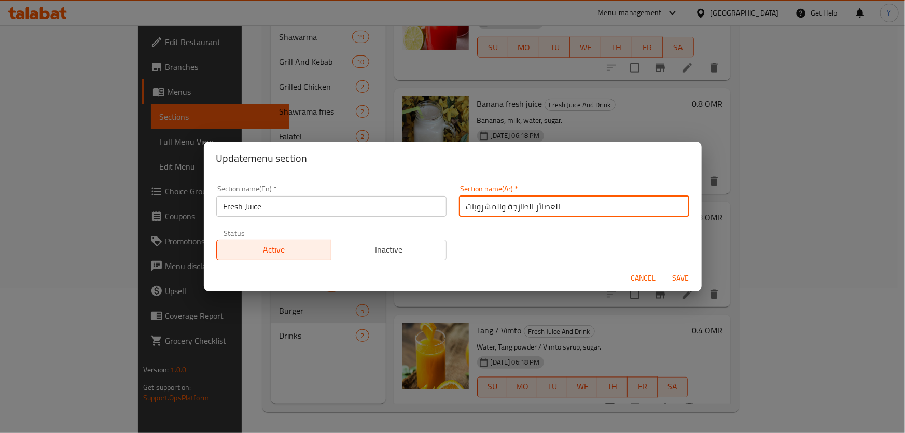
click at [518, 207] on input "العصائر الطازجة والمشروبات" at bounding box center [574, 206] width 230 height 21
click at [617, 211] on input "العصائر الطازجة والمشروبات" at bounding box center [574, 206] width 230 height 21
type input "العصائر الطازجة"
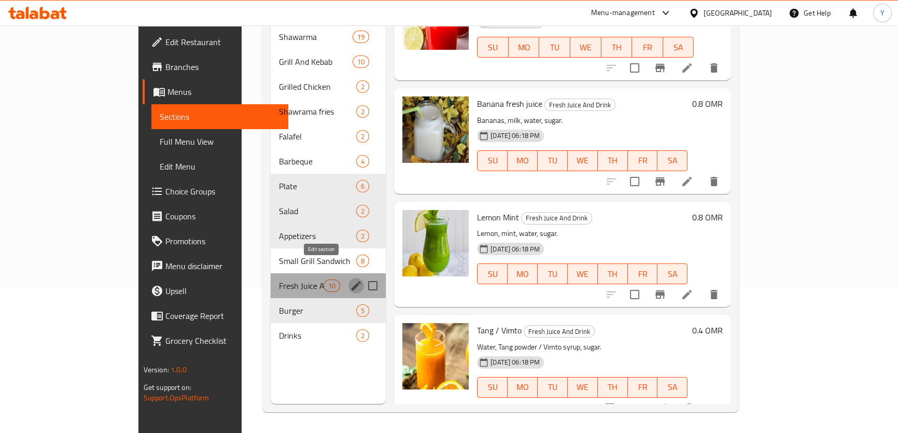
click at [352, 281] on icon "edit" at bounding box center [356, 285] width 9 height 9
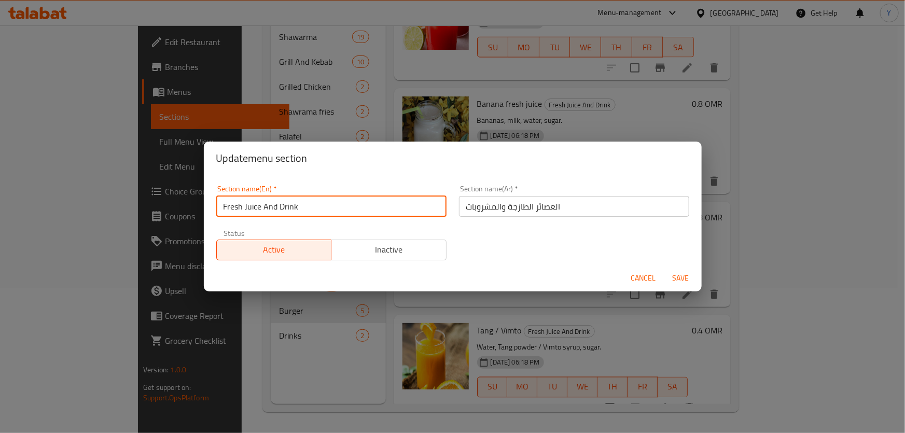
click at [270, 212] on input "Fresh Juice And Drink" at bounding box center [331, 206] width 230 height 21
drag, startPoint x: 270, startPoint y: 212, endPoint x: 288, endPoint y: 215, distance: 18.4
click at [286, 214] on input "Fresh Juice And Drink" at bounding box center [331, 206] width 230 height 21
type input "Fresh Juice"
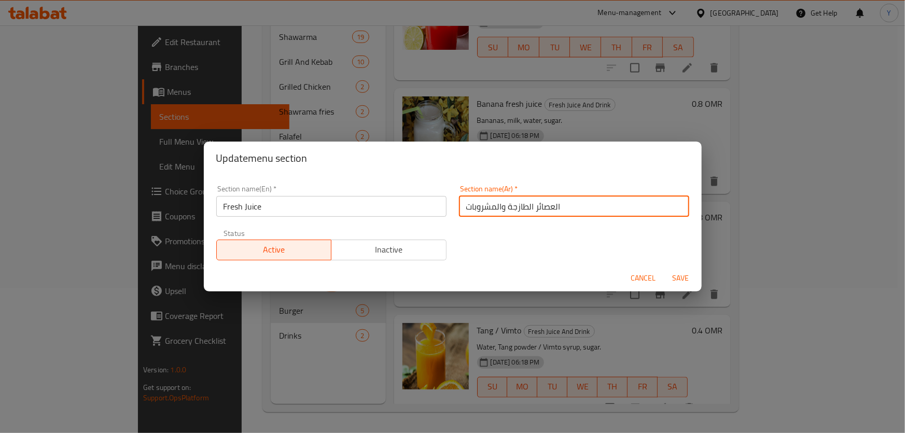
click at [489, 211] on input "العصائر الطازجة والمشروبات" at bounding box center [574, 206] width 230 height 21
click at [608, 209] on input "العصائر الطازجة والمشروبات" at bounding box center [574, 206] width 230 height 21
type input "العصائر الطازجة"
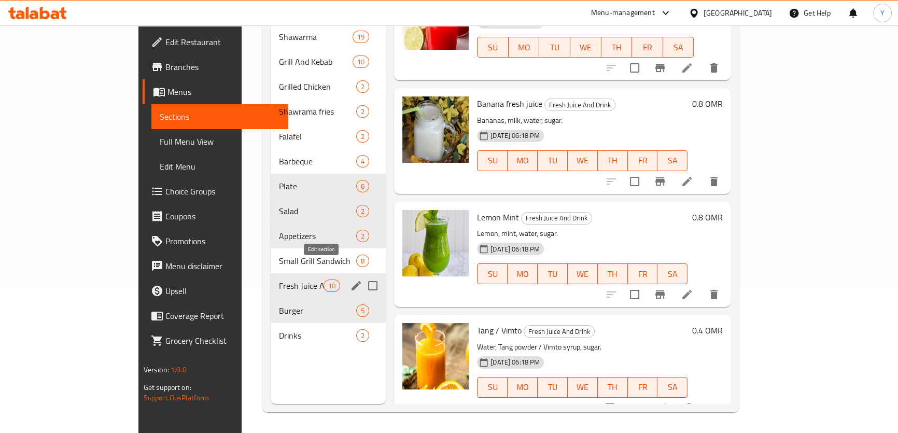
click at [350, 280] on icon "edit" at bounding box center [356, 286] width 12 height 12
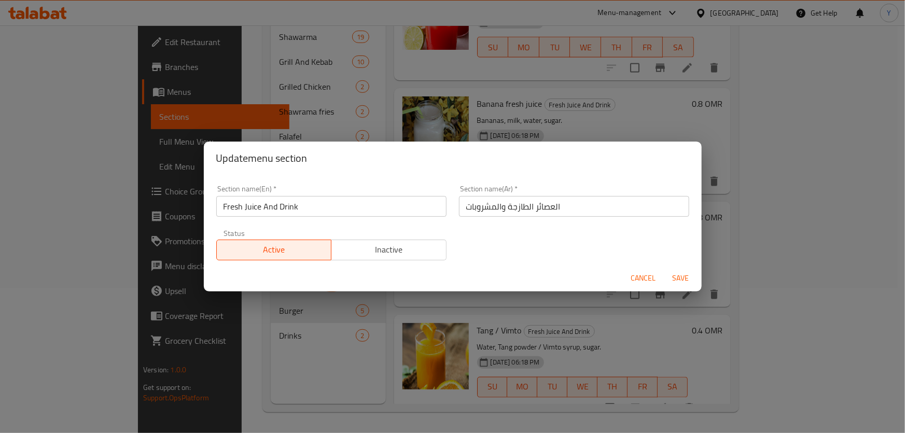
click at [549, 198] on input "العصائر الطازجة والمشروبات" at bounding box center [574, 206] width 230 height 21
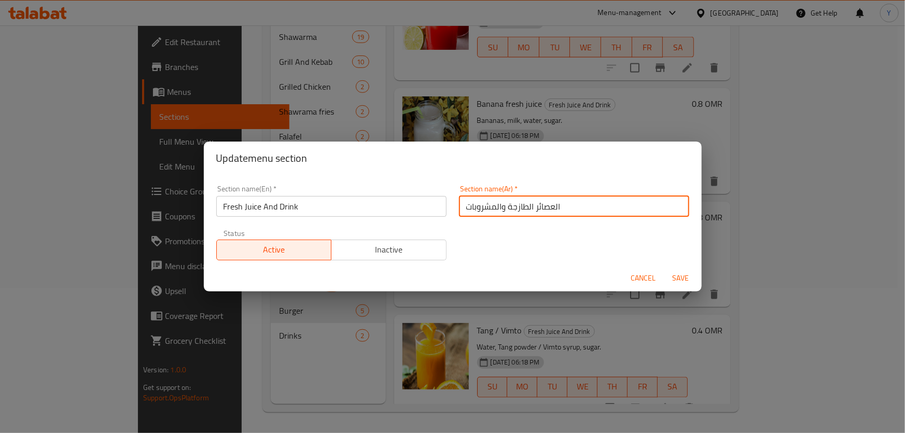
click at [559, 198] on input "العصائر الطازجة والمشروبات" at bounding box center [574, 206] width 230 height 21
click at [611, 206] on input "العصائر الطازجة والمشروبات" at bounding box center [574, 206] width 230 height 21
click at [590, 209] on input "العصائر الطازجة والمشروبات" at bounding box center [574, 206] width 230 height 21
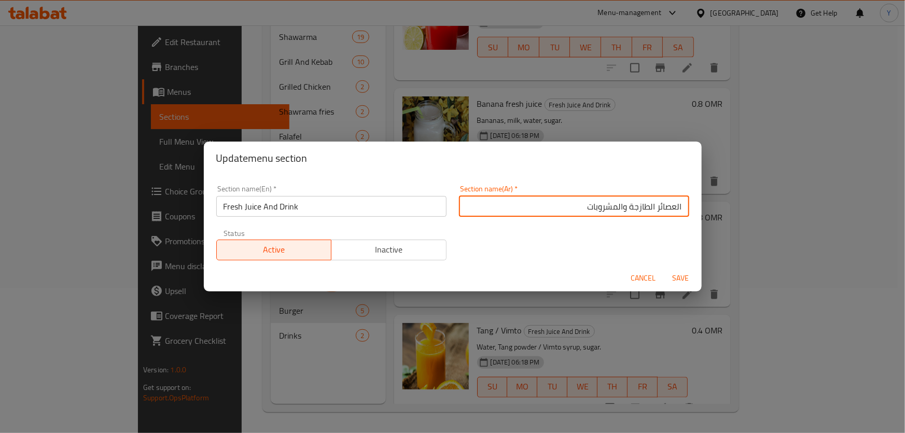
click at [590, 209] on input "العصائر الطازجة والمشروبات" at bounding box center [574, 206] width 230 height 21
type input "العصائر الطازجة"
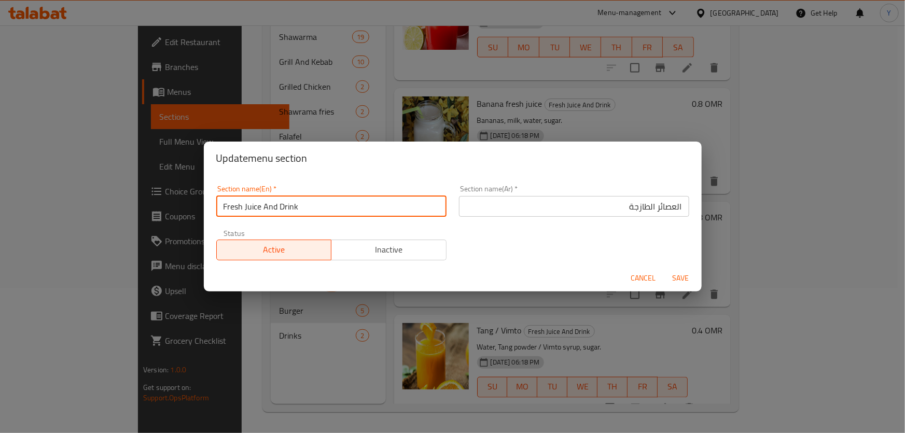
click at [411, 201] on input "Fresh Juice And Drink" at bounding box center [331, 206] width 230 height 21
type input "Fresh Juice"
click at [664, 269] on button "Save" at bounding box center [680, 278] width 33 height 19
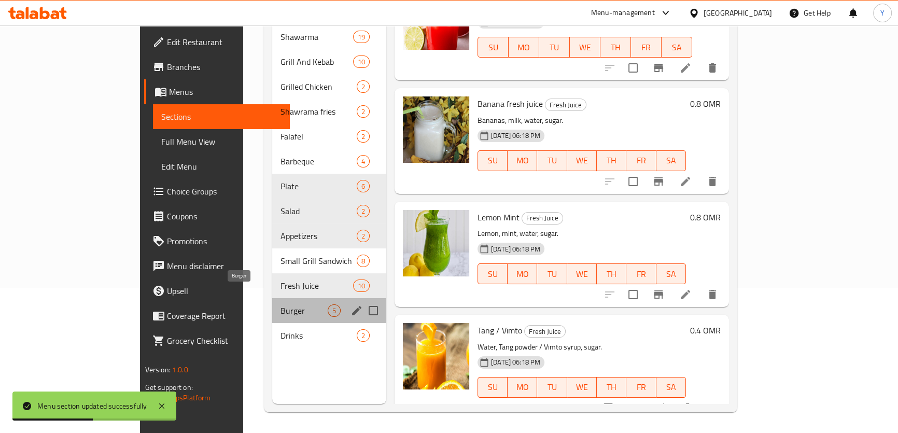
click at [281, 304] on span "Burger" at bounding box center [304, 310] width 47 height 12
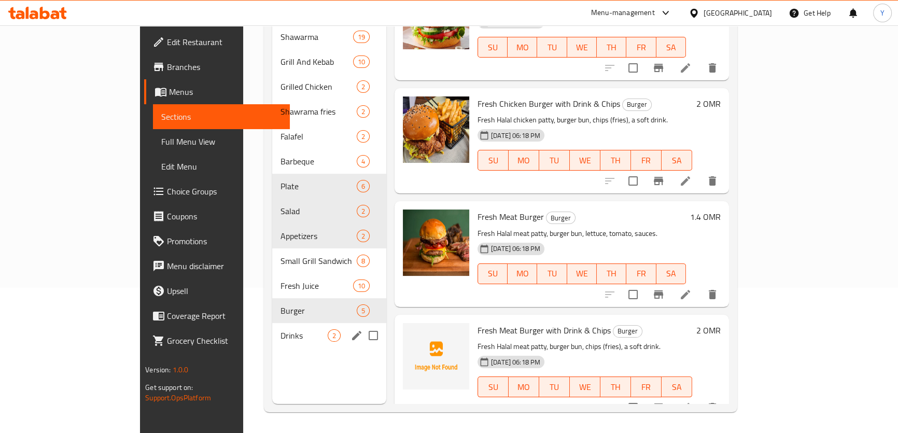
click at [281, 329] on span "Drinks" at bounding box center [304, 335] width 47 height 12
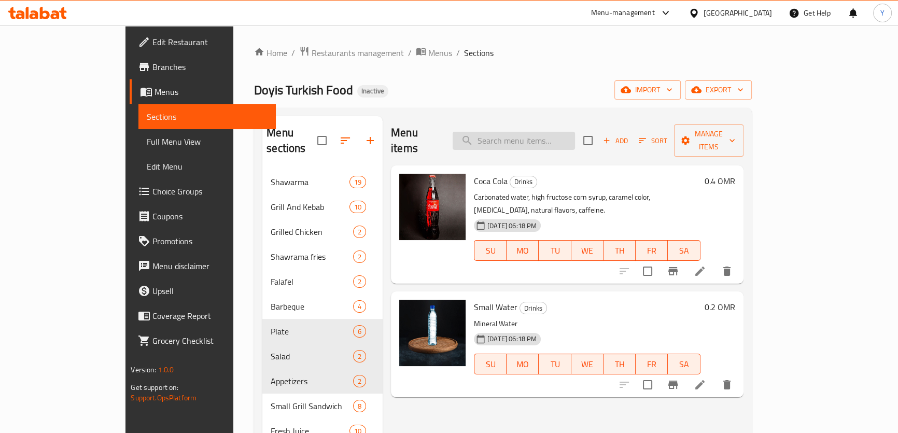
click at [518, 132] on input "search" at bounding box center [514, 141] width 122 height 18
paste input "Fresh Chicken Burger with Drink & Chips"
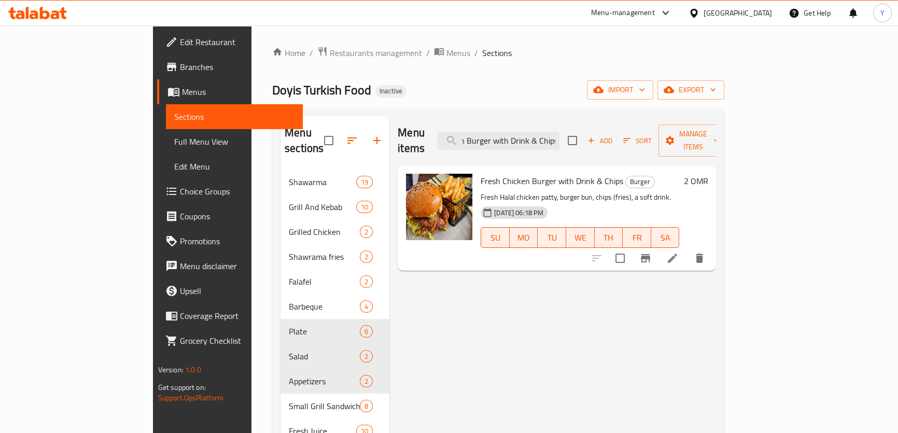
type input "Fresh Chicken Burger with Drink & Chips"
click at [679, 252] on icon at bounding box center [672, 258] width 12 height 12
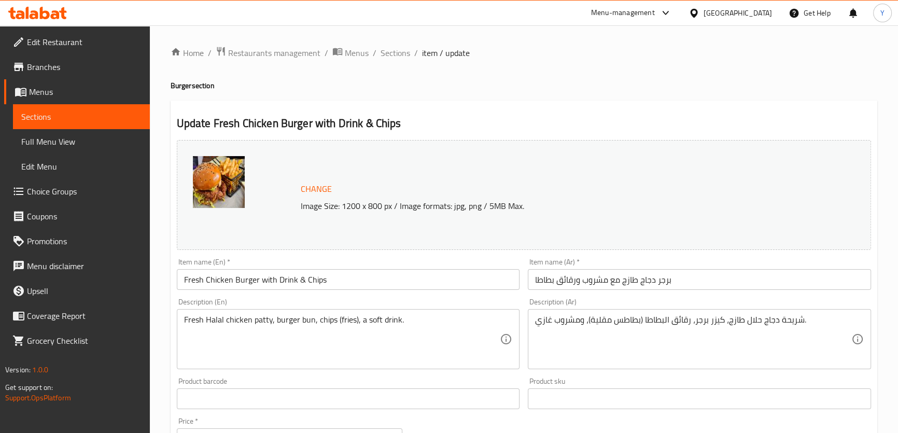
click at [578, 280] on input "برجر دجاج طازج مع مشروب ورقائق بطاطا" at bounding box center [699, 279] width 343 height 21
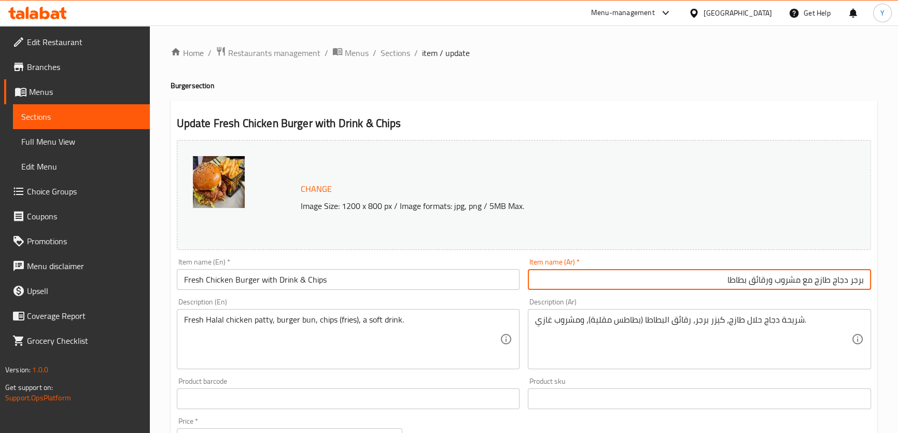
drag, startPoint x: 769, startPoint y: 282, endPoint x: 622, endPoint y: 263, distance: 148.4
click at [660, 268] on div "Item name (Ar)   * برجر دجاج طازج مع مشروب ورقائق بطاطا Item name (Ar) *" at bounding box center [699, 274] width 343 height 32
type input "برجر دجاج طازج مع مشروب وشيبس"
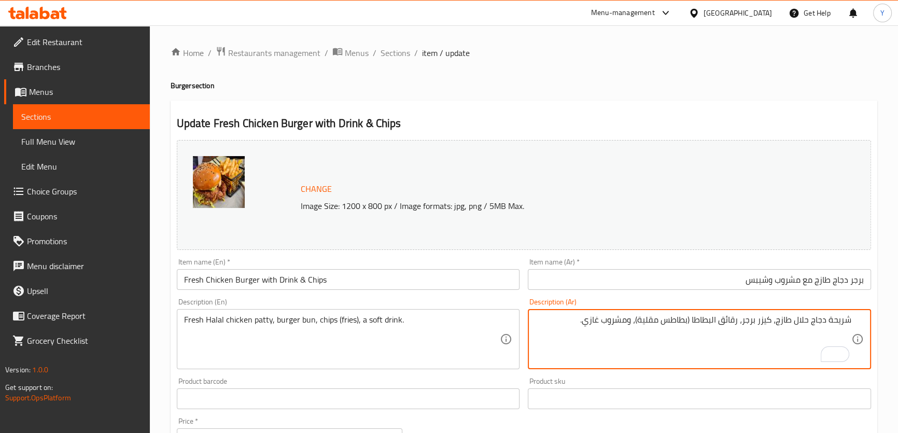
click at [681, 320] on textarea "شريحة دجاج حلال طازج، كيزر برجر، رقائق البطاطا (بطاطس مقلية)، ومشروب غازي." at bounding box center [693, 339] width 316 height 49
drag, startPoint x: 681, startPoint y: 320, endPoint x: 657, endPoint y: 321, distance: 23.9
click at [657, 321] on textarea "شريحة دجاج حلال طازج، كيزر برجر، رقائق البطاطا (بطاطس مقلية)، ومشروب غازي." at bounding box center [693, 339] width 316 height 49
click at [705, 316] on textarea "شريحة دجاج حلال طازج، كيزر برجر، رقائق البطاطا (فرايز)، ومشروب غازي." at bounding box center [693, 339] width 316 height 49
drag, startPoint x: 705, startPoint y: 316, endPoint x: 734, endPoint y: 317, distance: 29.6
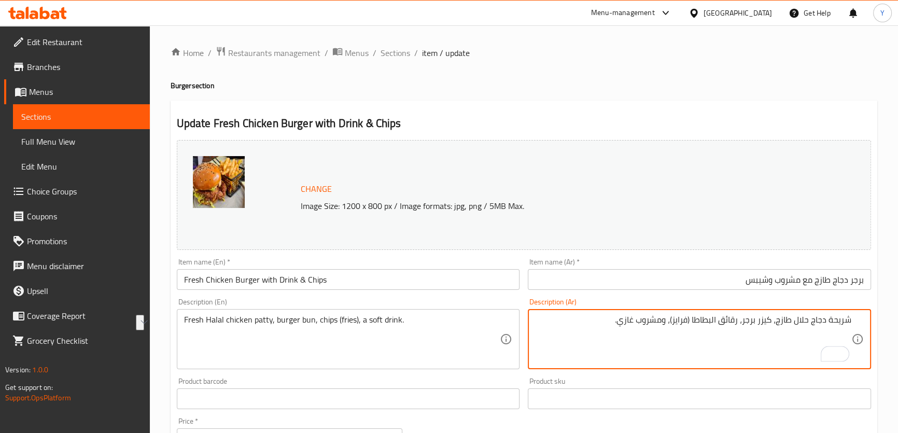
click at [734, 317] on textarea "شريحة دجاج حلال طازج، كيزر برجر، رقائق البطاطا (فرايز)، ومشروب غازي." at bounding box center [693, 339] width 316 height 49
type textarea "شريحة دجاج حلال طازج، كيزر برجر، رقائق البطاطا (فرايز)، ومشروب غازي."
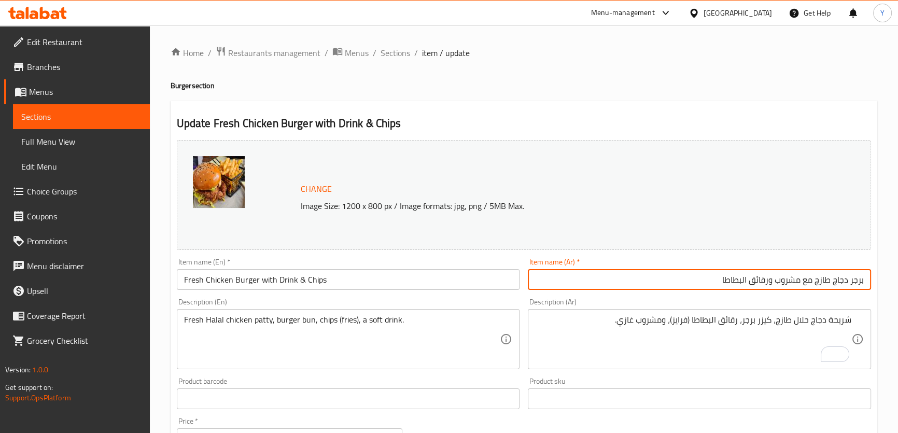
type input "برجر دجاج طازج مع مشروب ورقائق البطاطا"
click at [748, 67] on div "Home / Restaurants management / Menus / Sections / item / update Burger section…" at bounding box center [524, 386] width 707 height 681
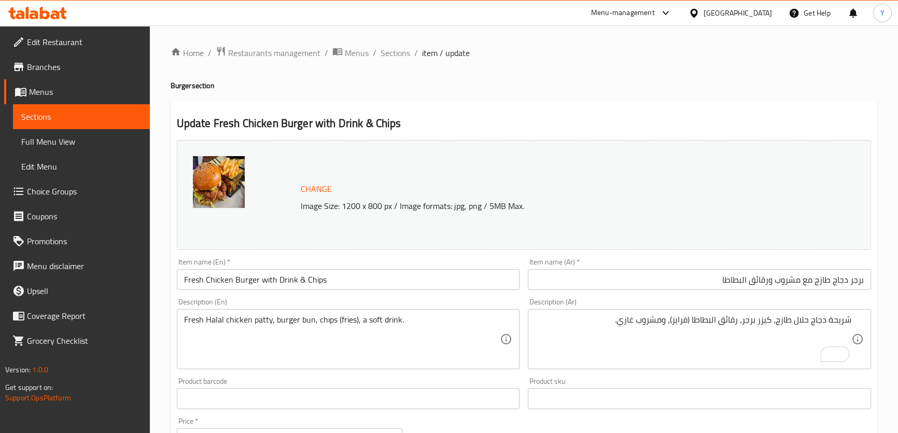
scroll to position [314, 0]
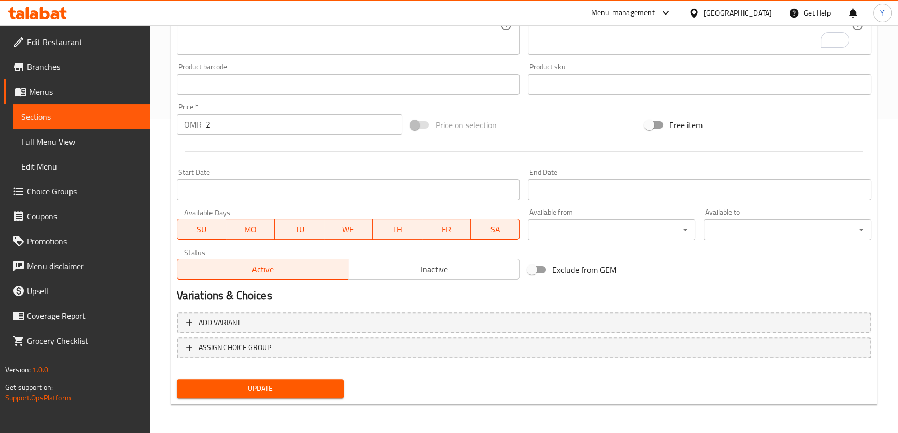
click at [295, 394] on span "Update" at bounding box center [260, 388] width 151 height 13
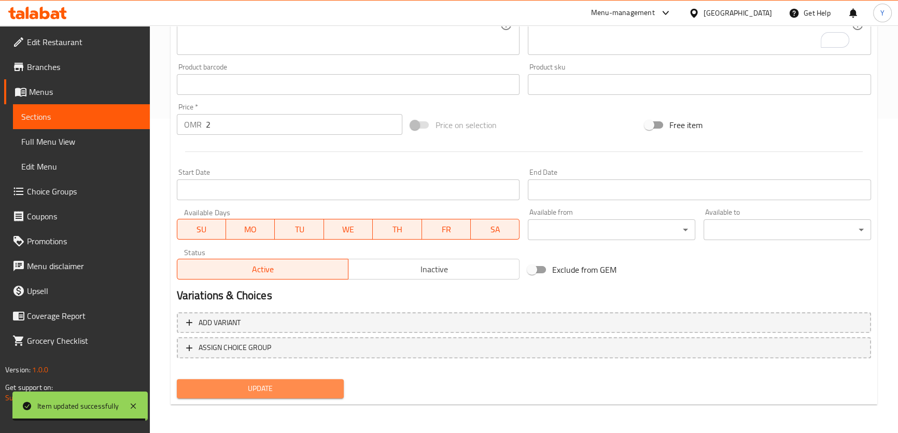
drag, startPoint x: 266, startPoint y: 384, endPoint x: 678, endPoint y: 120, distance: 489.8
click at [266, 385] on span "Update" at bounding box center [260, 388] width 151 height 13
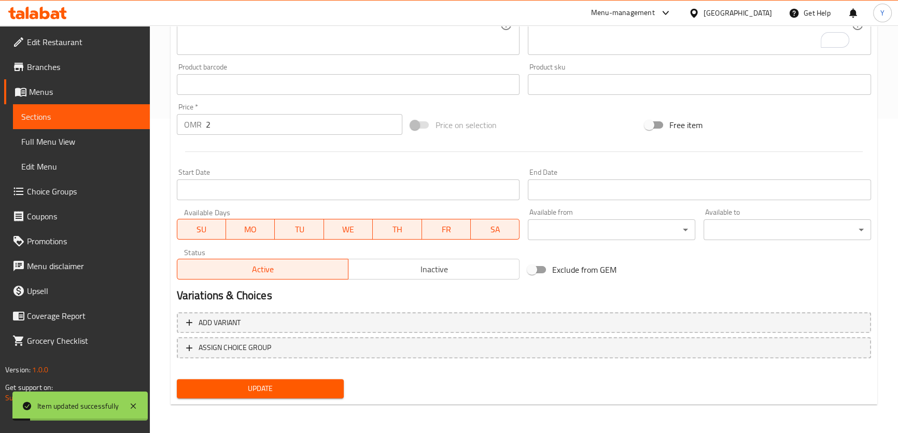
scroll to position [0, 0]
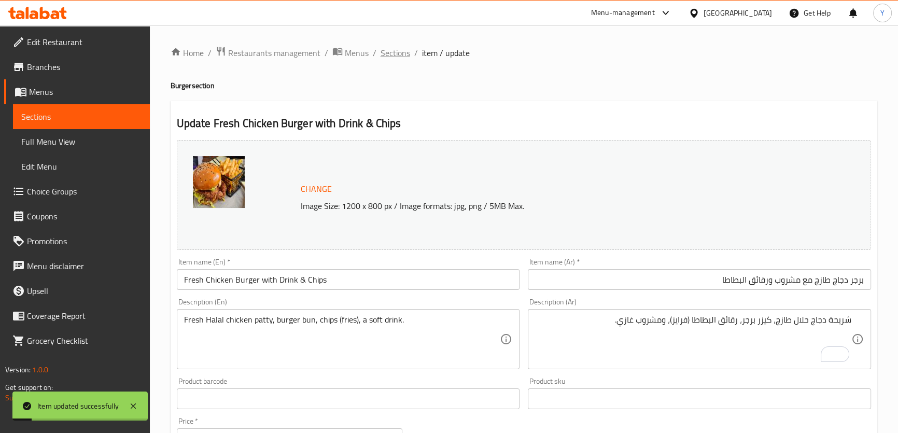
click at [398, 57] on span "Sections" at bounding box center [396, 53] width 30 height 12
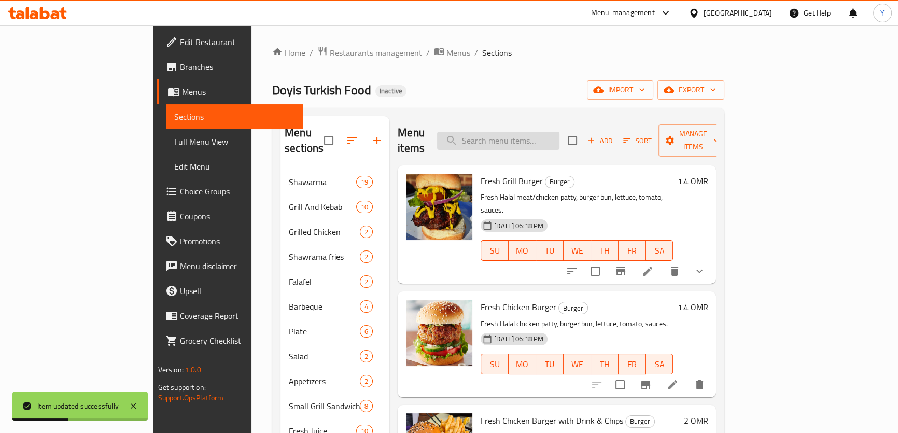
click at [560, 132] on input "search" at bounding box center [498, 141] width 122 height 18
paste input "Fresh Meat Burger with Drink & Chips"
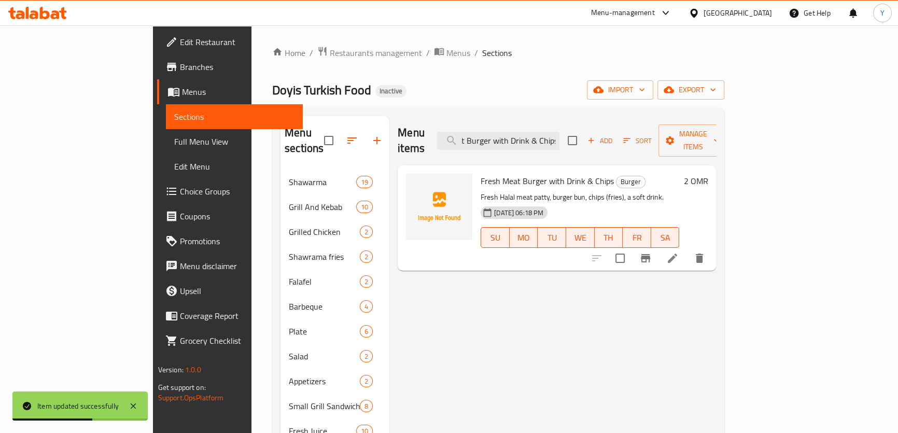
type input "Fresh Meat Burger with Drink & Chips"
click at [687, 249] on li at bounding box center [672, 258] width 29 height 19
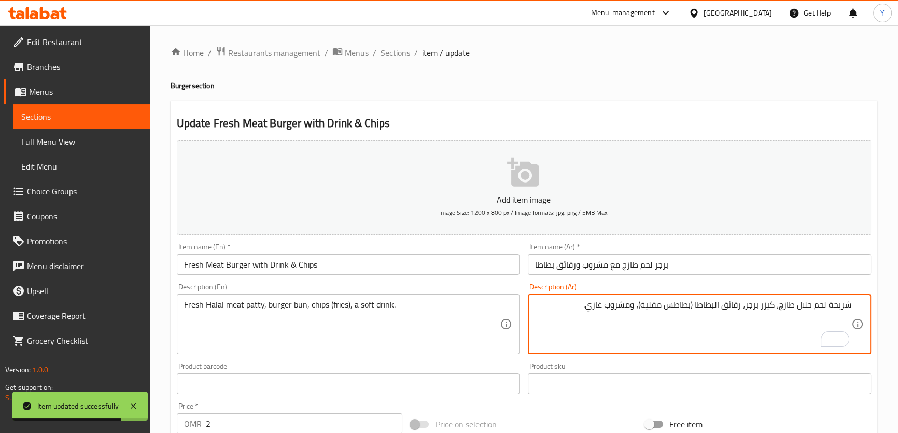
click at [679, 305] on textarea "شريحة لحم حلال طازج، كيزر برجر، رقائق البطاطا (بطاطس مقلية)، ومشروب غازي." at bounding box center [693, 324] width 316 height 49
drag, startPoint x: 679, startPoint y: 305, endPoint x: 663, endPoint y: 303, distance: 16.2
click at [663, 303] on textarea "شريحة لحم حلال طازج، كيزر برجر، رقائق البطاطا (بطاطس مقلية)، ومشروب غازي." at bounding box center [693, 324] width 316 height 49
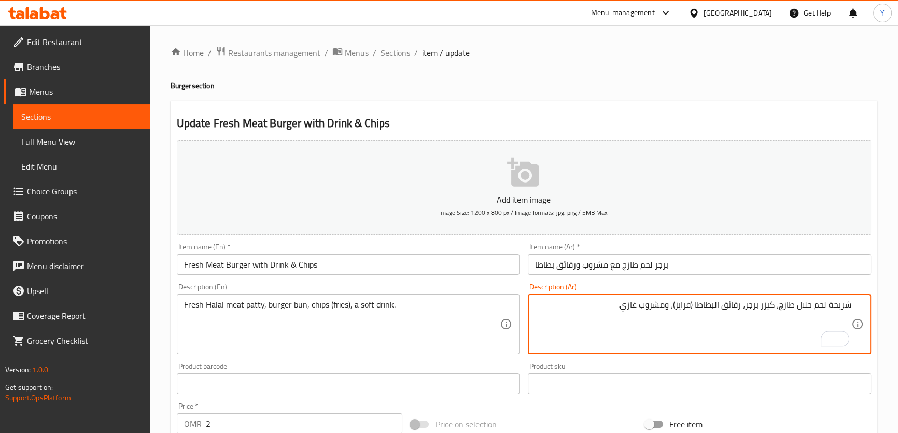
scroll to position [283, 0]
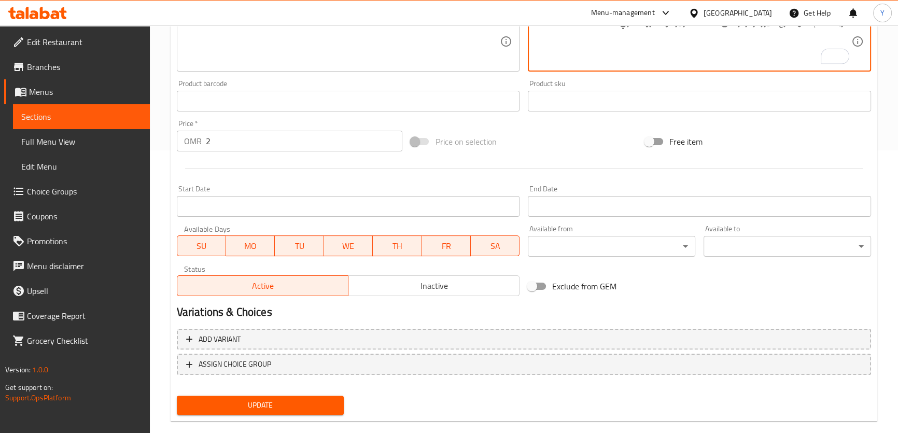
type textarea "شريحة لحم حلال طازج، كيزر برجر، رقائق البطاطا (فرايز)، ومشروب غازي."
click at [267, 406] on span "Update" at bounding box center [260, 405] width 151 height 13
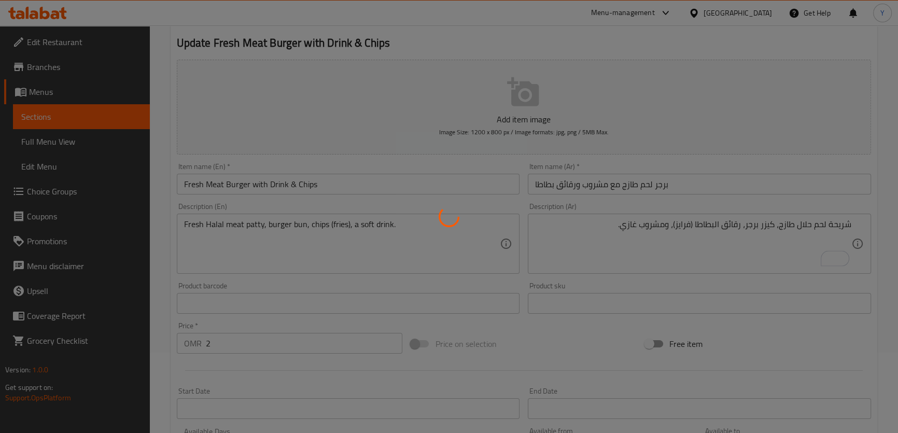
scroll to position [0, 0]
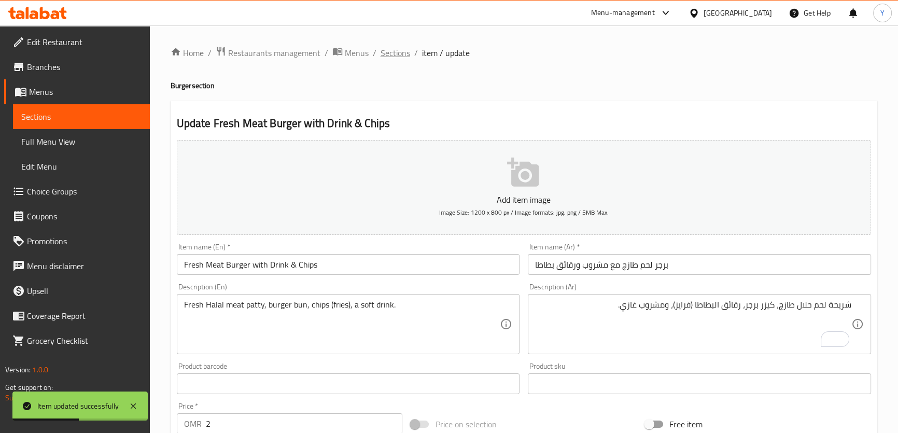
click at [404, 57] on span "Sections" at bounding box center [396, 53] width 30 height 12
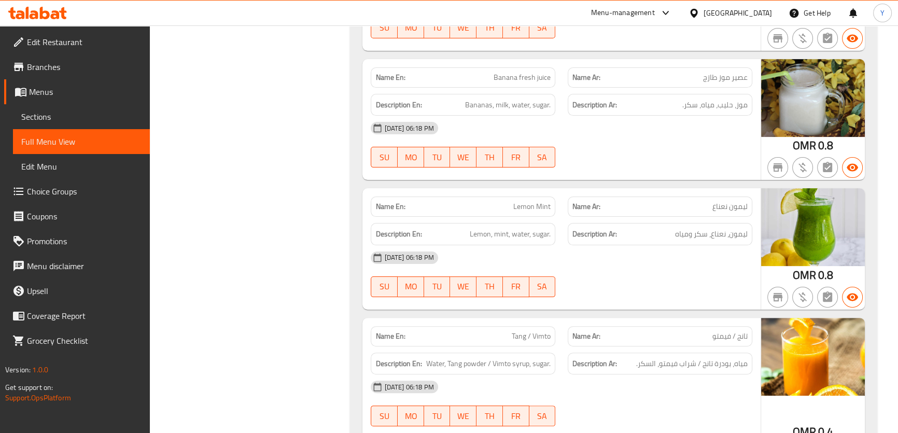
scroll to position [11379, 0]
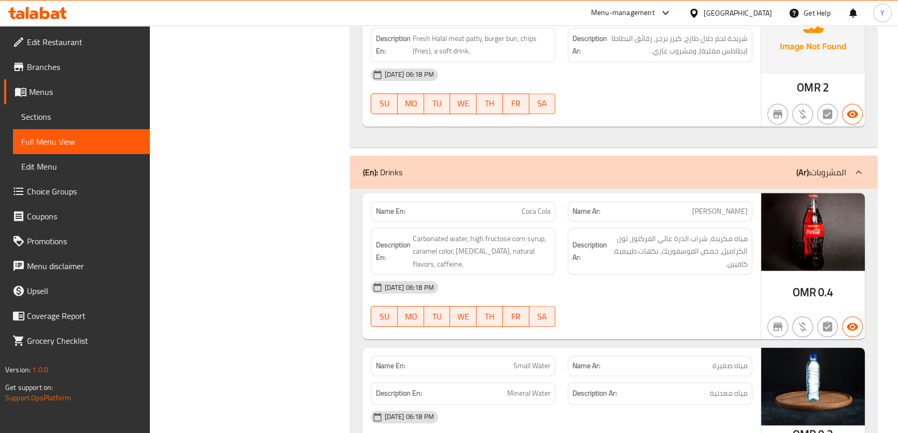
drag, startPoint x: 687, startPoint y: 104, endPoint x: 645, endPoint y: 406, distance: 304.6
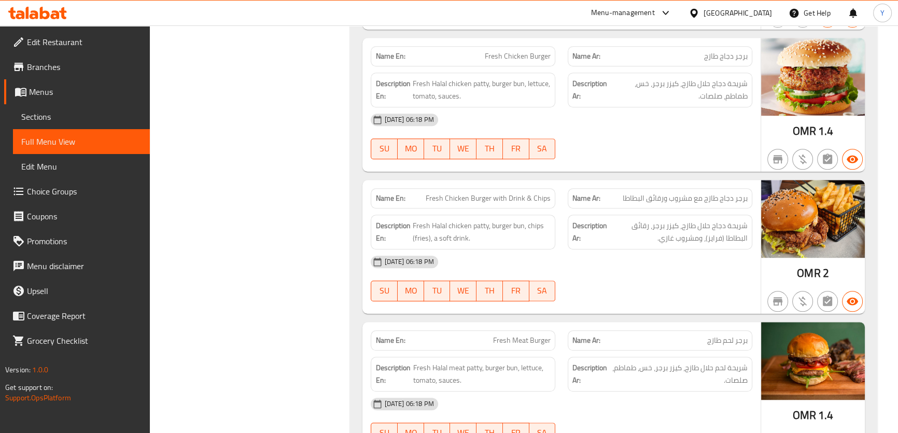
scroll to position [11097, 0]
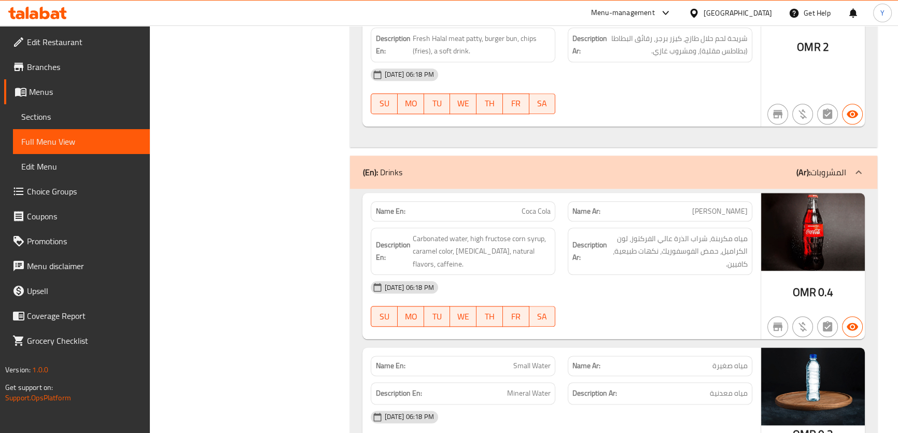
drag, startPoint x: 695, startPoint y: 35, endPoint x: 649, endPoint y: 451, distance: 419.0
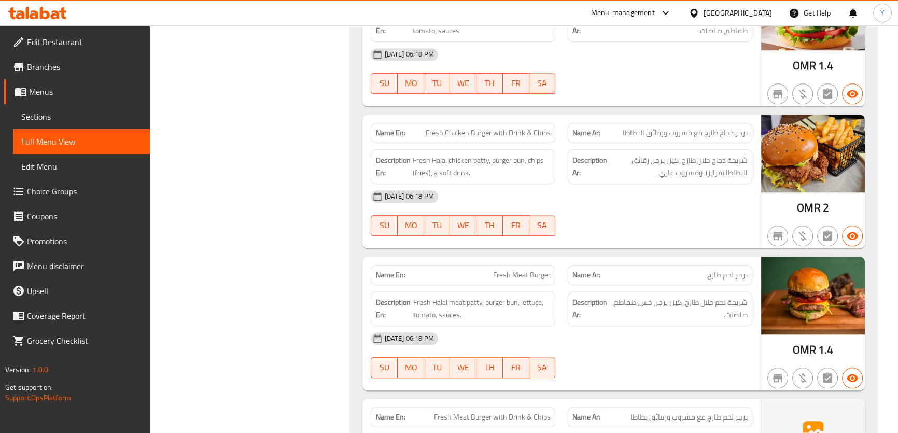
scroll to position [11049, 0]
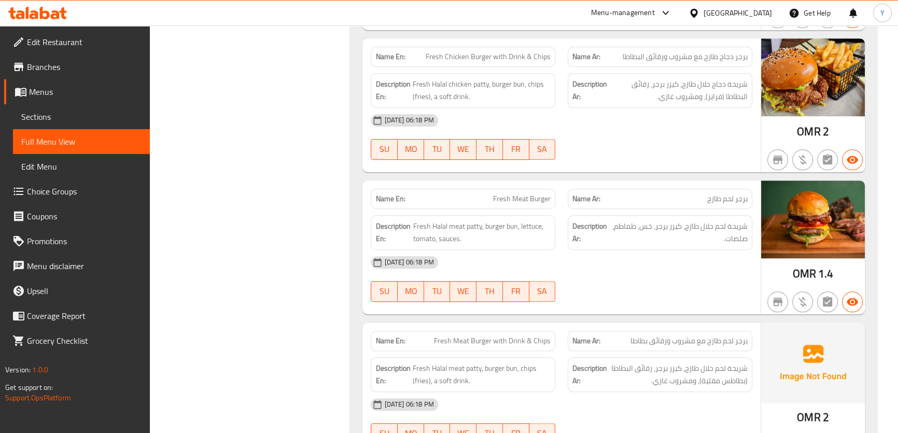
copy span "Fresh Meat Burger with Drink & Chips"
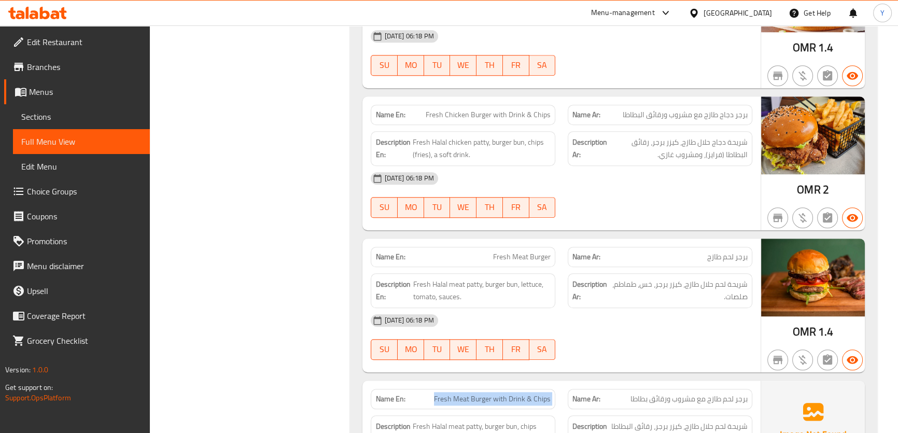
scroll to position [10908, 0]
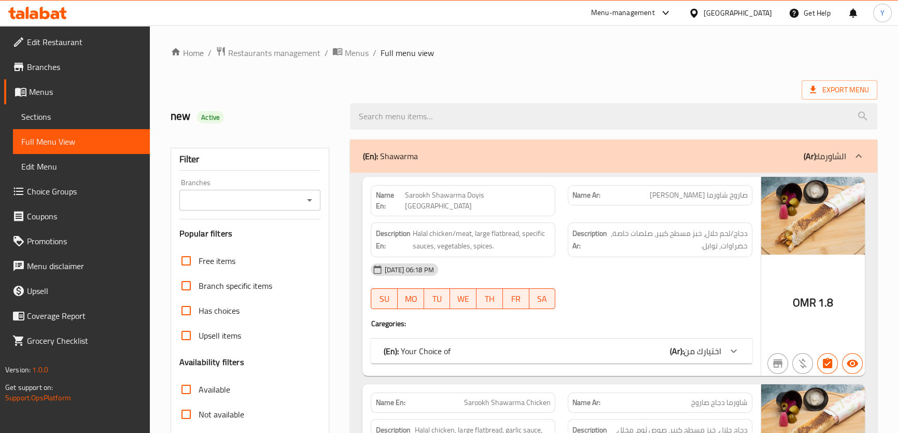
drag, startPoint x: 585, startPoint y: 39, endPoint x: 313, endPoint y: 2, distance: 274.8
